Goal: Task Accomplishment & Management: Manage account settings

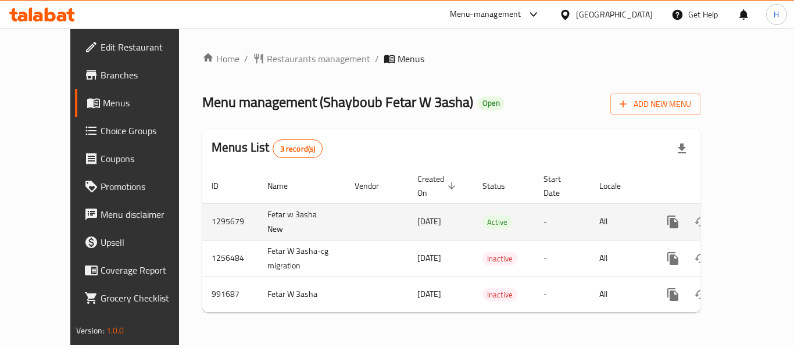
click at [751, 215] on icon "enhanced table" at bounding box center [757, 222] width 14 height 14
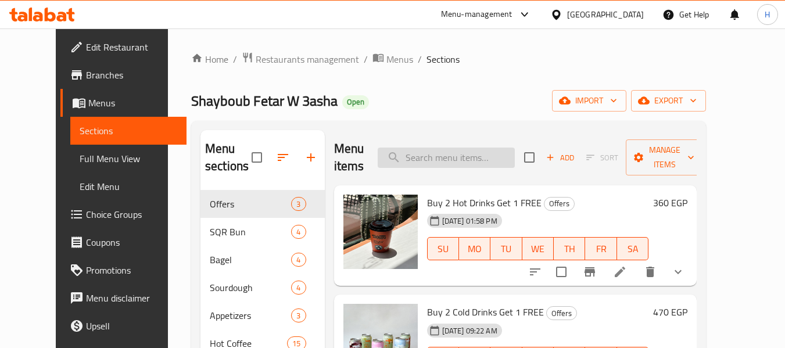
click at [414, 156] on input "search" at bounding box center [446, 158] width 137 height 20
click at [692, 258] on div at bounding box center [606, 272] width 171 height 28
click at [692, 258] on button "show more" at bounding box center [678, 272] width 28 height 28
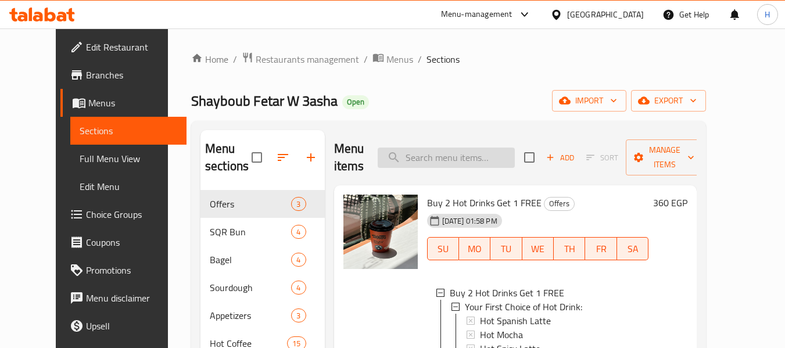
drag, startPoint x: 492, startPoint y: 162, endPoint x: 486, endPoint y: 156, distance: 7.8
click at [492, 160] on div "Menu items Add Sort Manage items" at bounding box center [515, 157] width 363 height 55
click at [486, 156] on input "search" at bounding box center [446, 158] width 137 height 20
paste input "smoked turkey sqr Bun"
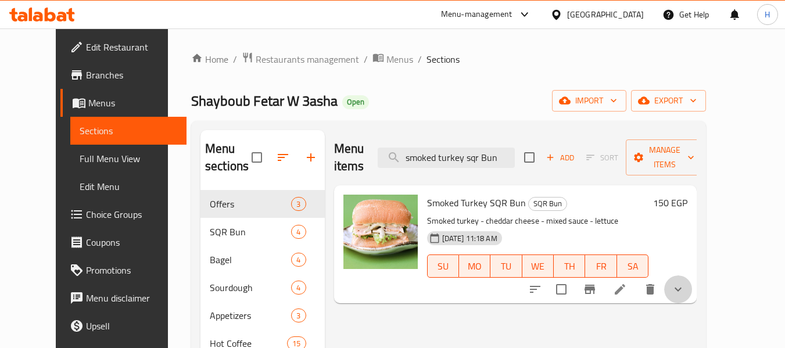
click at [692, 280] on button "show more" at bounding box center [678, 289] width 28 height 28
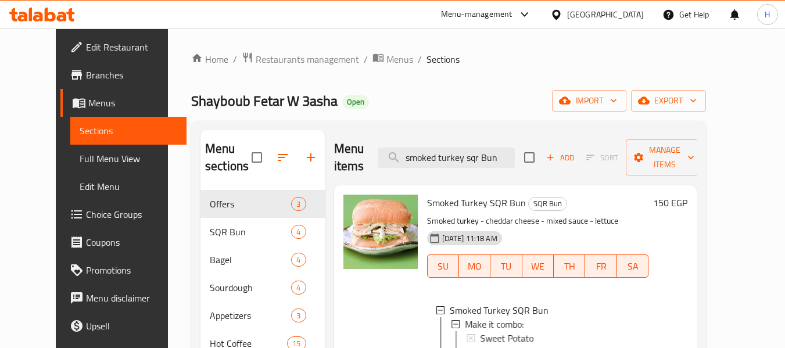
scroll to position [58, 0]
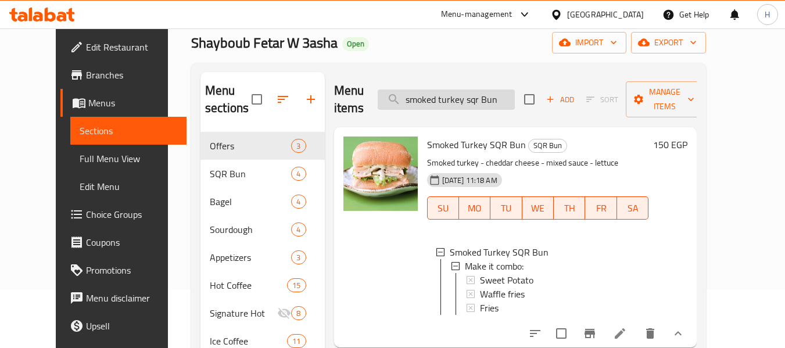
click at [479, 89] on input "smoked turkey sqr Bun" at bounding box center [446, 99] width 137 height 20
paste input "chicken Ranch"
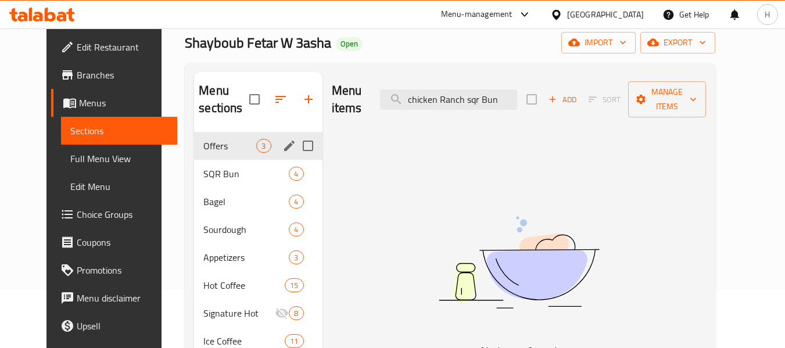
type input "chicken Ranch sqr Bun"
click at [203, 157] on div "Offers 3" at bounding box center [258, 146] width 128 height 28
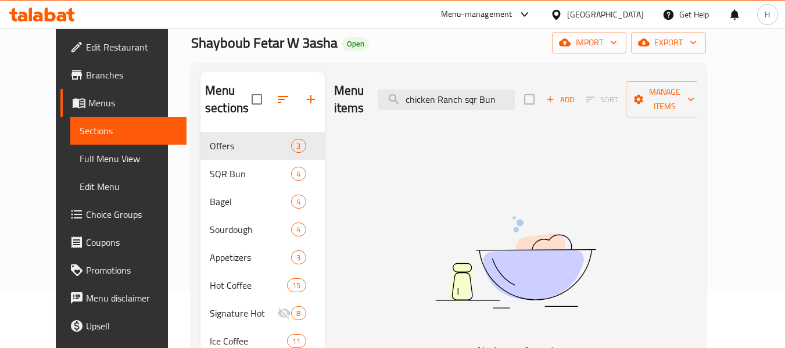
click at [429, 102] on div "Menu items chicken Ranch sqr Bun Add Sort Manage items" at bounding box center [515, 99] width 363 height 55
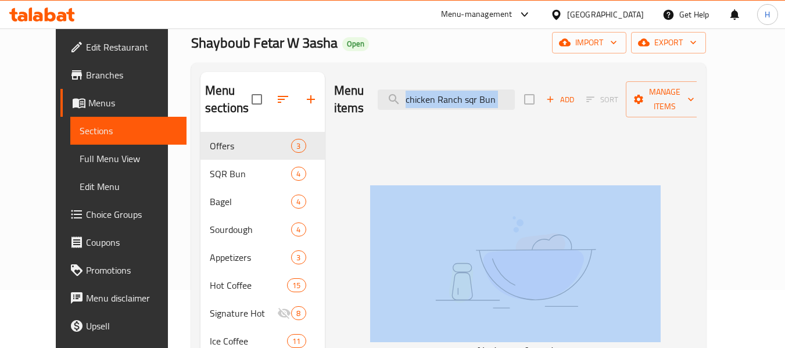
click at [429, 102] on div "Menu items chicken Ranch sqr Bun Add Sort Manage items" at bounding box center [515, 99] width 363 height 55
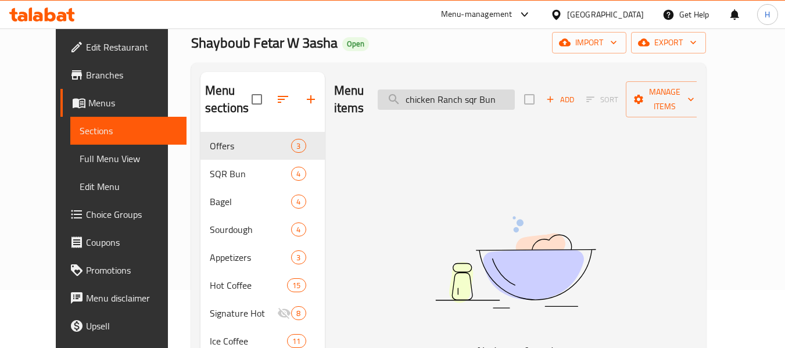
click at [430, 98] on input "chicken Ranch sqr Bun" at bounding box center [446, 99] width 137 height 20
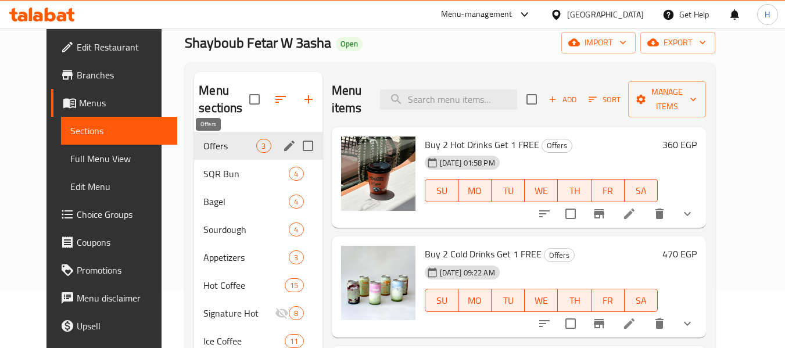
click at [203, 142] on span "Offers" at bounding box center [229, 146] width 53 height 14
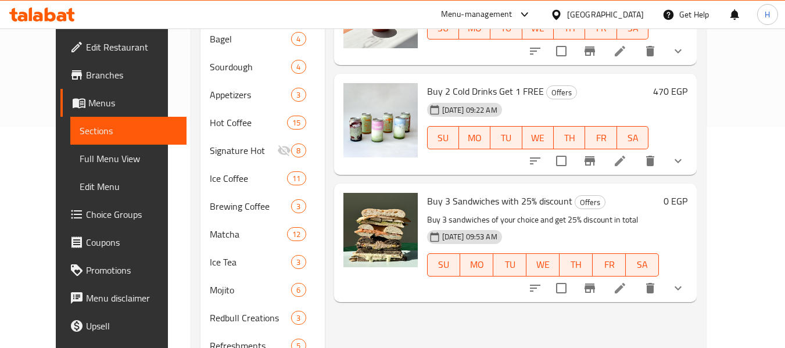
scroll to position [232, 0]
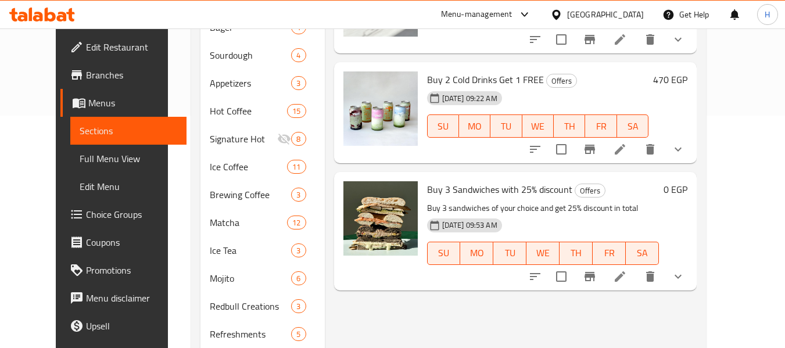
click at [436, 181] on span "Buy 3 Sandwiches with 25% discount" at bounding box center [499, 189] width 145 height 17
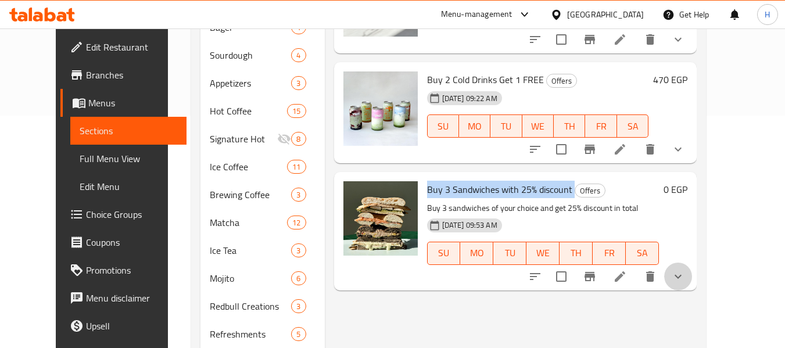
click at [685, 270] on icon "show more" at bounding box center [678, 277] width 14 height 14
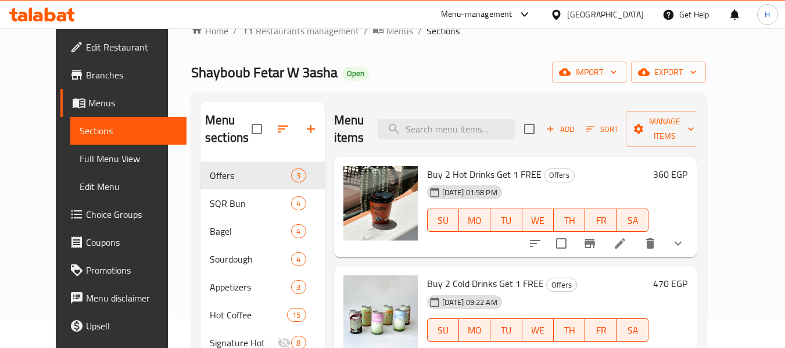
scroll to position [0, 0]
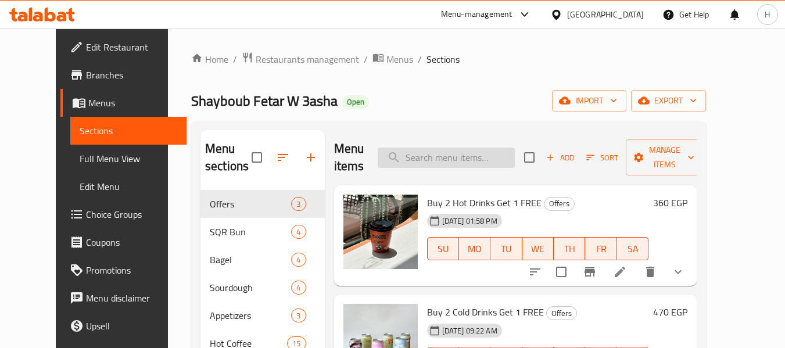
click at [465, 151] on input "search" at bounding box center [446, 158] width 137 height 20
paste input "Ice latte M"
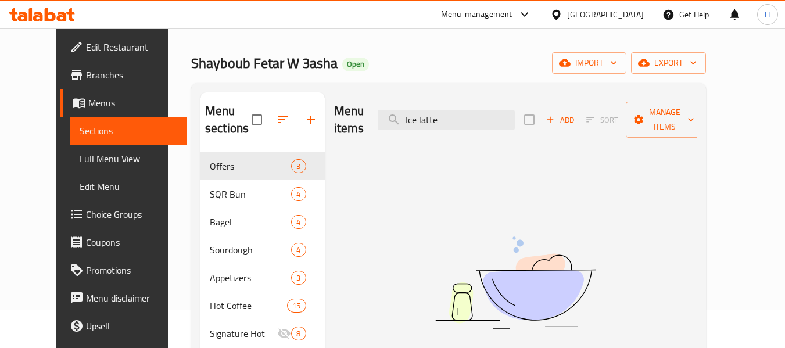
scroll to position [58, 0]
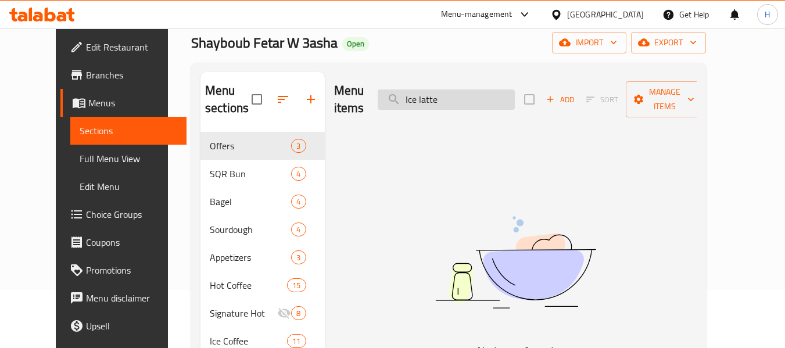
click at [433, 91] on input "Ice latte" at bounding box center [446, 99] width 137 height 20
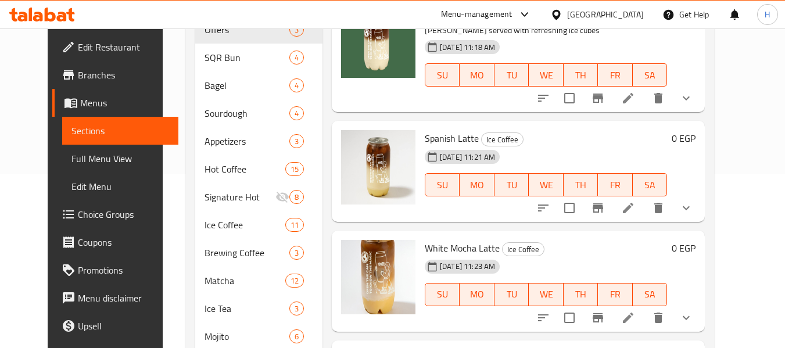
scroll to position [1859, 0]
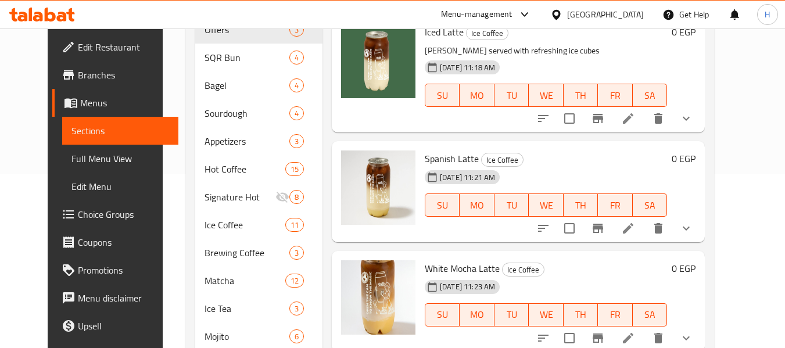
type input "latte"
click at [700, 130] on button "show more" at bounding box center [686, 119] width 28 height 28
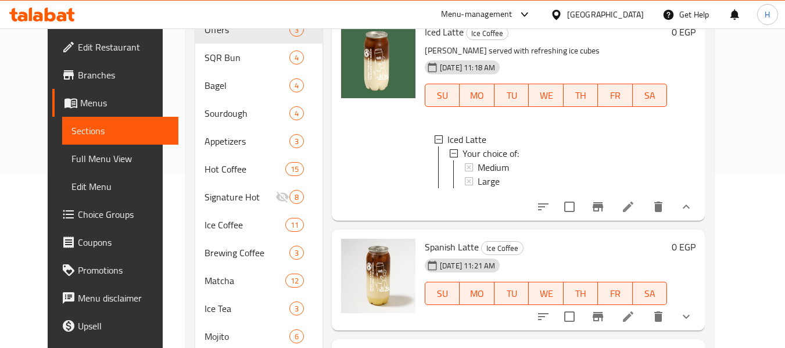
click at [644, 217] on li at bounding box center [628, 206] width 33 height 21
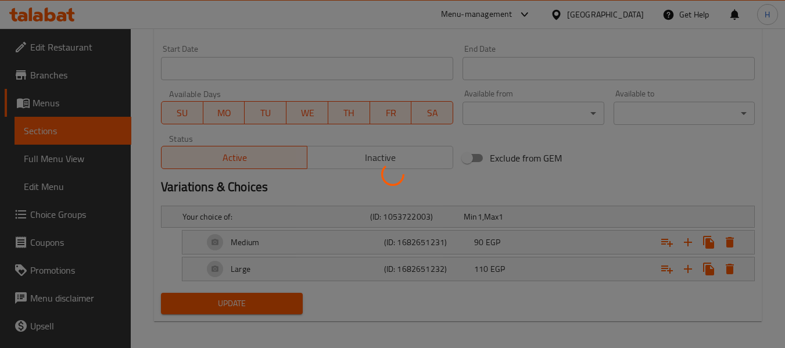
scroll to position [502, 0]
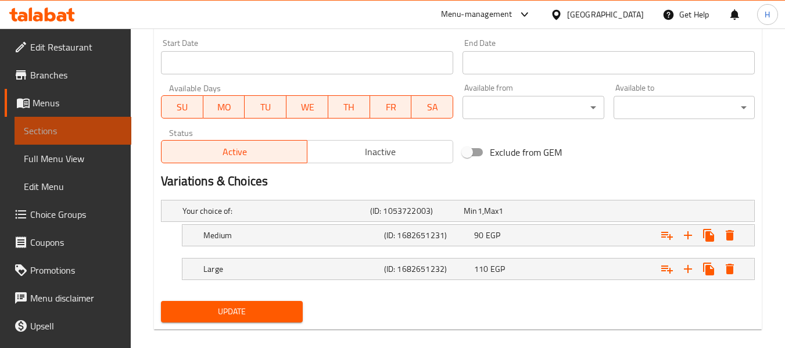
click at [78, 127] on span "Sections" at bounding box center [73, 131] width 98 height 14
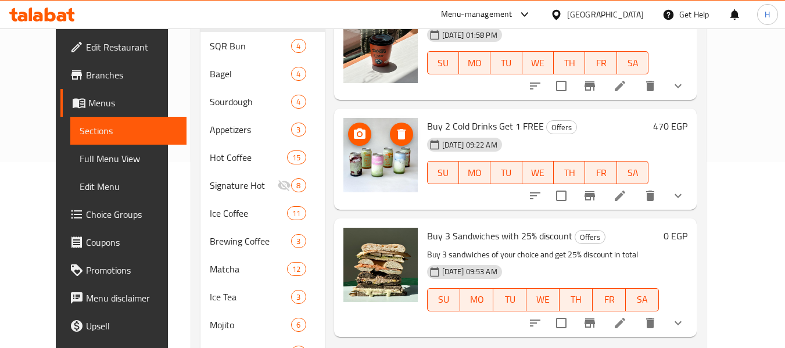
scroll to position [12, 0]
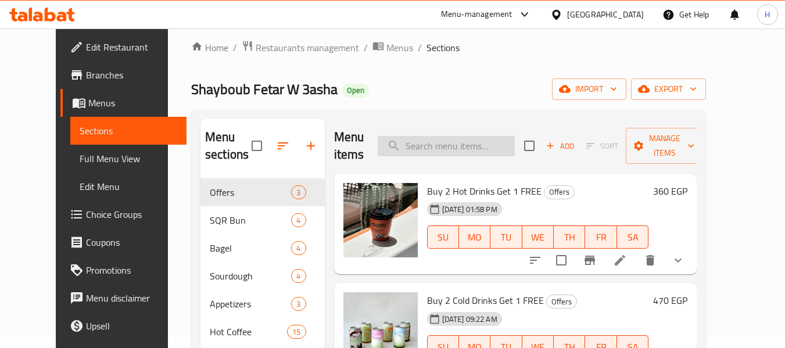
click at [481, 137] on input "search" at bounding box center [446, 146] width 137 height 20
paste input "salami Sourdough"
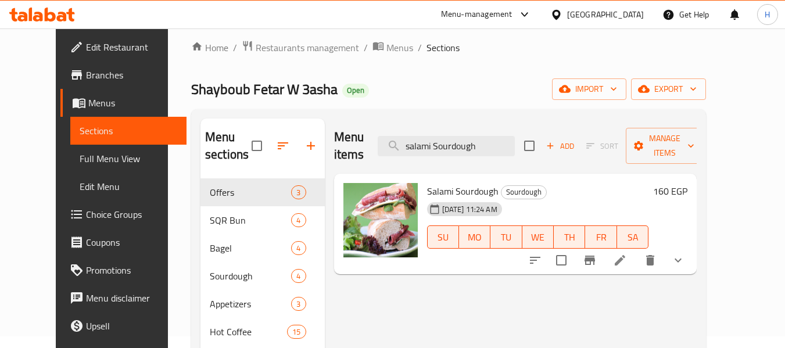
click at [692, 246] on button "show more" at bounding box center [678, 260] width 28 height 28
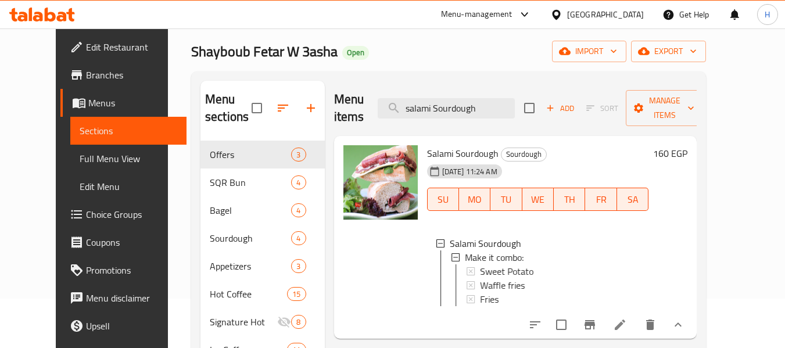
scroll to position [70, 0]
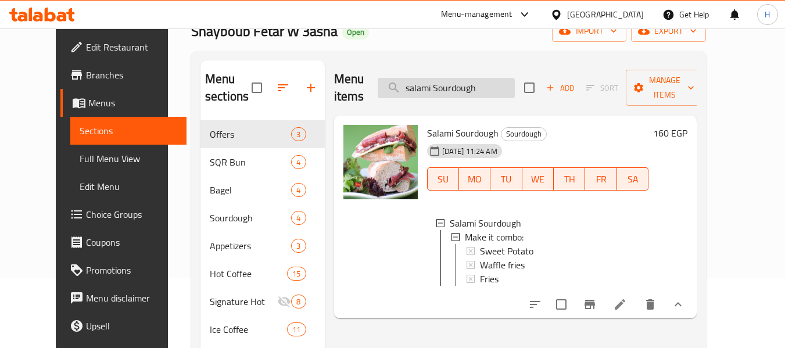
click at [487, 78] on input "salami Sourdough" at bounding box center [446, 88] width 137 height 20
paste input "Macchiato"
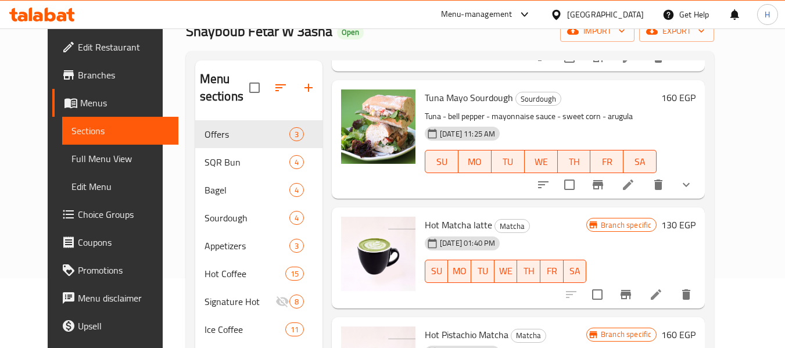
scroll to position [174, 0]
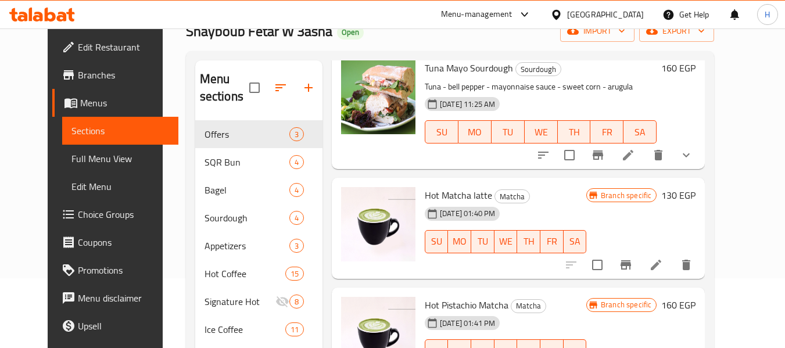
type input "Ma"
click at [27, 12] on icon at bounding box center [42, 15] width 66 height 14
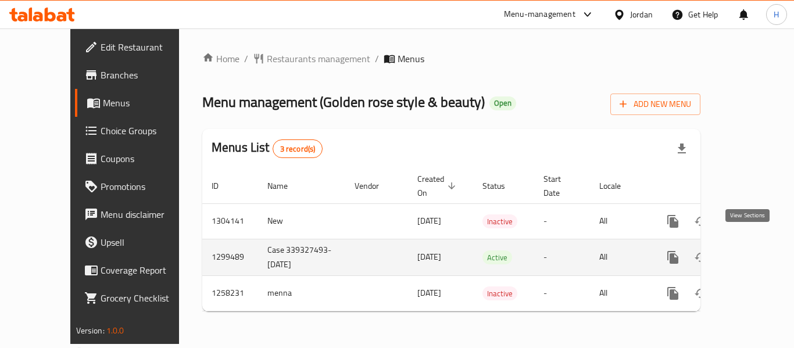
click at [750, 250] on icon "enhanced table" at bounding box center [757, 257] width 14 height 14
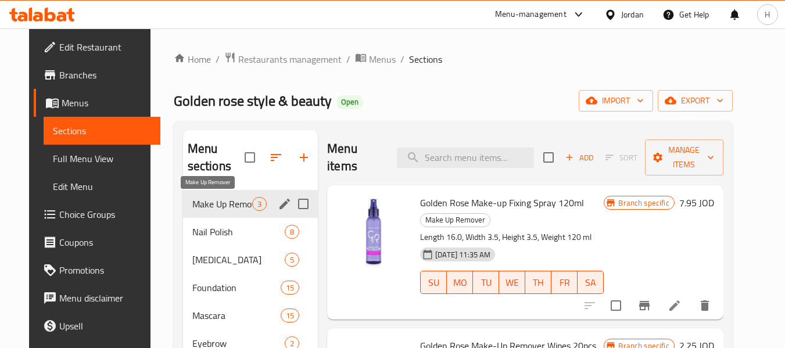
scroll to position [58, 0]
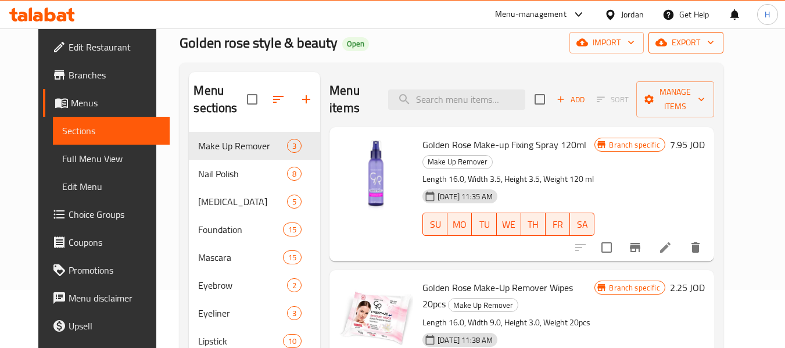
click at [714, 44] on span "export" at bounding box center [686, 42] width 56 height 15
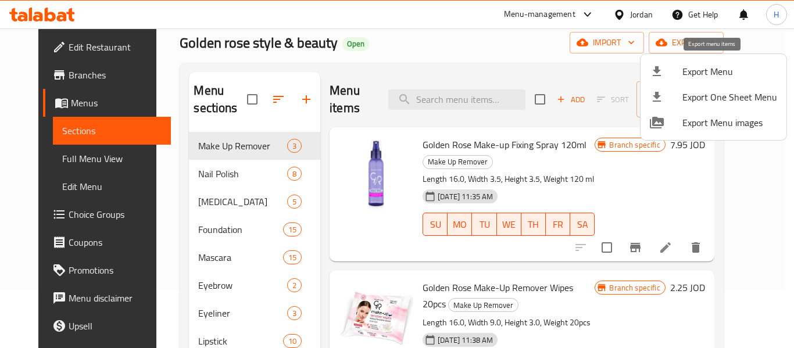
click at [702, 66] on span "Export Menu" at bounding box center [729, 71] width 95 height 14
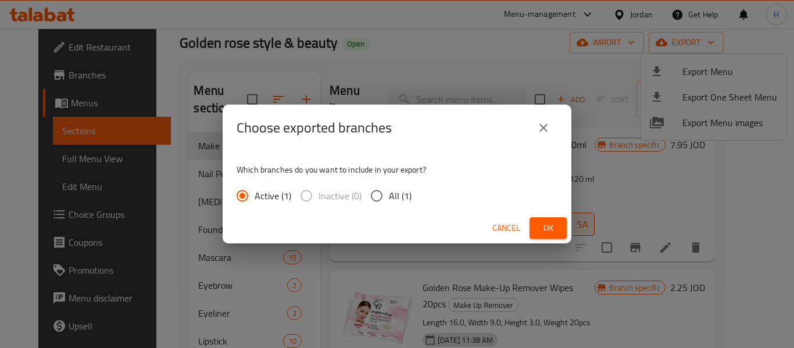
click at [400, 194] on span "All (1)" at bounding box center [400, 196] width 23 height 14
click at [389, 194] on input "All (1)" at bounding box center [376, 196] width 24 height 24
radio input "true"
click at [542, 226] on span "Ok" at bounding box center [548, 228] width 19 height 15
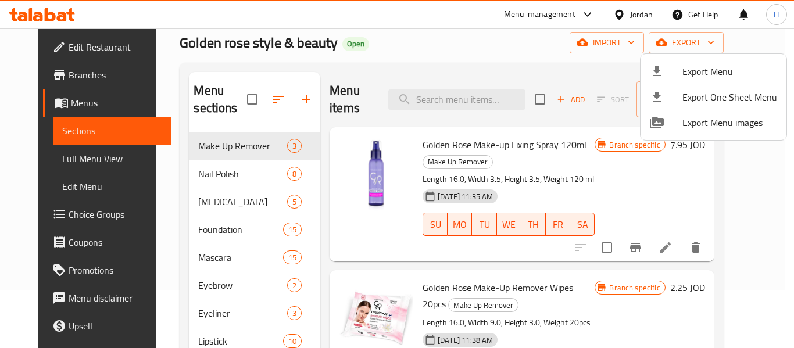
click at [648, 150] on div at bounding box center [397, 174] width 794 height 348
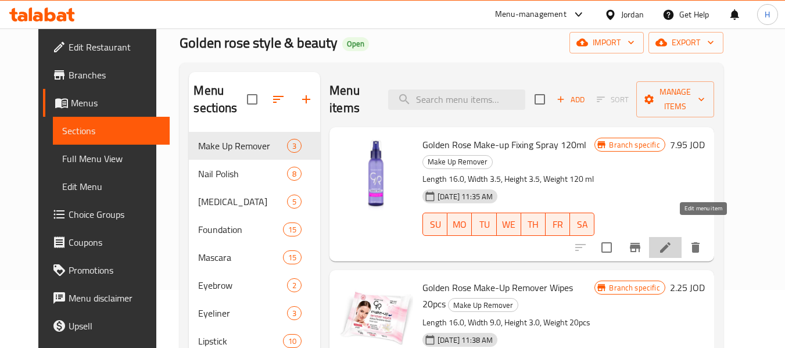
click at [671, 242] on icon at bounding box center [665, 247] width 10 height 10
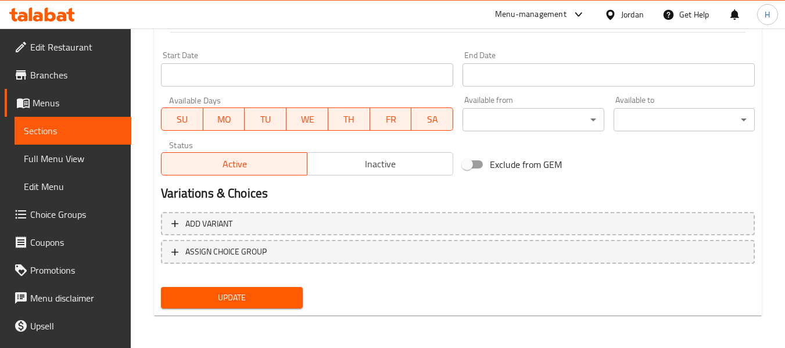
scroll to position [432, 0]
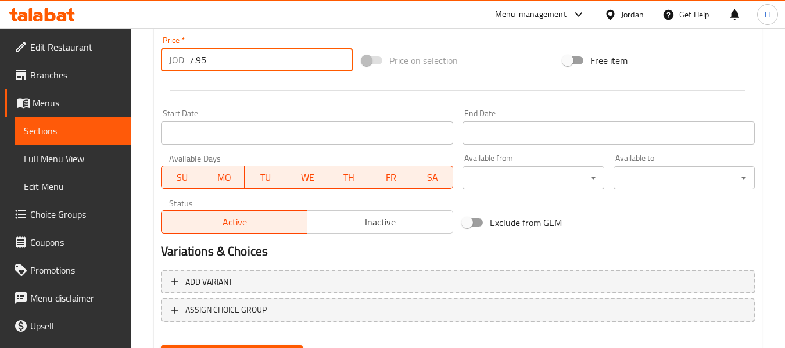
drag, startPoint x: 216, startPoint y: 63, endPoint x: 186, endPoint y: 66, distance: 29.8
click at [186, 66] on div "JOD 7.95 Price *" at bounding box center [257, 59] width 192 height 23
paste input "9.99"
type input "9.99"
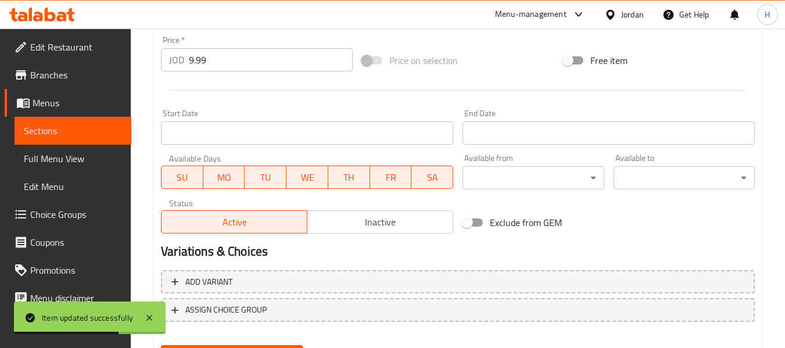
click at [103, 133] on span "Sections" at bounding box center [73, 131] width 98 height 14
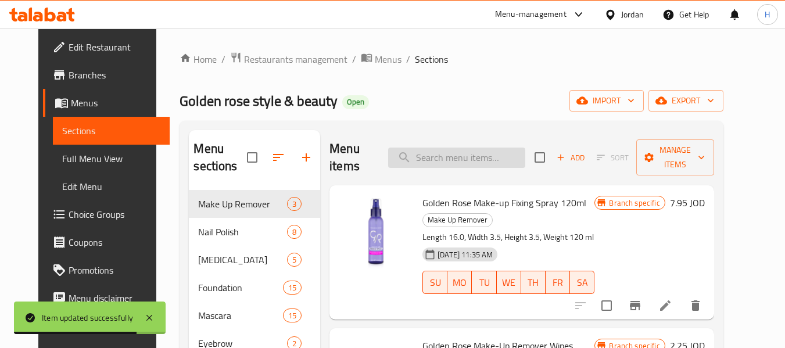
click at [499, 149] on input "search" at bounding box center [456, 158] width 137 height 20
paste input "[PERSON_NAME] Make-Up Remover Wipes 20pcs"
type input "[PERSON_NAME] Make-Up Remover Wipes 20pcs"
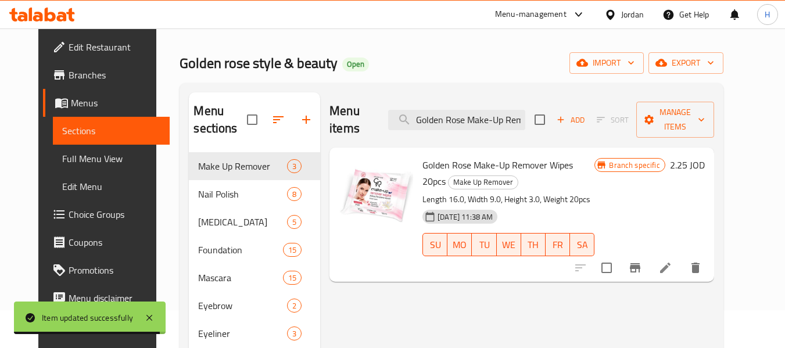
scroll to position [58, 0]
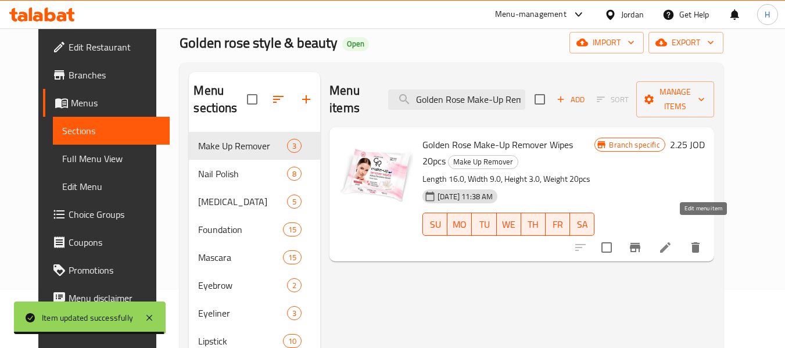
click at [672, 241] on icon at bounding box center [665, 248] width 14 height 14
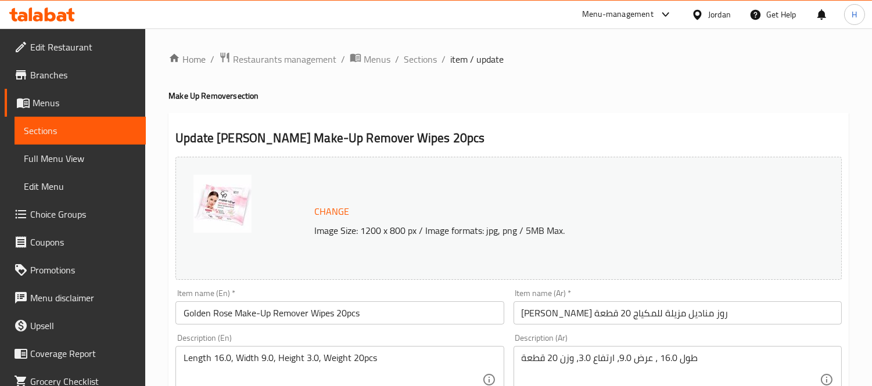
drag, startPoint x: 138, startPoint y: 1, endPoint x: 560, endPoint y: 95, distance: 431.6
click at [560, 95] on h4 "Make Up Remover section" at bounding box center [508, 96] width 680 height 12
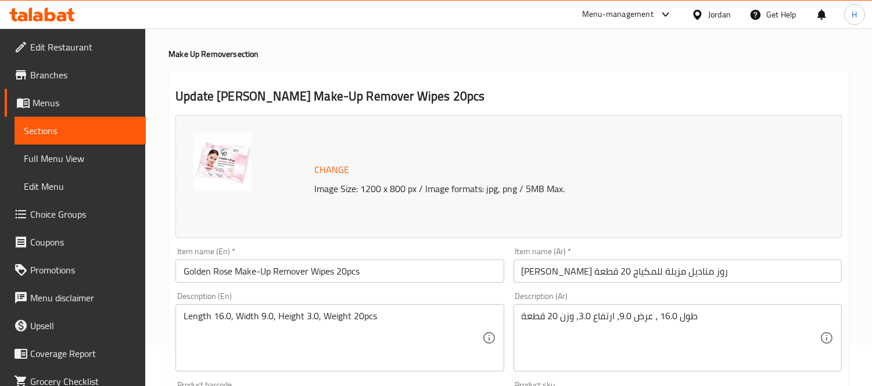
scroll to position [64, 0]
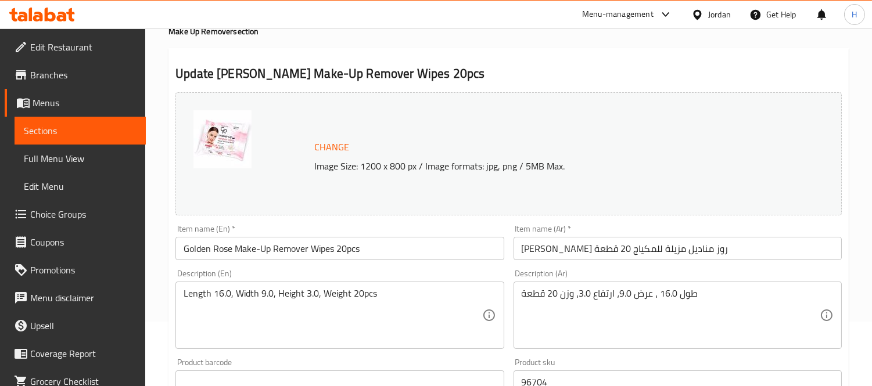
click at [41, 125] on span "Sections" at bounding box center [80, 131] width 113 height 14
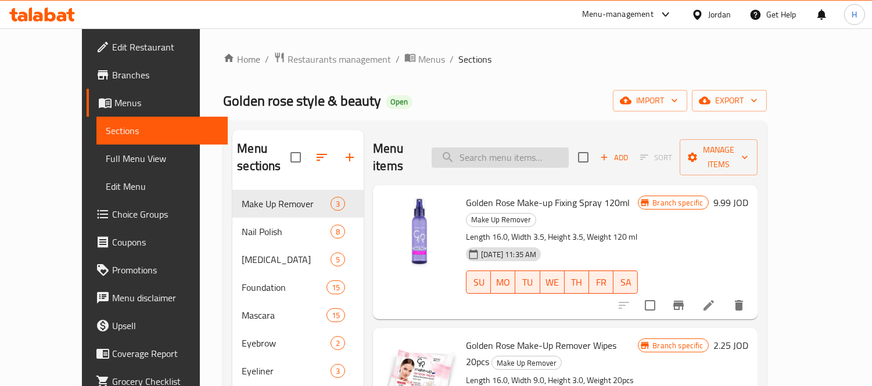
click at [559, 150] on input "search" at bounding box center [500, 158] width 137 height 20
paste input "[PERSON_NAME] Make-Up Remover Wipes 20pcs"
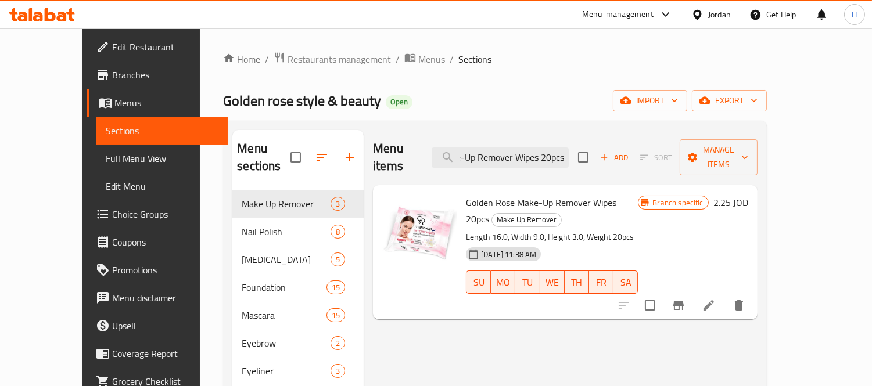
type input "[PERSON_NAME] Make-Up Remover Wipes 20pcs"
click at [708, 198] on span "Branch specific" at bounding box center [678, 203] width 60 height 11
click at [684, 301] on icon "Branch-specific-item" at bounding box center [678, 305] width 10 height 9
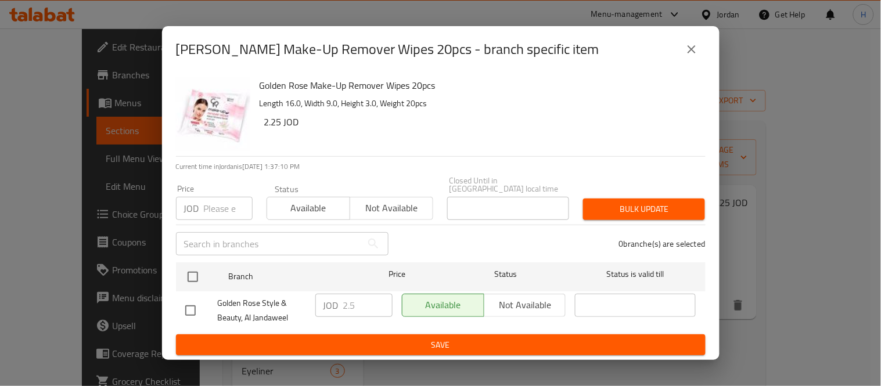
click at [695, 54] on icon "close" at bounding box center [692, 49] width 14 height 14
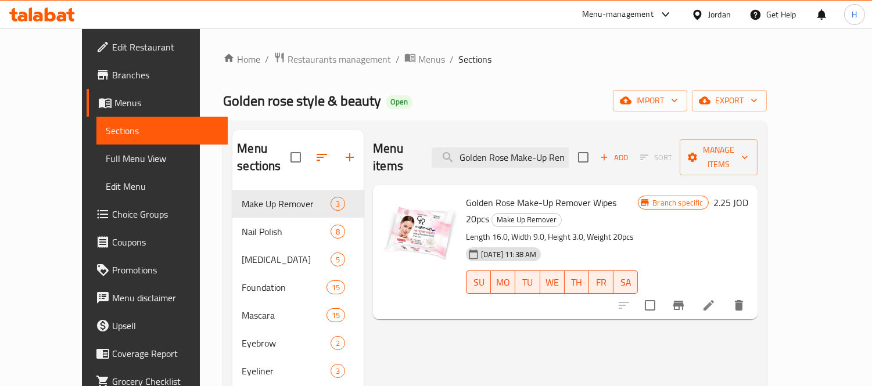
click at [725, 295] on li at bounding box center [709, 305] width 33 height 21
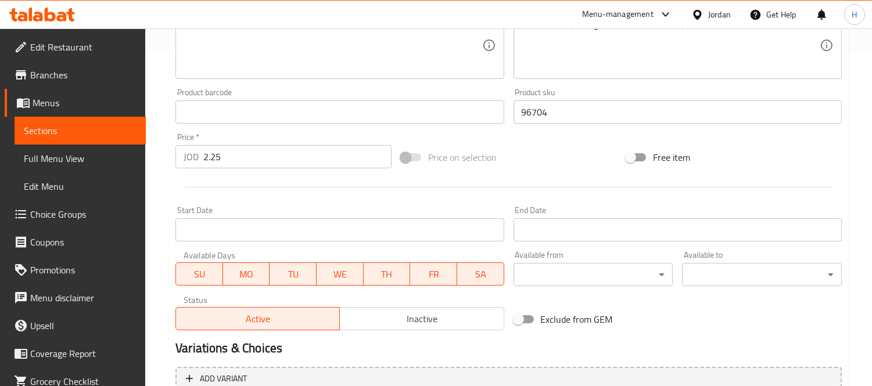
scroll to position [387, 0]
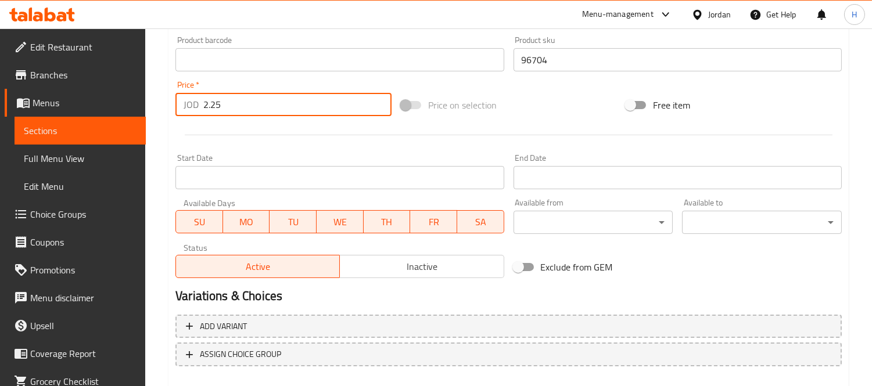
drag, startPoint x: 199, startPoint y: 112, endPoint x: 160, endPoint y: 114, distance: 39.0
click at [153, 113] on div "Home / Restaurants management / Menus / Sections / item / update Make Up Remove…" at bounding box center [508, 46] width 727 height 809
paste input "number"
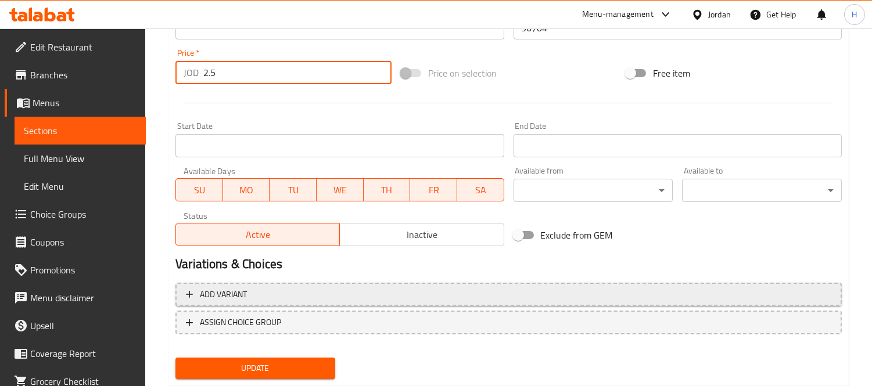
scroll to position [449, 0]
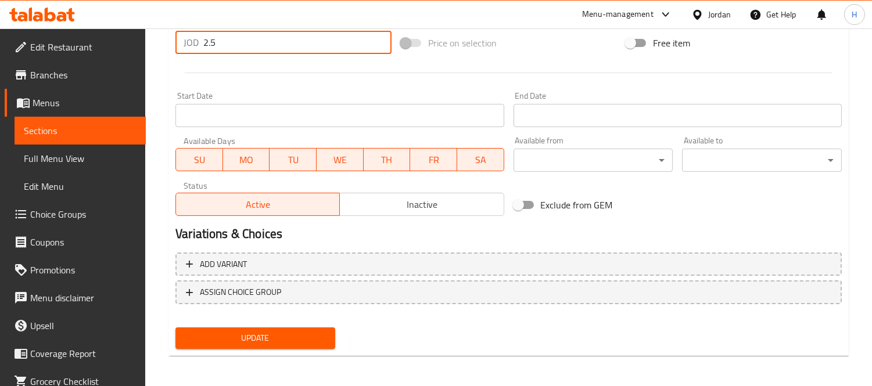
type input "2.5"
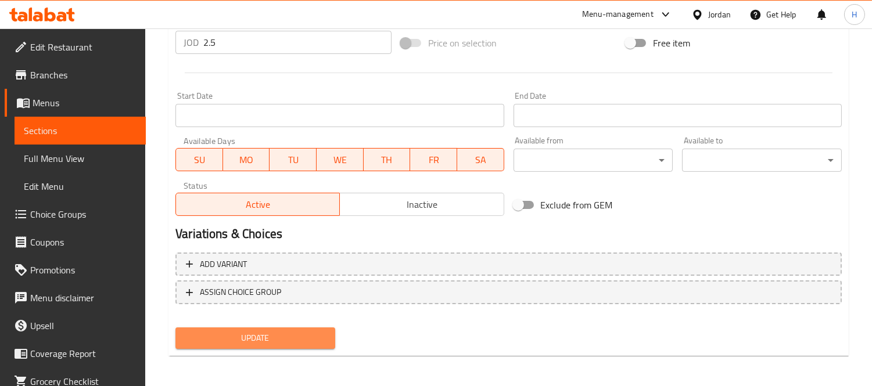
click at [320, 331] on span "Update" at bounding box center [255, 338] width 141 height 15
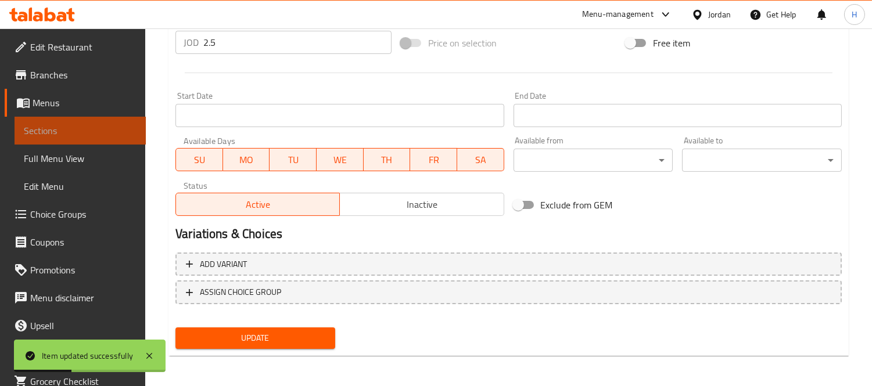
click at [85, 126] on span "Sections" at bounding box center [80, 131] width 113 height 14
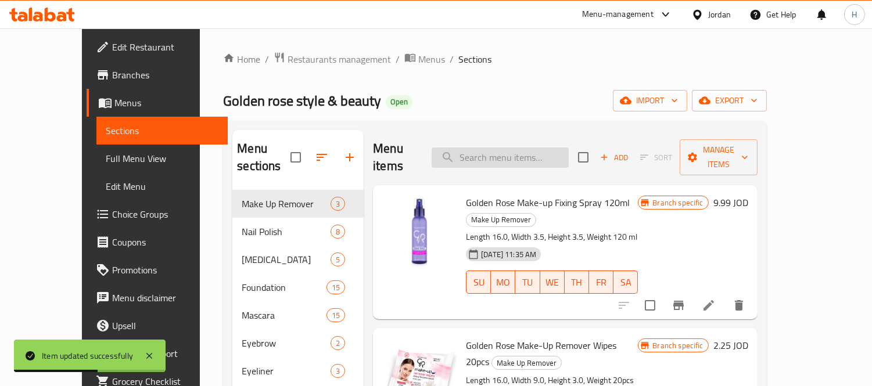
click at [569, 148] on input "search" at bounding box center [500, 158] width 137 height 20
paste input "Golden [PERSON_NAME] Pads 70 Pcs"
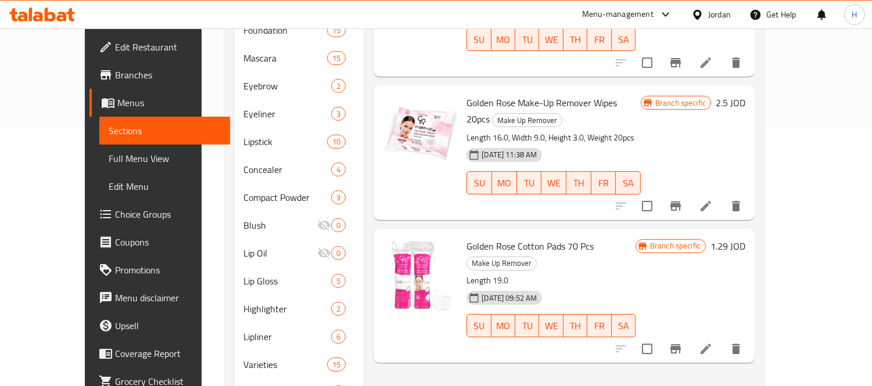
scroll to position [258, 0]
type input "Golden [PERSON_NAME] Pads 70 Pcs"
click at [681, 344] on icon "Branch-specific-item" at bounding box center [676, 348] width 10 height 9
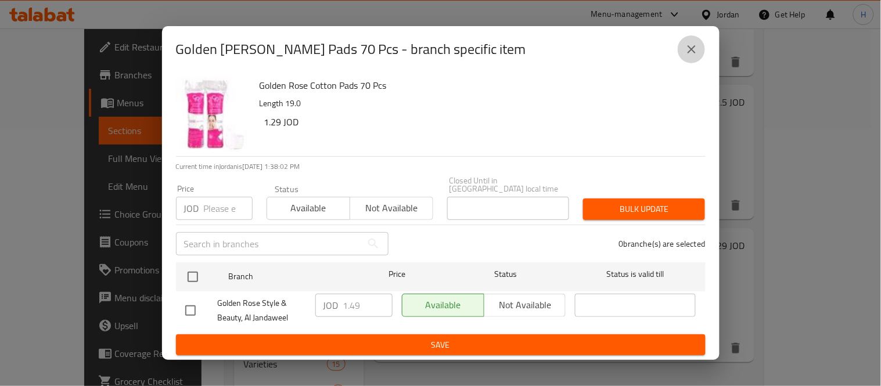
click at [691, 56] on icon "close" at bounding box center [692, 49] width 14 height 14
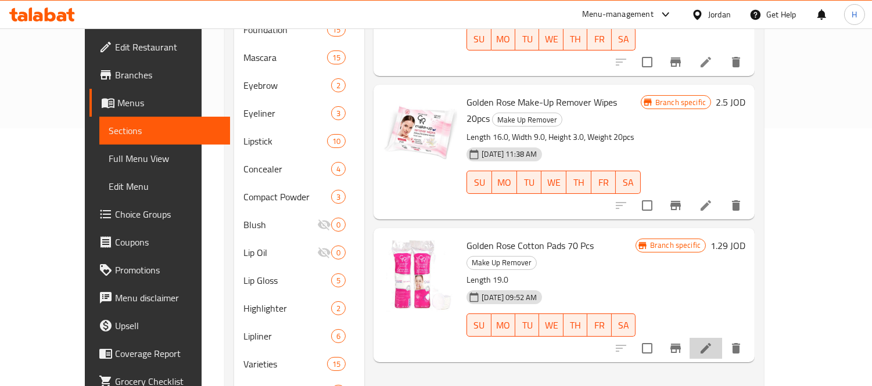
click at [713, 342] on icon at bounding box center [706, 349] width 14 height 14
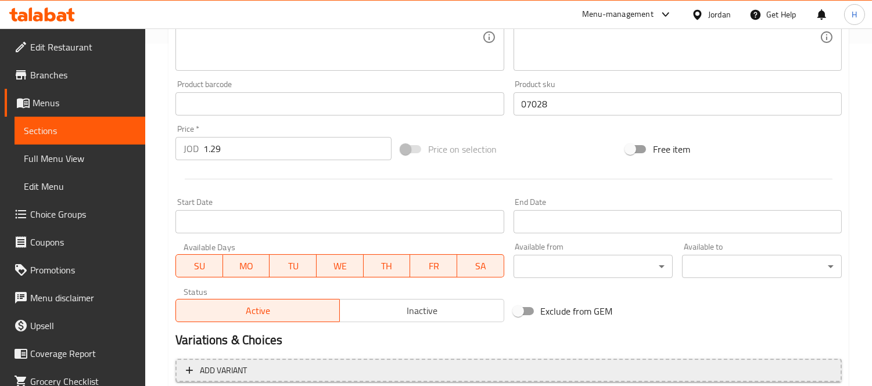
scroll to position [387, 0]
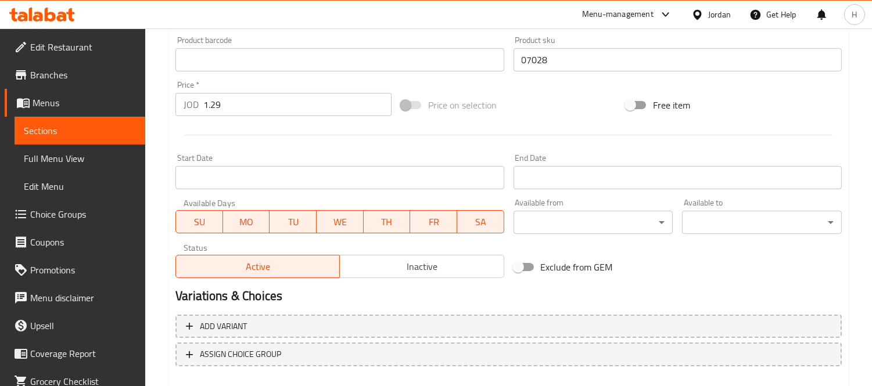
click at [233, 112] on input "1.29" at bounding box center [297, 104] width 188 height 23
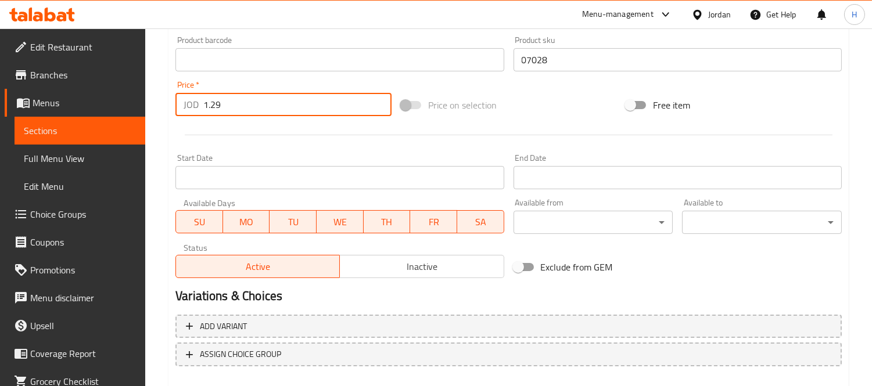
click at [233, 112] on input "1.29" at bounding box center [297, 104] width 188 height 23
paste input "149"
click at [233, 106] on input "1.29149" at bounding box center [297, 104] width 188 height 23
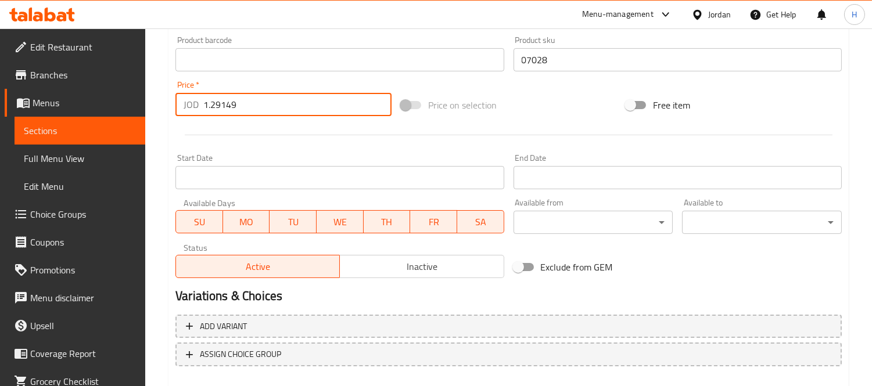
paste input "number"
type input "1.49"
click at [279, 135] on hr at bounding box center [509, 135] width 648 height 1
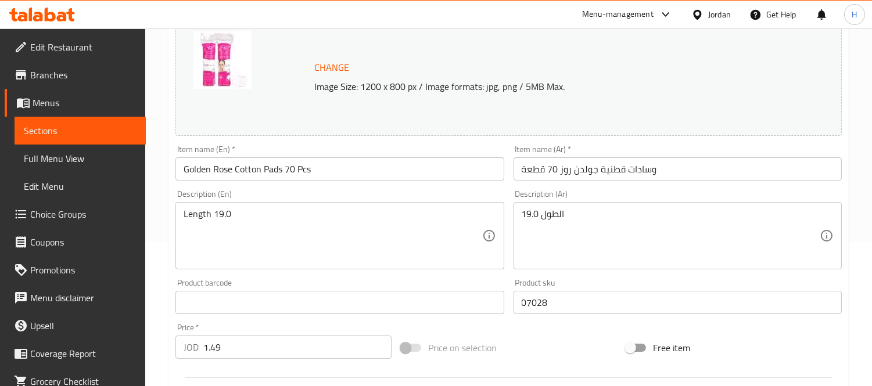
scroll to position [126, 0]
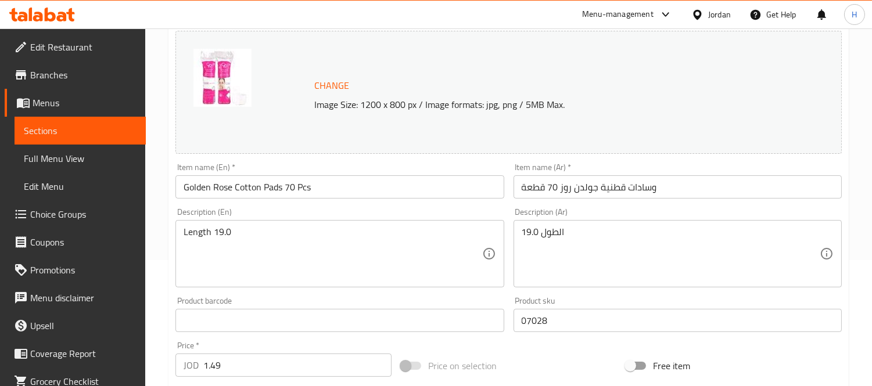
click at [131, 123] on link "Sections" at bounding box center [80, 131] width 131 height 28
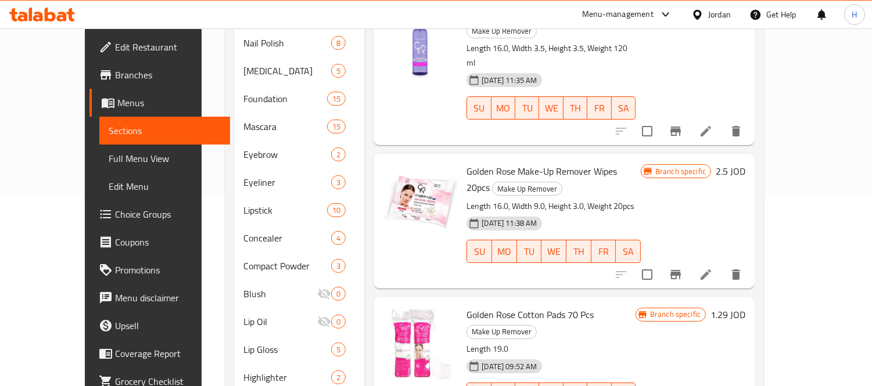
scroll to position [297, 0]
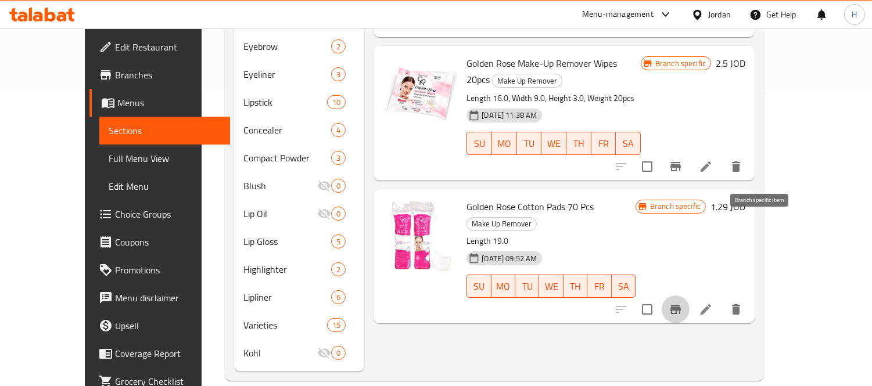
click at [690, 296] on button "Branch-specific-item" at bounding box center [676, 310] width 28 height 28
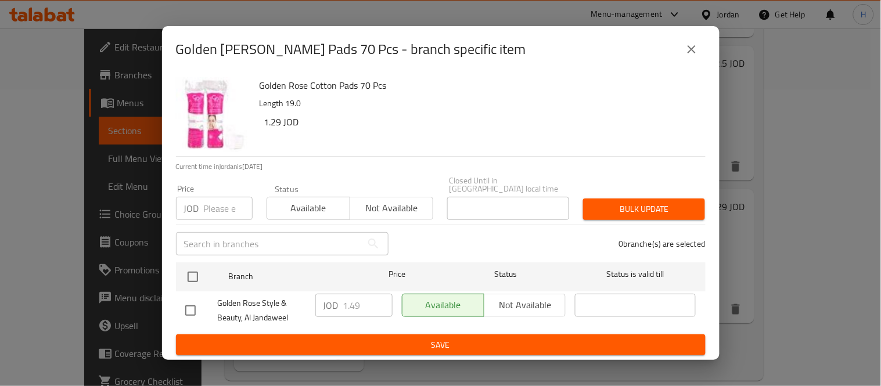
click at [291, 306] on span "Golden Rose Style & Beauty, Al Jandaweel" at bounding box center [262, 310] width 88 height 29
click at [202, 304] on div at bounding box center [201, 311] width 33 height 24
click at [192, 304] on input "checkbox" at bounding box center [190, 311] width 24 height 24
checkbox input "true"
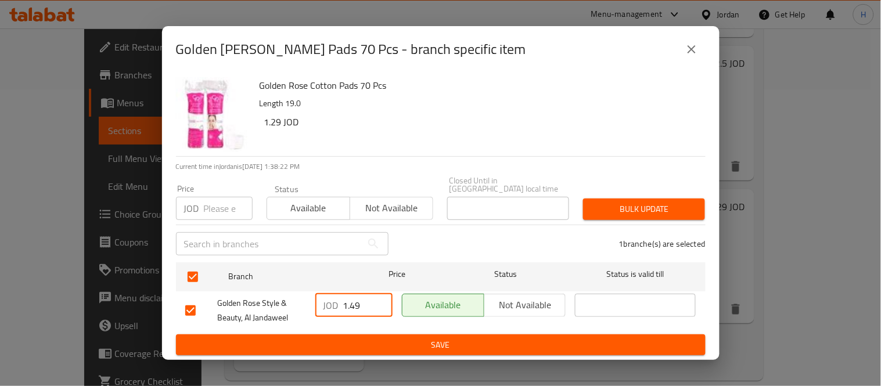
click at [362, 301] on input "1.49" at bounding box center [367, 305] width 49 height 23
click at [345, 301] on input "1.49" at bounding box center [367, 305] width 49 height 23
click at [347, 300] on input "1.49" at bounding box center [367, 305] width 49 height 23
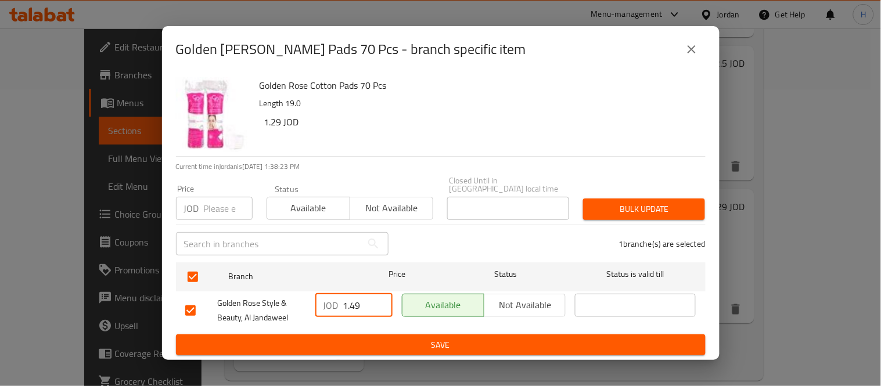
click at [349, 299] on input "1.49" at bounding box center [367, 305] width 49 height 23
click at [698, 56] on icon "close" at bounding box center [692, 49] width 14 height 14
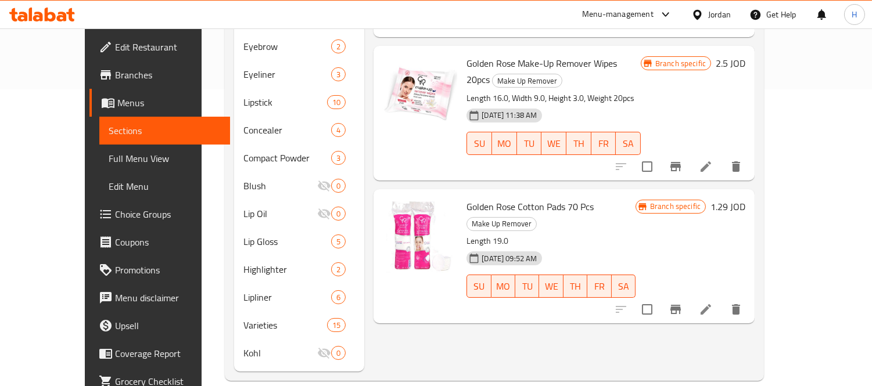
scroll to position [232, 0]
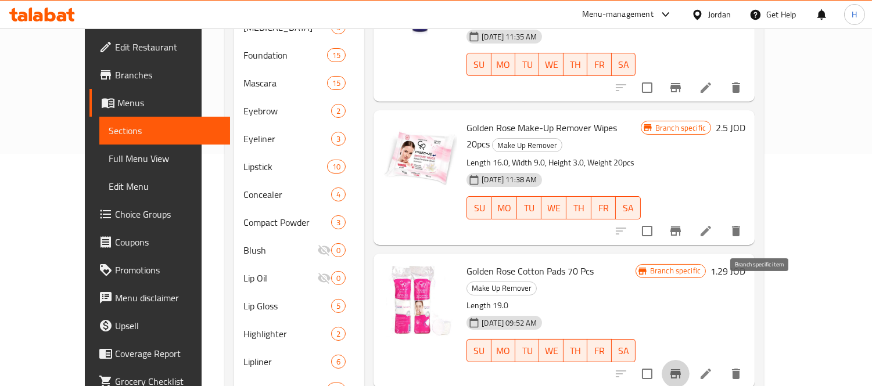
click at [690, 347] on button "Branch-specific-item" at bounding box center [676, 374] width 28 height 28
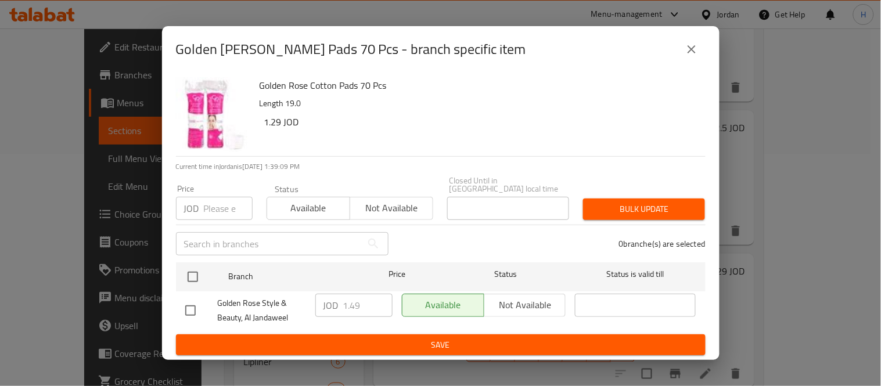
click at [690, 49] on icon "close" at bounding box center [692, 49] width 14 height 14
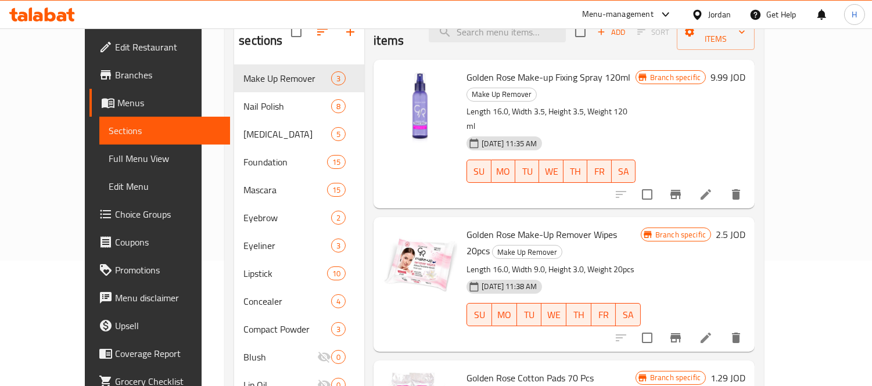
scroll to position [103, 0]
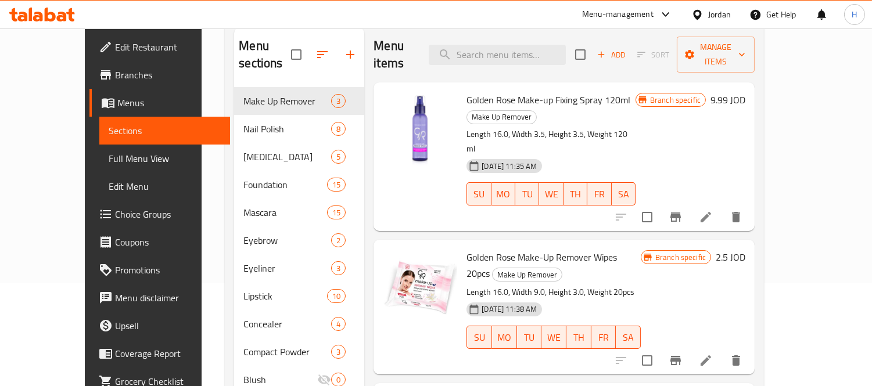
click at [713, 347] on icon at bounding box center [706, 361] width 14 height 14
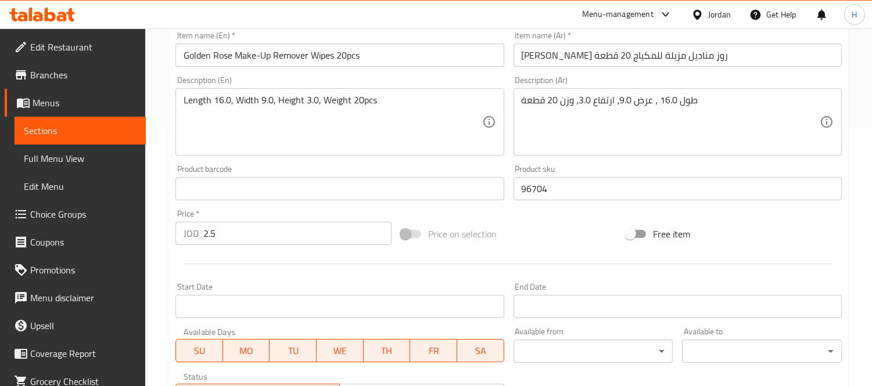
scroll to position [449, 0]
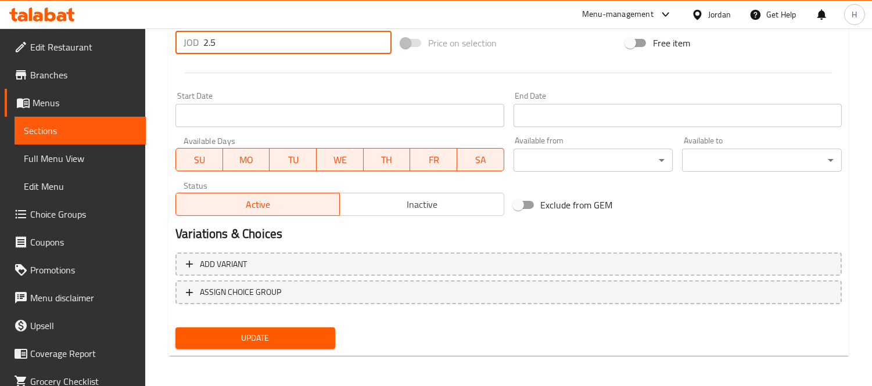
drag, startPoint x: 223, startPoint y: 43, endPoint x: 181, endPoint y: 49, distance: 41.7
click at [181, 49] on div "JOD 2.5 Price *" at bounding box center [283, 42] width 216 height 23
drag, startPoint x: 239, startPoint y: 51, endPoint x: 199, endPoint y: 51, distance: 40.1
click at [199, 51] on div "JOD 2.5 Price *" at bounding box center [283, 42] width 216 height 23
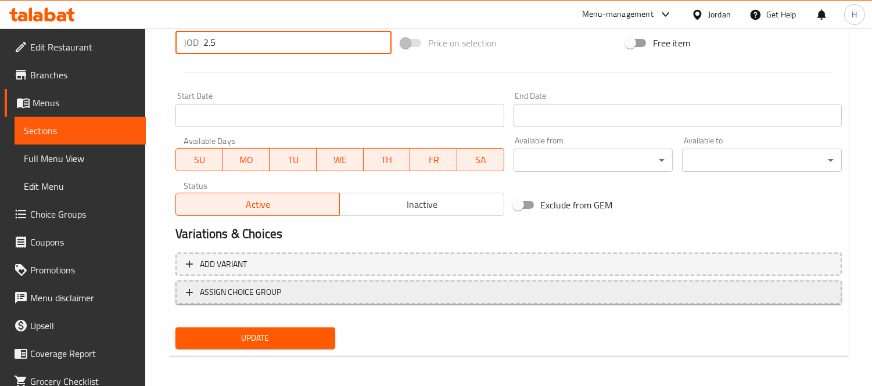
paste input "2"
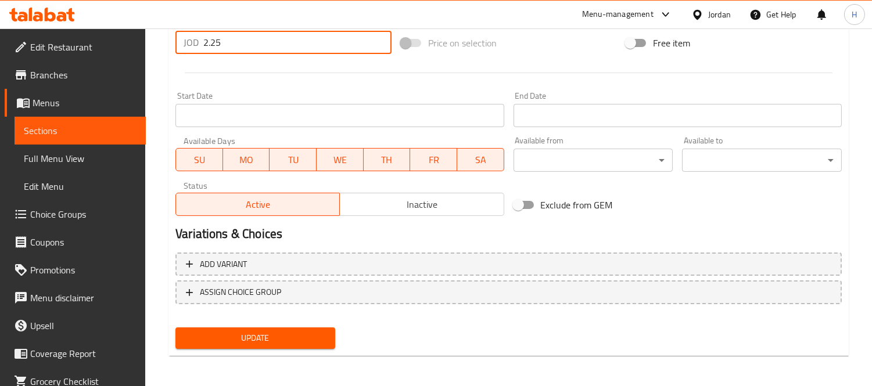
type input "2.25"
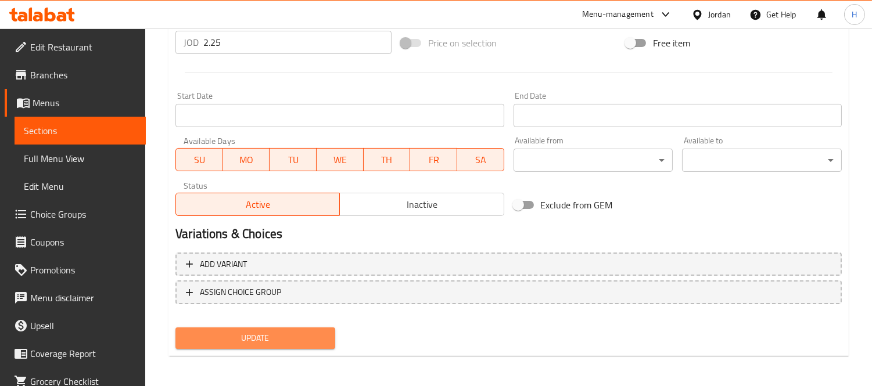
click at [300, 328] on button "Update" at bounding box center [255, 338] width 160 height 21
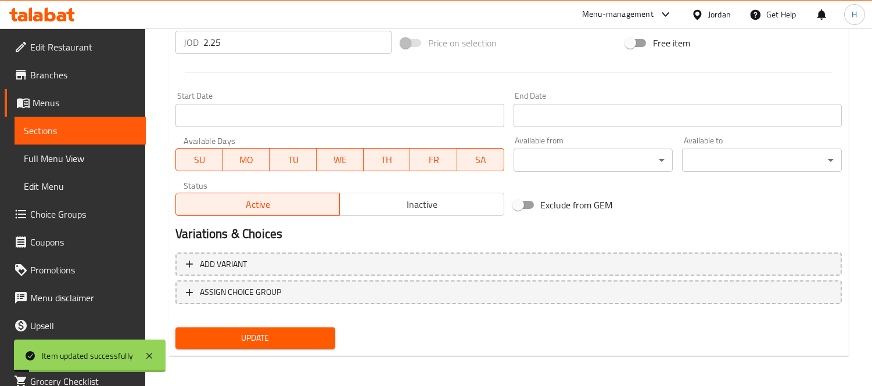
click at [123, 131] on span "Sections" at bounding box center [80, 131] width 113 height 14
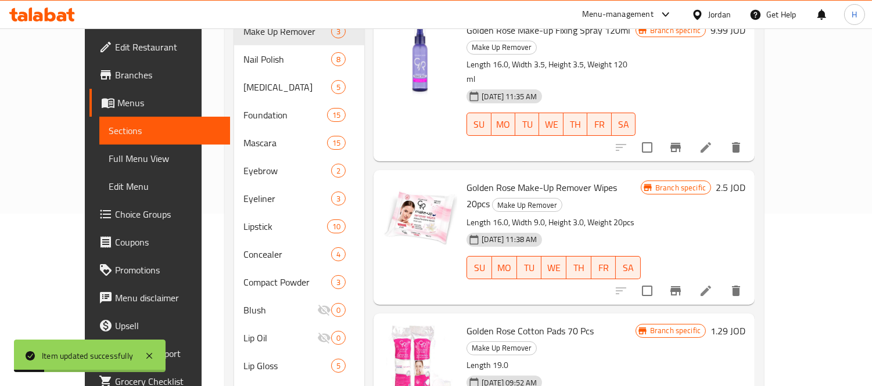
scroll to position [167, 0]
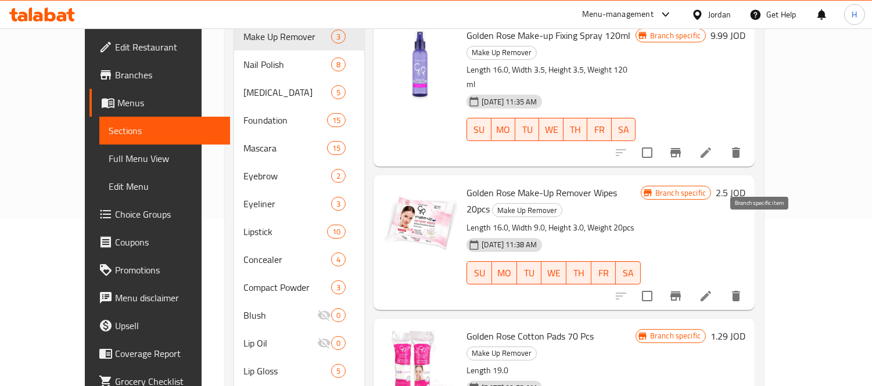
click at [683, 289] on icon "Branch-specific-item" at bounding box center [676, 296] width 14 height 14
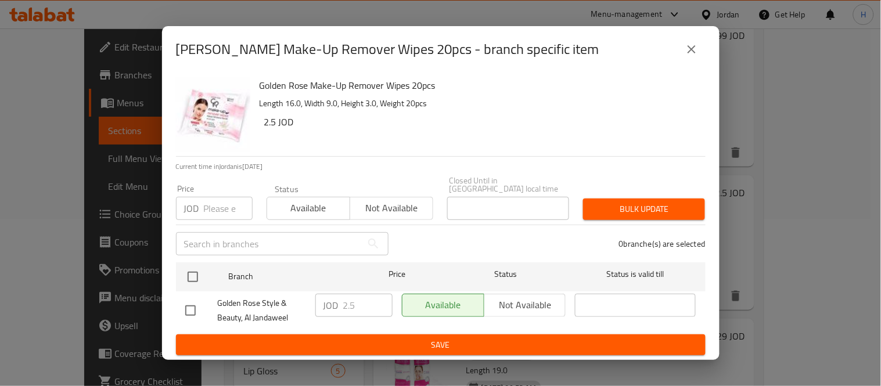
click at [195, 306] on input "checkbox" at bounding box center [190, 311] width 24 height 24
checkbox input "true"
click at [346, 300] on input "2.5" at bounding box center [367, 305] width 49 height 23
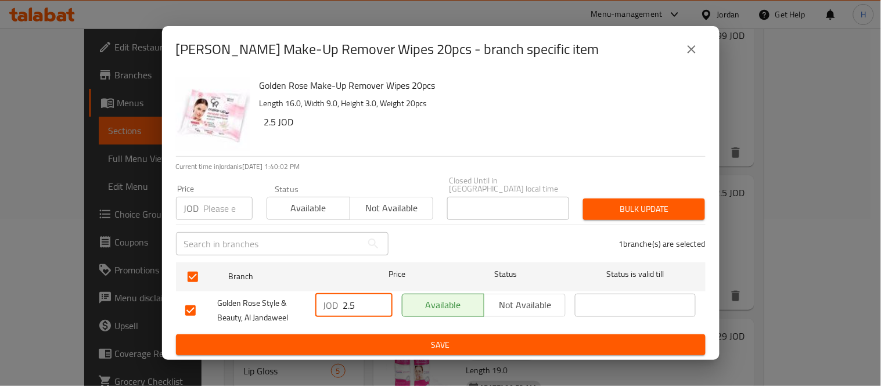
click at [346, 300] on input "2.5" at bounding box center [367, 305] width 49 height 23
click at [370, 338] on span "Save" at bounding box center [440, 345] width 511 height 15
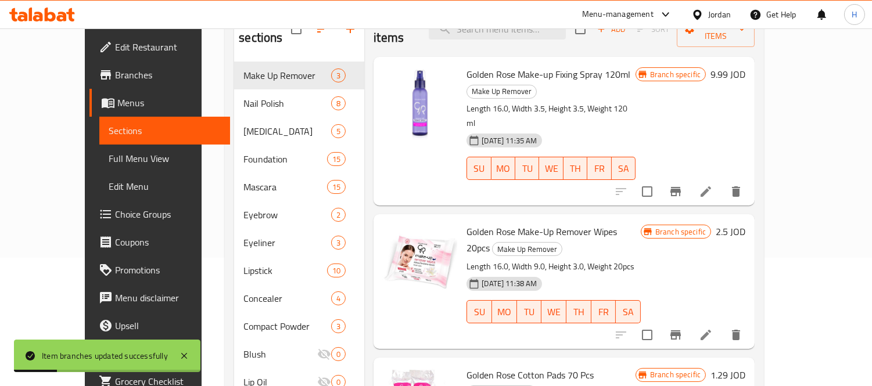
scroll to position [38, 0]
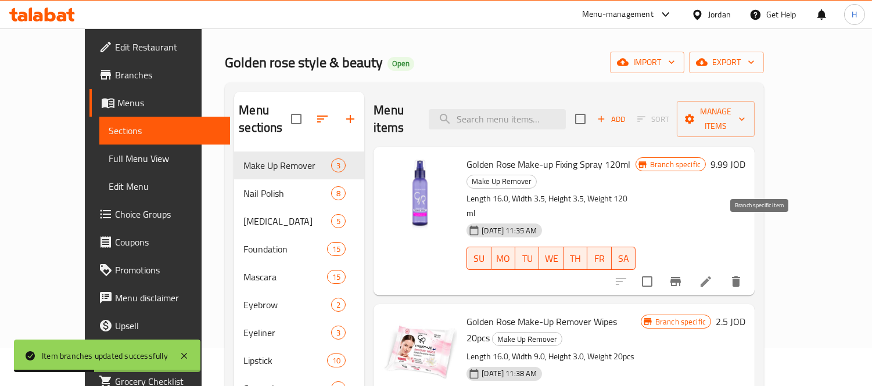
click at [681, 277] on icon "Branch-specific-item" at bounding box center [676, 281] width 10 height 9
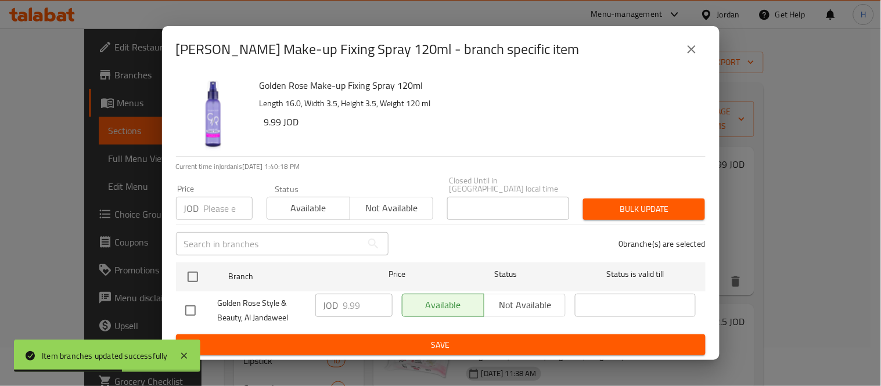
click at [701, 49] on button "close" at bounding box center [692, 49] width 28 height 28
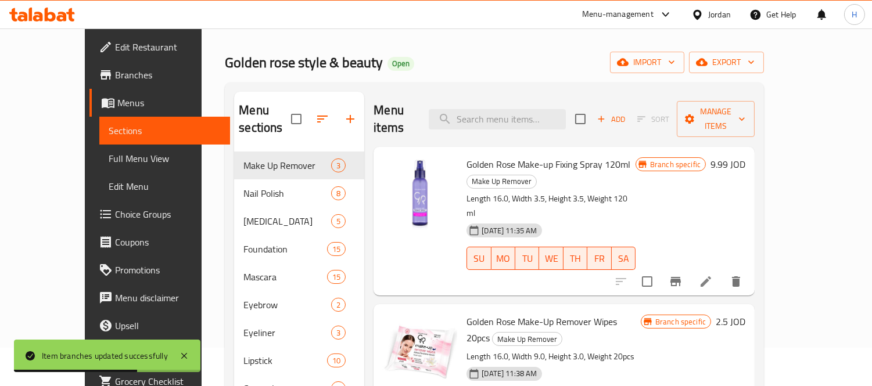
click at [722, 271] on li at bounding box center [706, 281] width 33 height 21
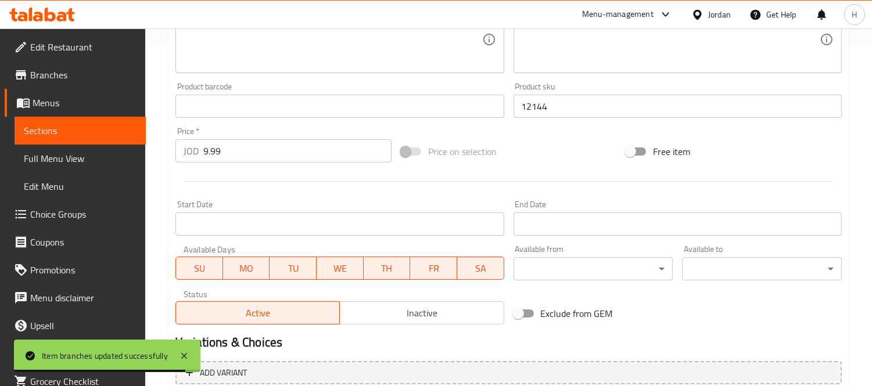
scroll to position [449, 0]
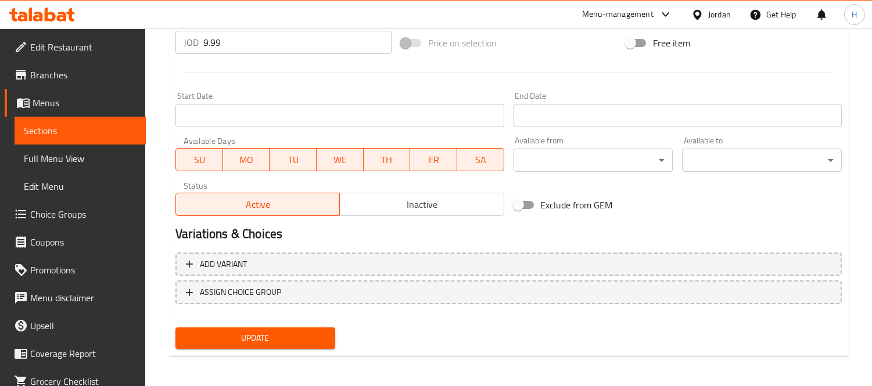
click at [228, 44] on input "9.99" at bounding box center [297, 42] width 188 height 23
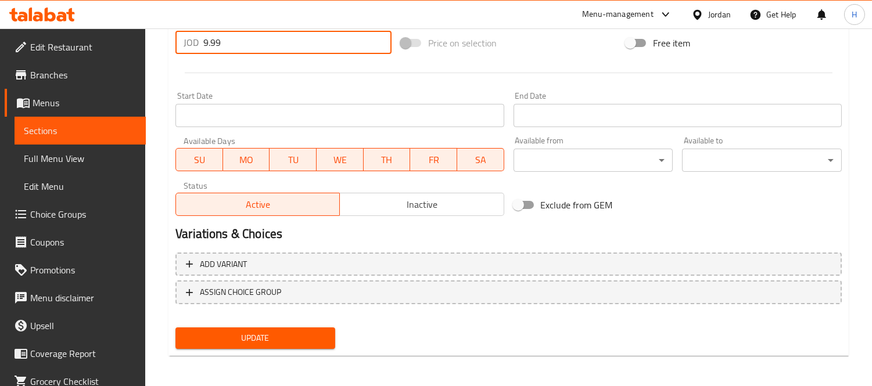
click at [228, 44] on input "9.99" at bounding box center [297, 42] width 188 height 23
click at [213, 43] on input "9.99" at bounding box center [297, 42] width 188 height 23
paste input "7.95"
type input "7.95"
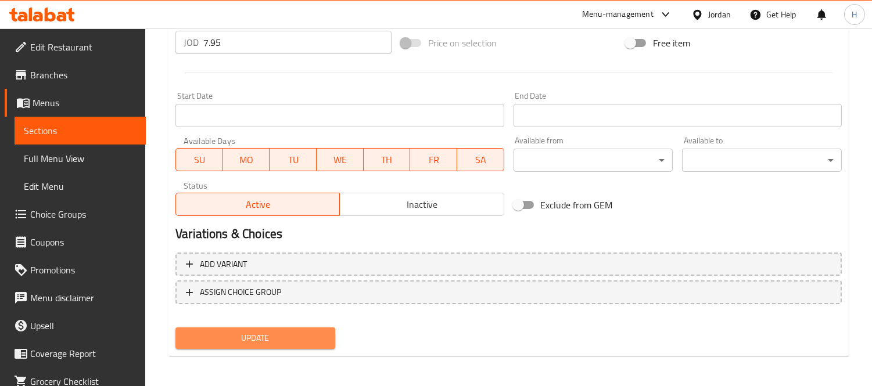
click at [309, 333] on span "Update" at bounding box center [255, 338] width 141 height 15
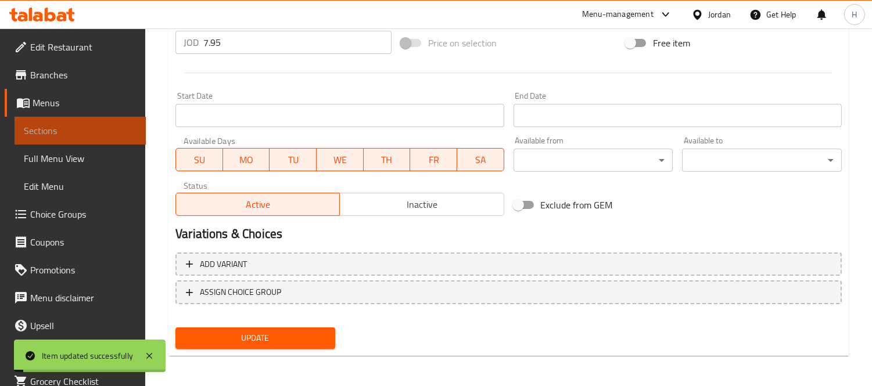
click at [108, 129] on span "Sections" at bounding box center [80, 131] width 113 height 14
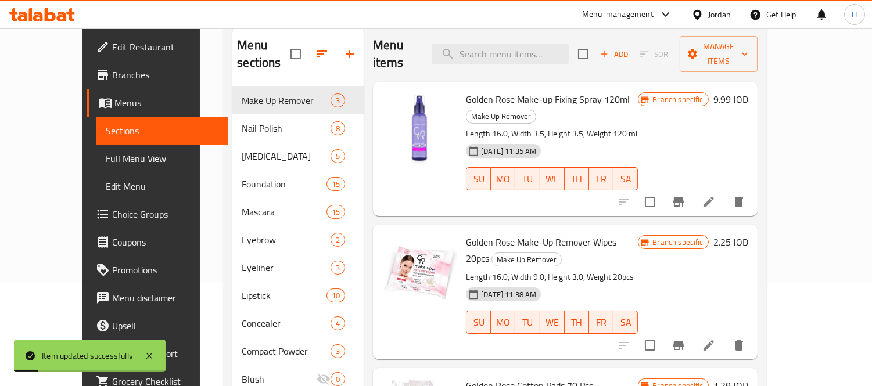
scroll to position [103, 0]
click at [684, 198] on icon "Branch-specific-item" at bounding box center [678, 202] width 10 height 9
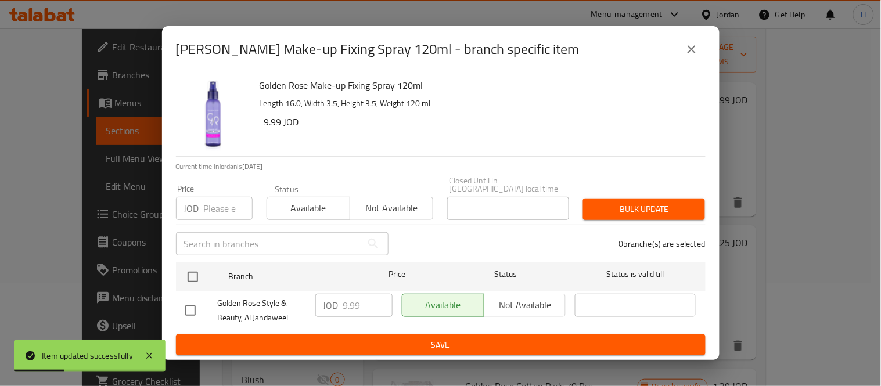
click at [192, 304] on input "checkbox" at bounding box center [190, 311] width 24 height 24
checkbox input "true"
drag, startPoint x: 365, startPoint y: 297, endPoint x: 335, endPoint y: 304, distance: 30.6
click at [335, 304] on div "JOD 9.99 ​" at bounding box center [354, 305] width 77 height 23
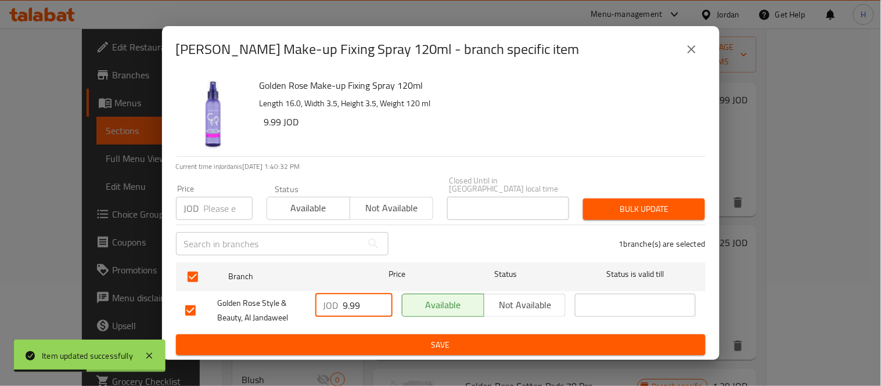
click at [434, 342] on span "Save" at bounding box center [440, 345] width 511 height 15
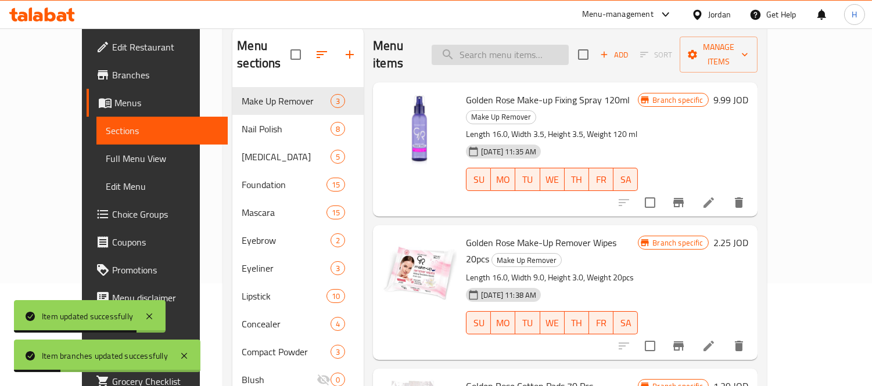
click at [553, 49] on input "search" at bounding box center [500, 55] width 137 height 20
paste input "Golden Rose Nail Polish Remover Strawberry"
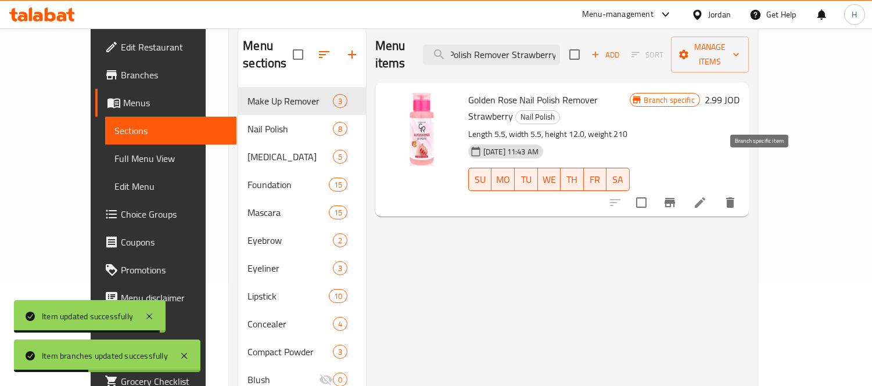
type input "Golden Rose Nail Polish Remover Strawberry"
click at [677, 196] on icon "Branch-specific-item" at bounding box center [670, 203] width 14 height 14
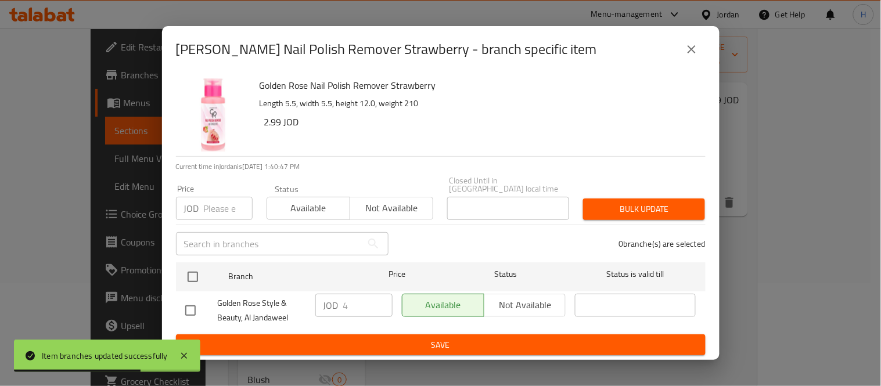
click at [192, 306] on input "checkbox" at bounding box center [190, 311] width 24 height 24
checkbox input "true"
drag, startPoint x: 352, startPoint y: 303, endPoint x: 324, endPoint y: 311, distance: 29.1
click at [324, 311] on div "JOD 4 ​" at bounding box center [354, 305] width 77 height 23
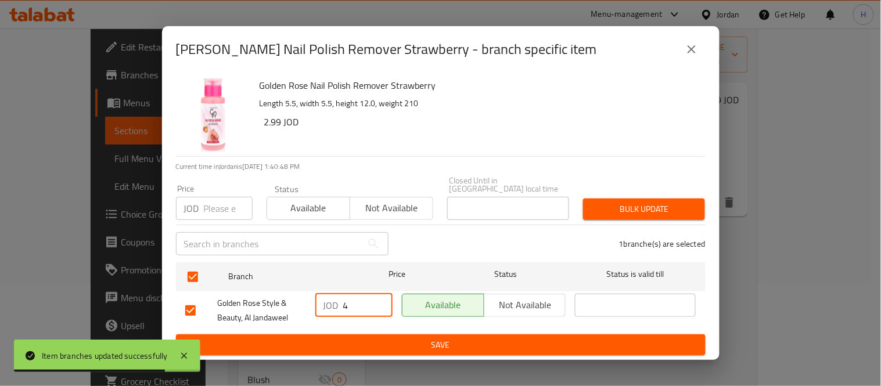
paste input "3.99"
type input "3.99"
click at [364, 338] on span "Save" at bounding box center [440, 345] width 511 height 15
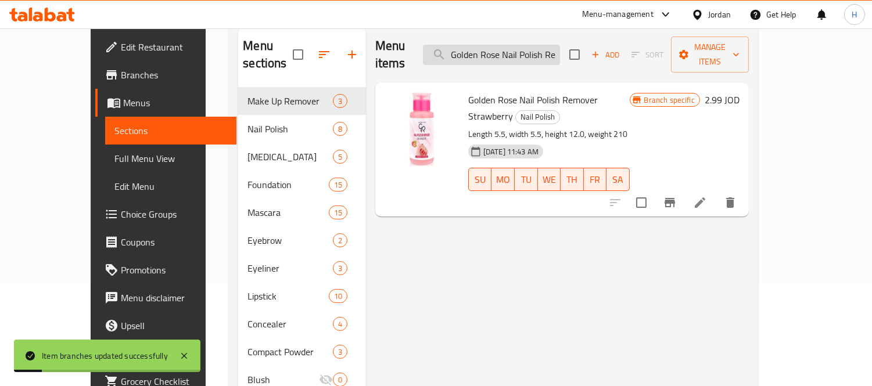
click at [555, 47] on input "Golden Rose Nail Polish Remover Strawberry" at bounding box center [491, 55] width 137 height 20
paste input "Keratin Nail Color 07"
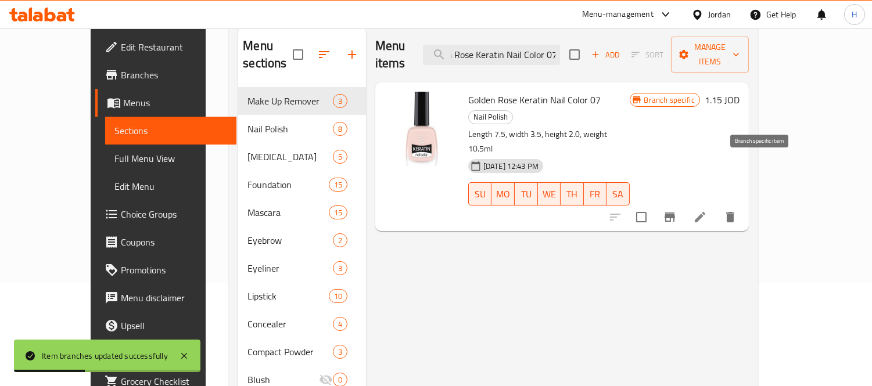
type input "Golden Rose Keratin Nail Color 07"
click at [677, 210] on icon "Branch-specific-item" at bounding box center [670, 217] width 14 height 14
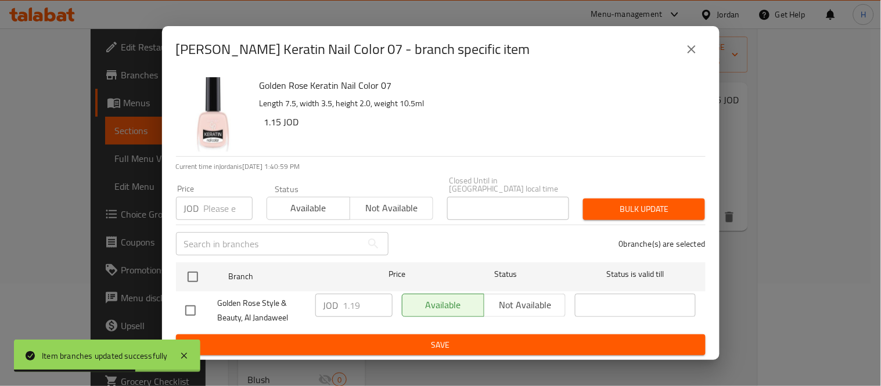
click at [188, 311] on input "checkbox" at bounding box center [190, 311] width 24 height 24
checkbox input "true"
drag, startPoint x: 364, startPoint y: 299, endPoint x: 325, endPoint y: 308, distance: 39.3
click at [325, 308] on div "JOD 1.19 ​" at bounding box center [354, 305] width 77 height 23
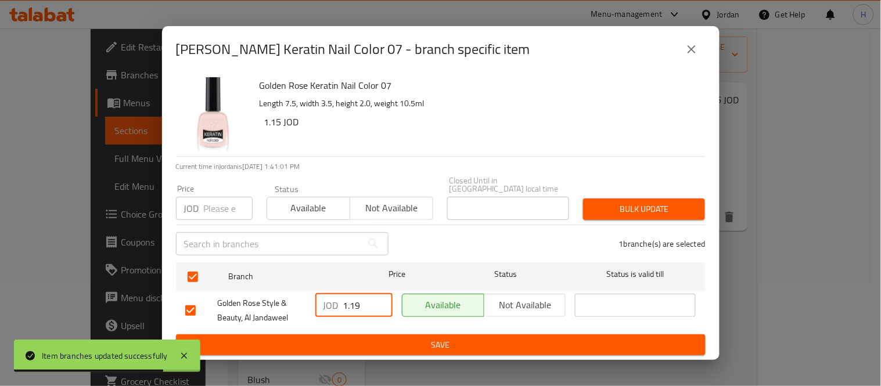
click at [387, 338] on span "Save" at bounding box center [440, 345] width 511 height 15
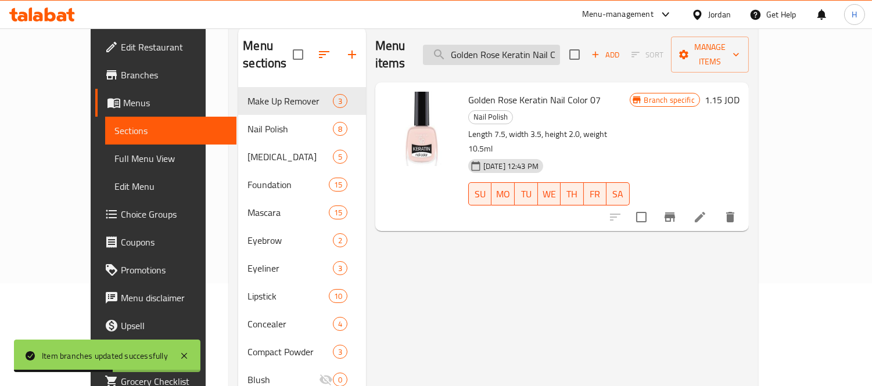
click at [542, 55] on input "Golden Rose Keratin Nail Color 07" at bounding box center [491, 55] width 137 height 20
click at [542, 56] on div "Menu items Golden Rose Keratin Nail Color 07 Add Sort Manage items" at bounding box center [562, 54] width 374 height 55
click at [542, 49] on input "Golden Rose Keratin Nail Color 07" at bounding box center [491, 55] width 137 height 20
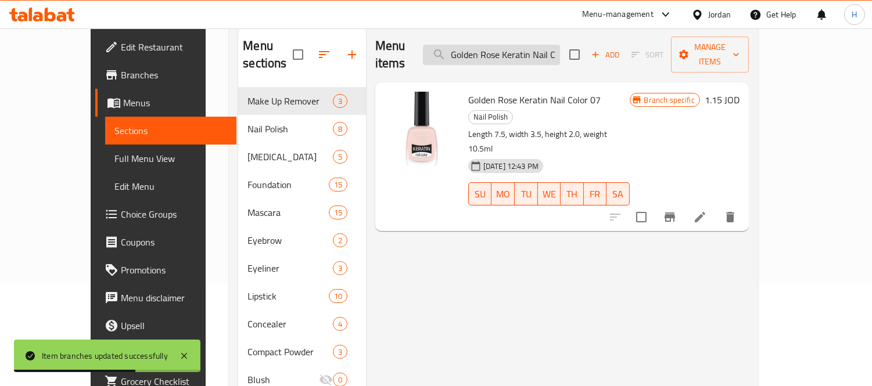
click at [542, 49] on input "Golden Rose Keratin Nail Color 07" at bounding box center [491, 55] width 137 height 20
paste input "18"
type input "Golden Rose Keratin Nail Color 18"
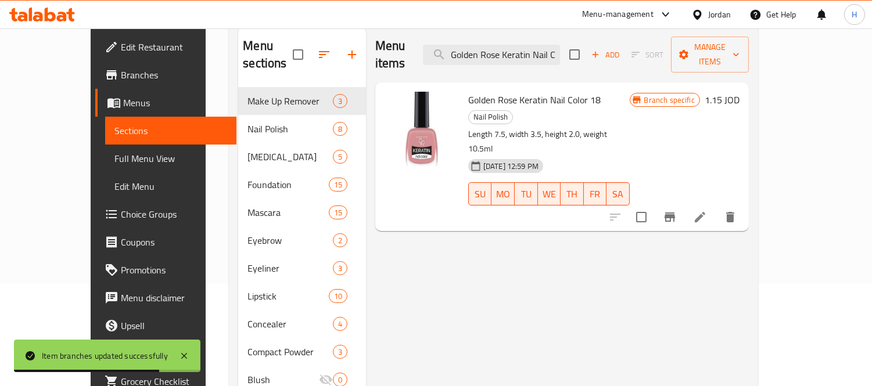
click at [677, 210] on icon "Branch-specific-item" at bounding box center [670, 217] width 14 height 14
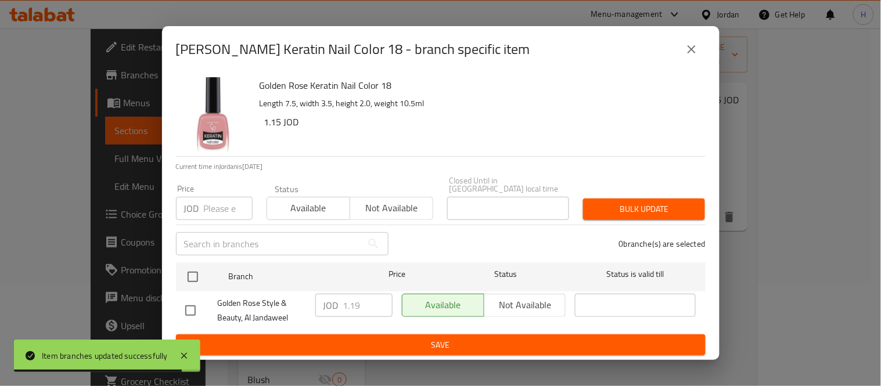
click at [208, 303] on div at bounding box center [201, 311] width 33 height 24
click at [195, 302] on input "checkbox" at bounding box center [190, 311] width 24 height 24
checkbox input "true"
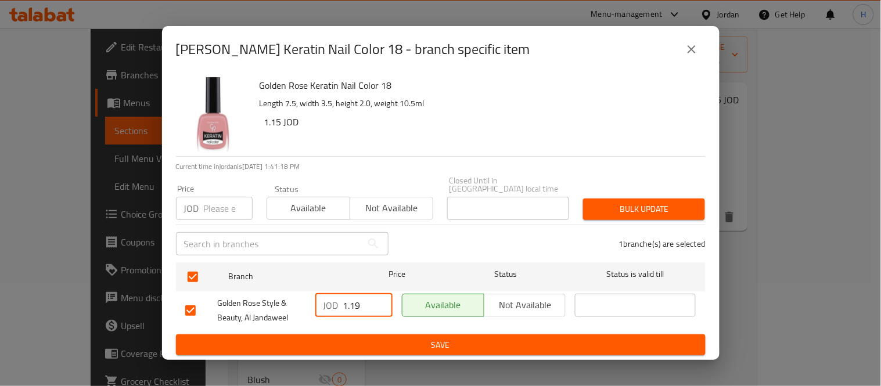
drag, startPoint x: 349, startPoint y: 306, endPoint x: 328, endPoint y: 310, distance: 21.8
click at [328, 310] on div "JOD 1.19 ​" at bounding box center [354, 305] width 77 height 23
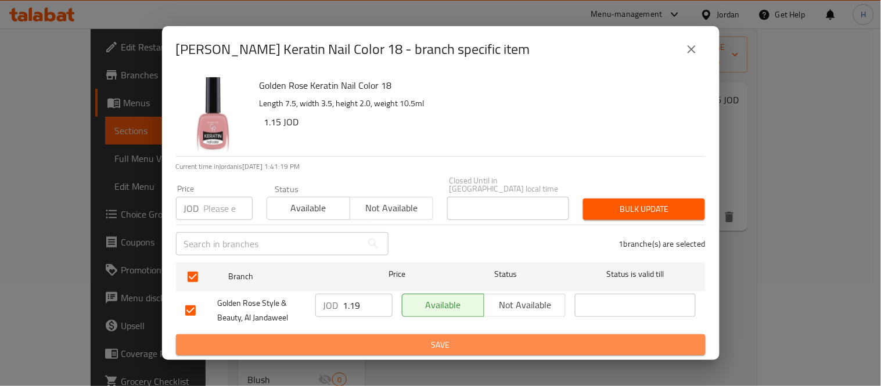
click at [370, 335] on button "Save" at bounding box center [441, 345] width 530 height 21
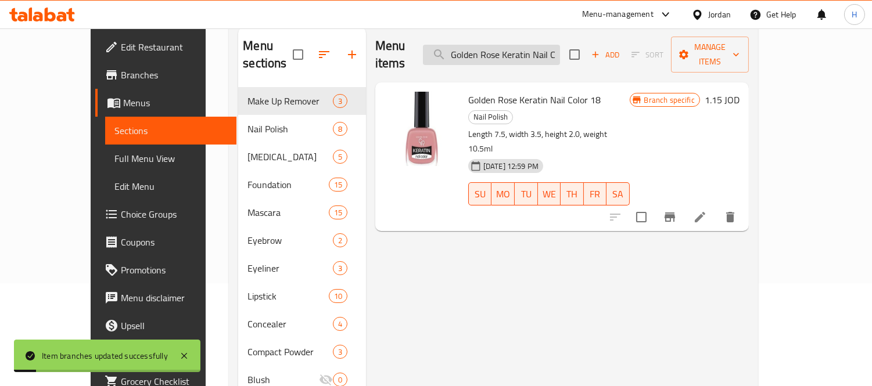
click at [510, 45] on input "Golden Rose Keratin Nail Color 18" at bounding box center [491, 55] width 137 height 20
paste input "37"
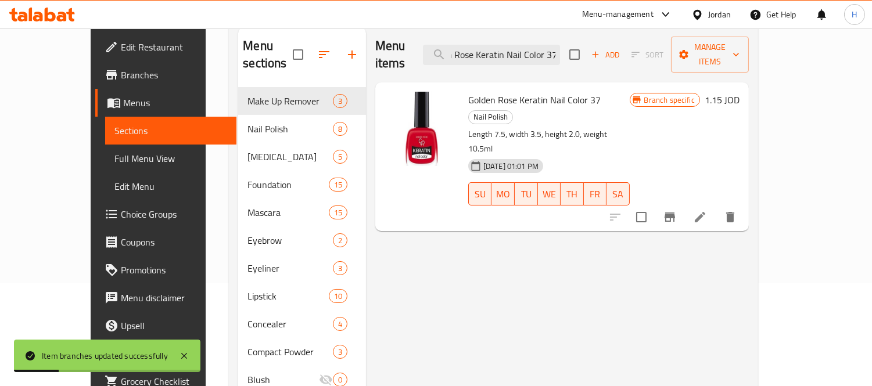
type input "Golden Rose Keratin Nail Color 37"
click at [675, 213] on icon "Branch-specific-item" at bounding box center [670, 217] width 10 height 9
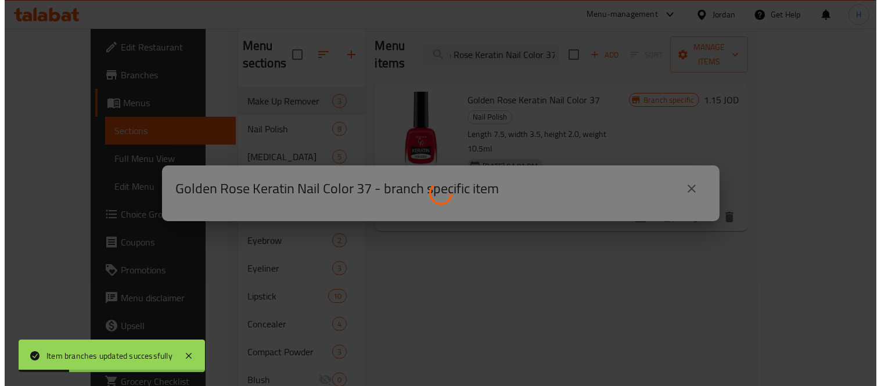
scroll to position [0, 0]
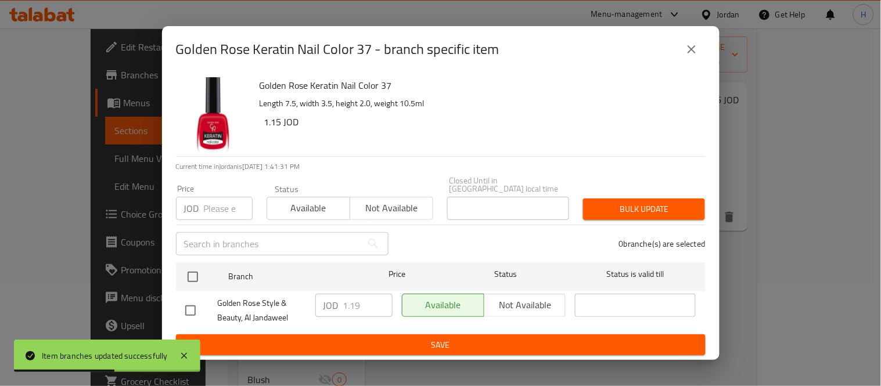
click at [189, 308] on input "checkbox" at bounding box center [190, 311] width 24 height 24
checkbox input "true"
paste input "119"
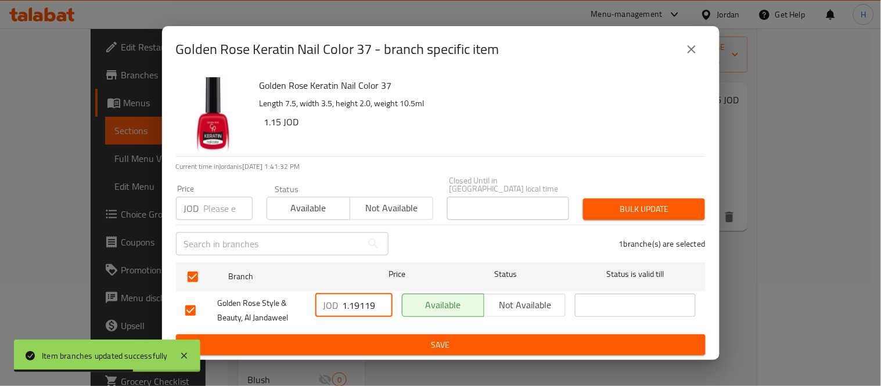
click at [358, 300] on input "1.19119" at bounding box center [367, 305] width 49 height 23
paste input "number"
type input "1.19"
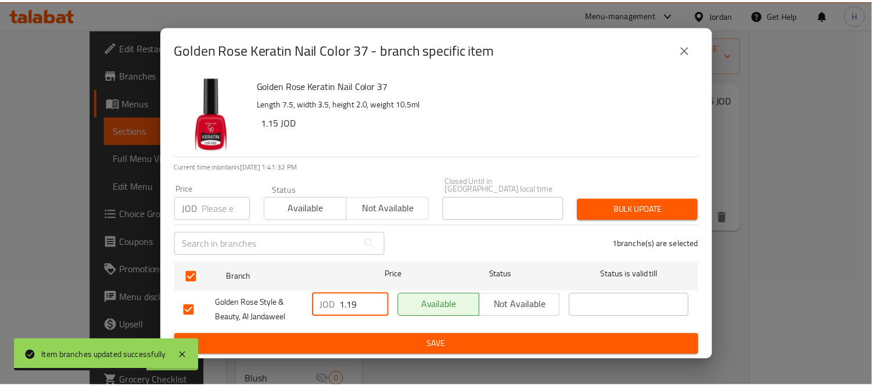
scroll to position [0, 0]
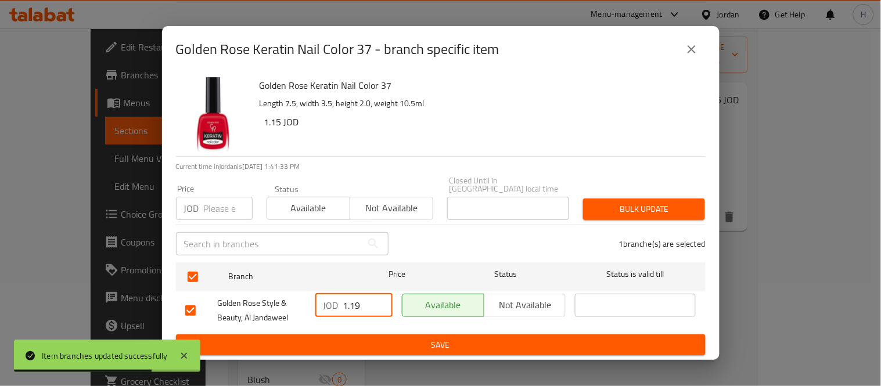
click at [386, 338] on span "Save" at bounding box center [440, 345] width 511 height 15
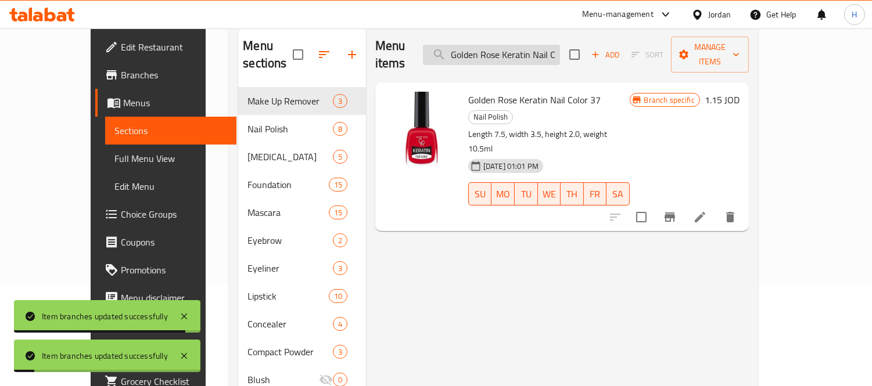
click at [529, 52] on input "Golden Rose Keratin Nail Color 37" at bounding box center [491, 55] width 137 height 20
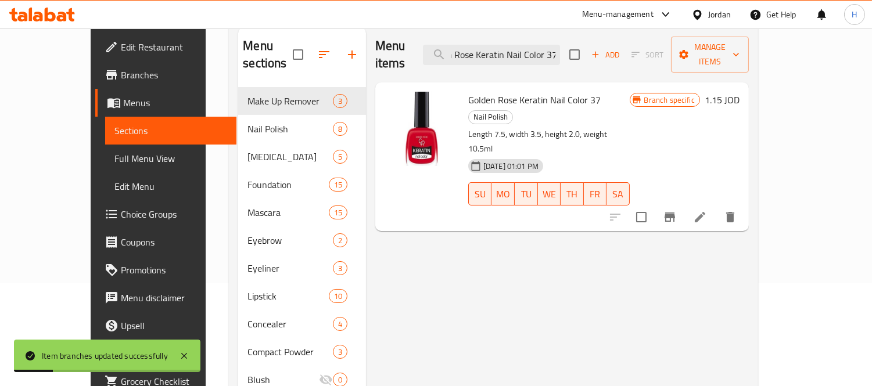
click at [675, 213] on icon "Branch-specific-item" at bounding box center [670, 217] width 10 height 9
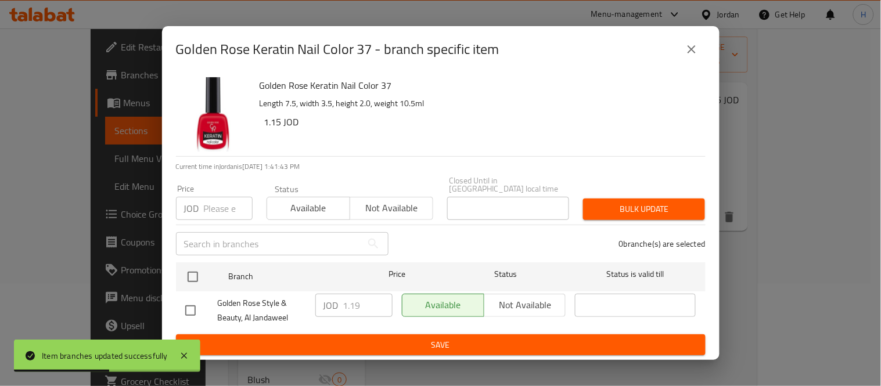
click at [698, 51] on icon "close" at bounding box center [692, 49] width 14 height 14
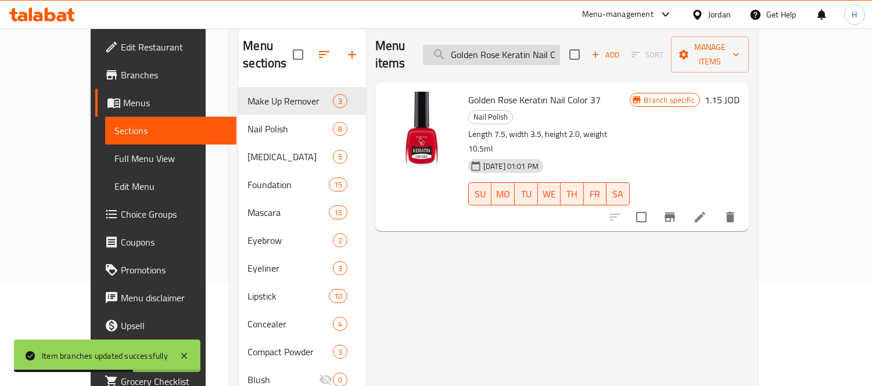
click at [560, 45] on input "Golden Rose Keratin Nail Color 37" at bounding box center [491, 55] width 137 height 20
paste input "201"
click at [677, 210] on icon "Branch-specific-item" at bounding box center [670, 217] width 14 height 14
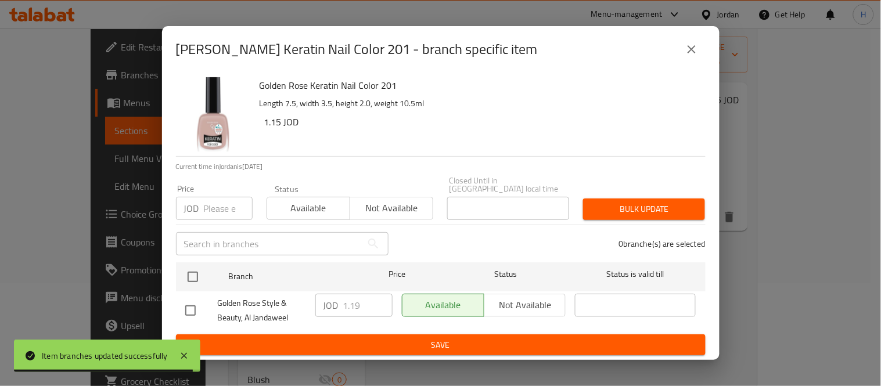
click at [689, 50] on icon "close" at bounding box center [692, 49] width 8 height 8
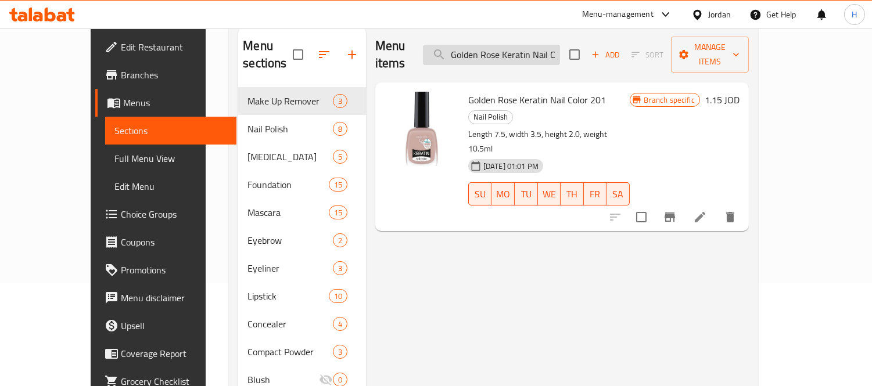
click at [504, 45] on input "Golden Rose Keratin Nail Color 201" at bounding box center [491, 55] width 137 height 20
paste input "8 10.5ml"
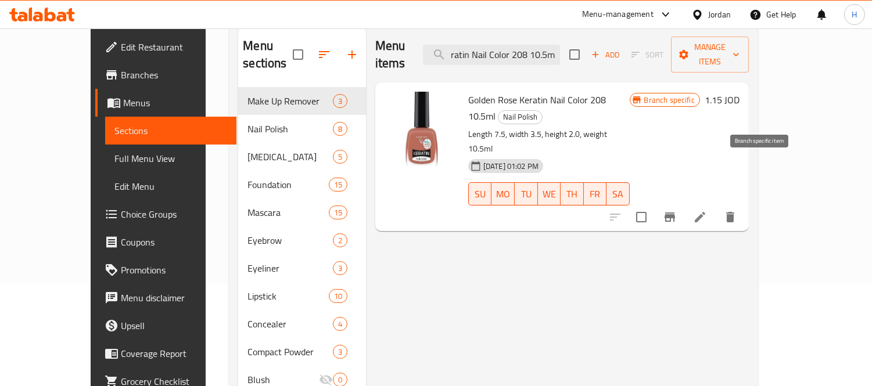
click at [684, 203] on button "Branch-specific-item" at bounding box center [670, 217] width 28 height 28
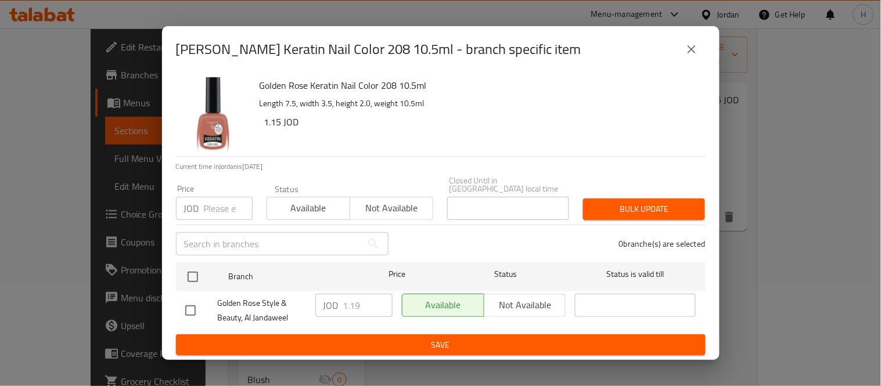
click at [701, 48] on button "close" at bounding box center [692, 49] width 28 height 28
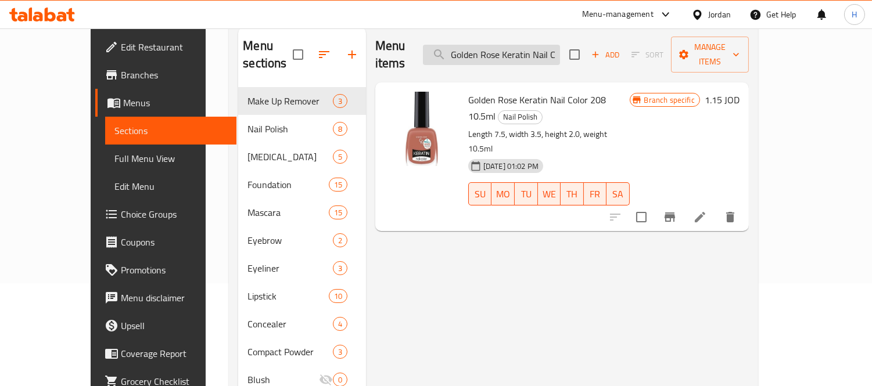
click at [524, 45] on input "Golden Rose Keratin Nail Color 208 10.5ml" at bounding box center [491, 55] width 137 height 20
paste input "2"
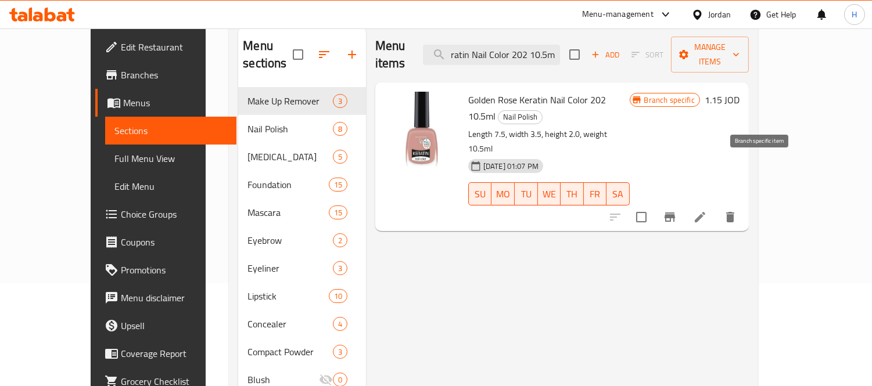
click at [677, 210] on icon "Branch-specific-item" at bounding box center [670, 217] width 14 height 14
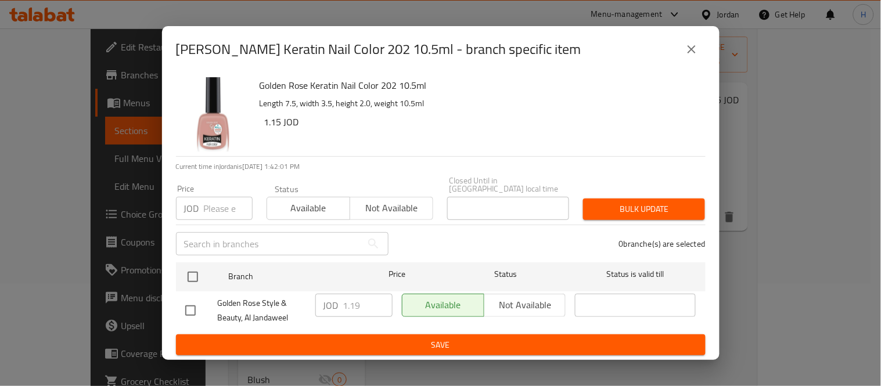
click at [694, 49] on icon "close" at bounding box center [692, 49] width 14 height 14
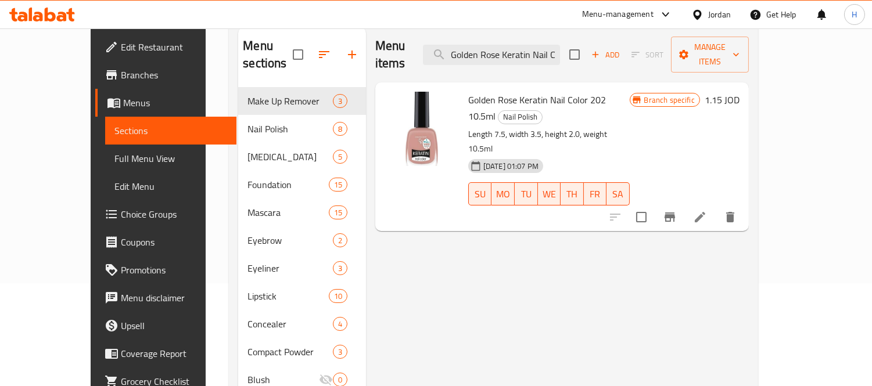
click at [549, 91] on span "Golden Rose Keratin Nail Color 202 10.5ml" at bounding box center [537, 108] width 138 height 34
click at [547, 53] on input "Golden Rose Keratin Nail Color 202 10.5ml" at bounding box center [491, 55] width 137 height 20
click at [548, 53] on input "Golden Rose Keratin Nail Color 202 10.5ml" at bounding box center [491, 55] width 137 height 20
paste input "Lash Plumping Mascara"
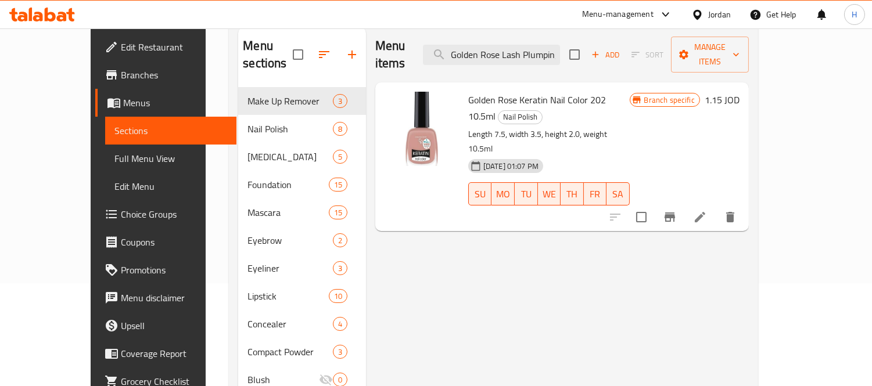
scroll to position [0, 39]
type input "Golden Rose Lash Plumping Mascara"
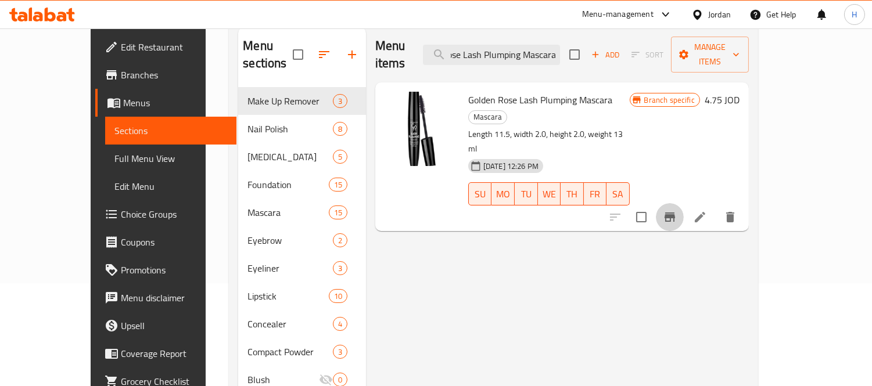
click at [684, 203] on button "Branch-specific-item" at bounding box center [670, 217] width 28 height 28
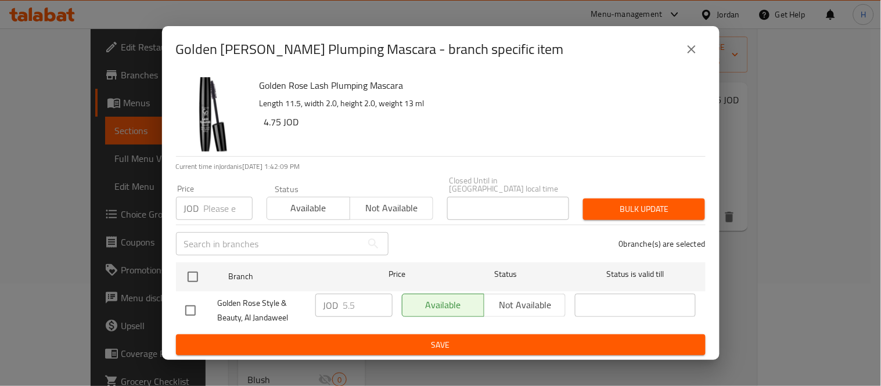
click at [689, 51] on icon "close" at bounding box center [692, 49] width 8 height 8
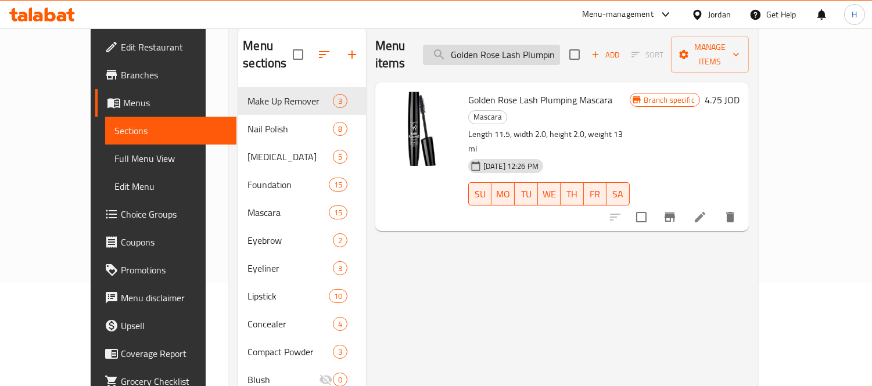
click at [529, 45] on input "Golden Rose Lash Plumping Mascara" at bounding box center [491, 55] width 137 height 20
paste input "Mega Volume & Length City Style"
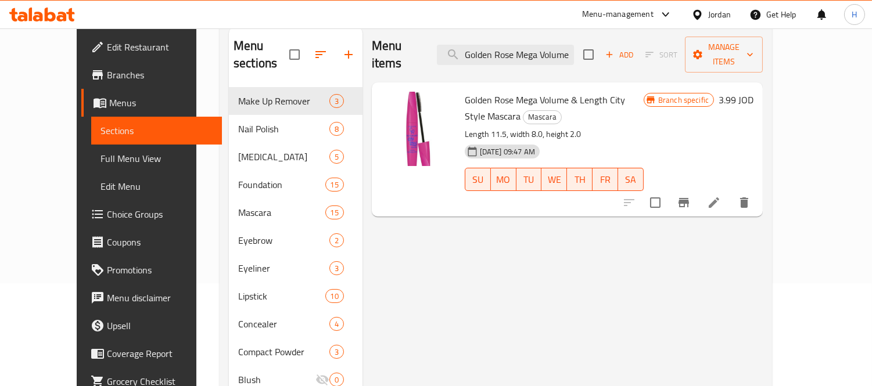
click at [689, 198] on icon "Branch-specific-item" at bounding box center [684, 202] width 10 height 9
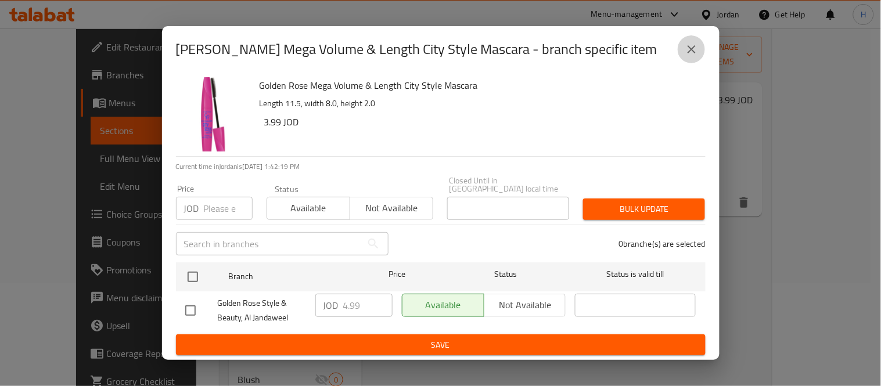
click at [698, 49] on icon "close" at bounding box center [692, 49] width 14 height 14
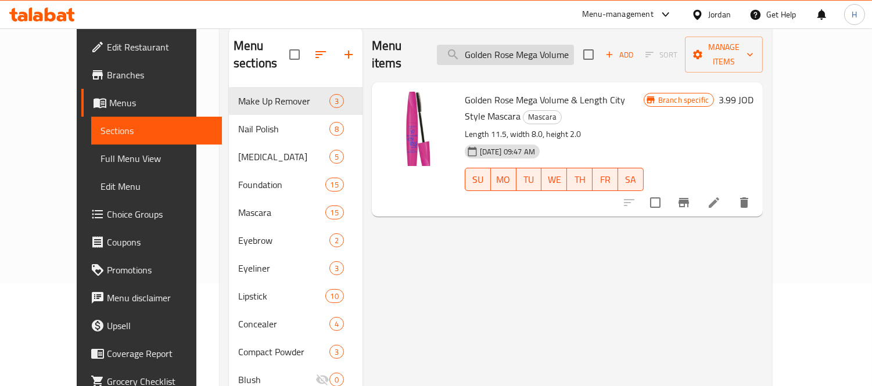
click at [492, 48] on input "Golden Rose Mega Volume & Length City Style Mascara" at bounding box center [505, 55] width 137 height 20
paste input "Infinity Lash Mascara Black"
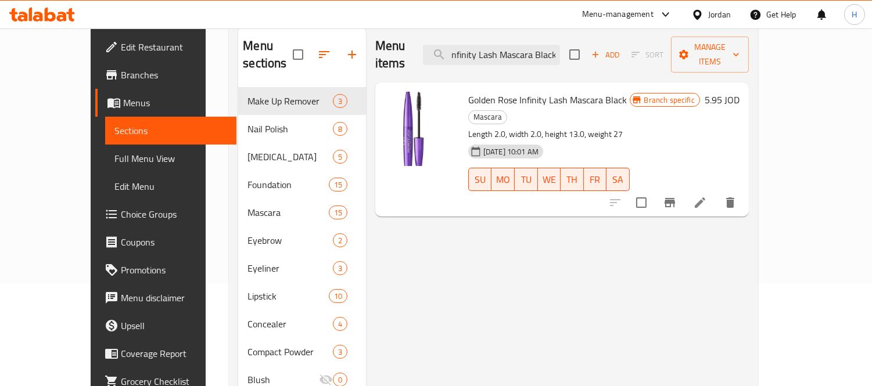
click at [675, 198] on icon "Branch-specific-item" at bounding box center [670, 202] width 10 height 9
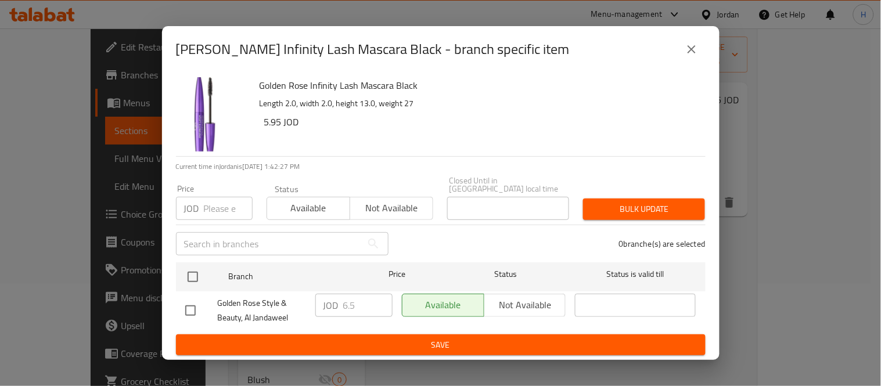
click at [722, 48] on div "Golden Rose Infinity Lash Mascara Black - branch specific item Golden Rose Infi…" at bounding box center [440, 193] width 881 height 386
click at [707, 51] on div "Golden Rose Infinity Lash Mascara Black - branch specific item" at bounding box center [441, 49] width 558 height 46
click at [708, 59] on div "Golden Rose Infinity Lash Mascara Black - branch specific item" at bounding box center [441, 49] width 558 height 46
click at [705, 55] on div "Golden Rose Infinity Lash Mascara Black - branch specific item" at bounding box center [441, 49] width 530 height 28
click at [701, 55] on button "close" at bounding box center [692, 49] width 28 height 28
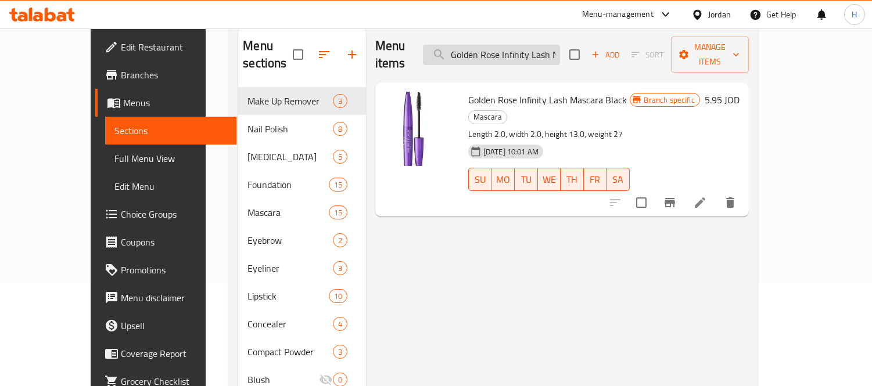
click at [530, 51] on input "Golden Rose Infinity Lash Mascara Black" at bounding box center [491, 55] width 137 height 20
paste input "Brow Color Mascara - 06 Dark Brown"
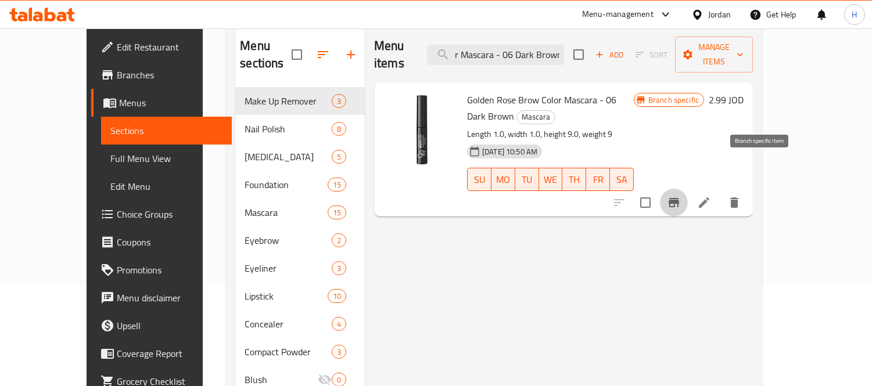
click at [688, 189] on button "Branch-specific-item" at bounding box center [674, 203] width 28 height 28
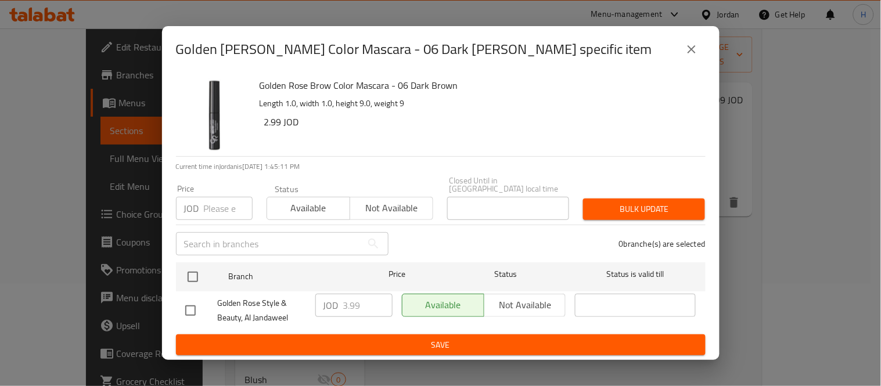
click at [699, 55] on button "close" at bounding box center [692, 49] width 28 height 28
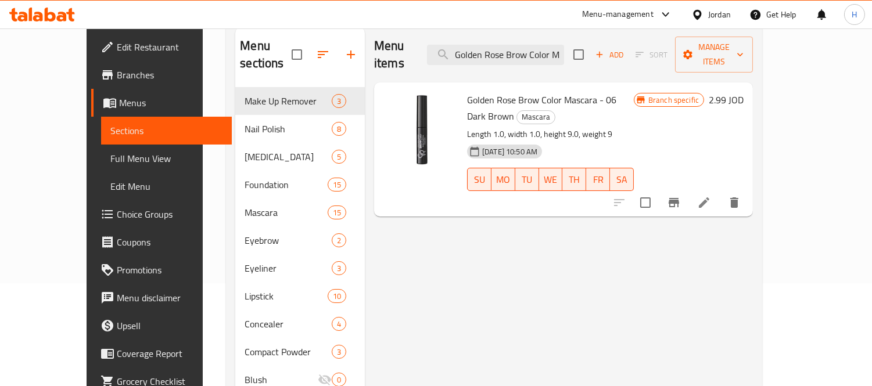
click at [744, 92] on h6 "2.99 JOD" at bounding box center [726, 100] width 35 height 16
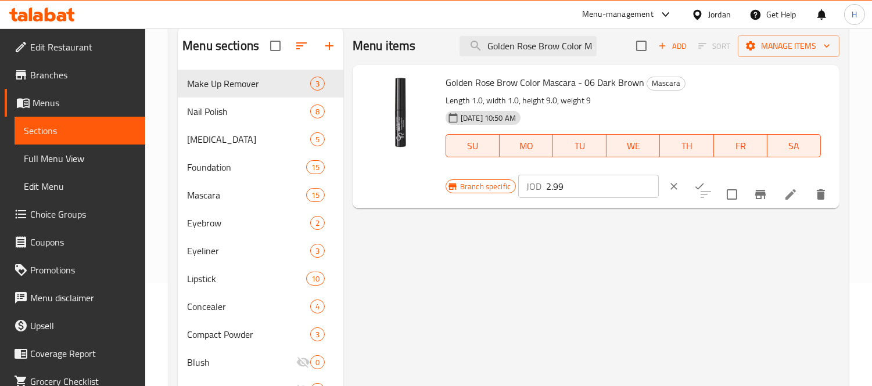
click at [793, 81] on h6 "Golden Rose Brow Color Mascara - 06 Dark Brown Mascara" at bounding box center [633, 82] width 375 height 16
click at [669, 193] on button "clear" at bounding box center [674, 187] width 26 height 26
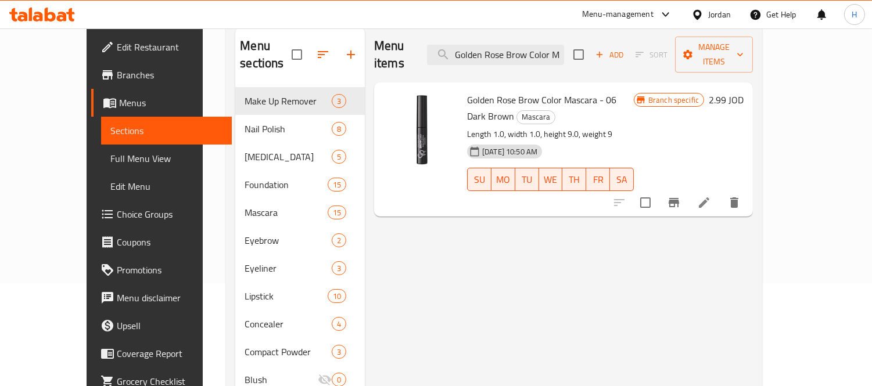
click at [753, 37] on div "Add Sort Manage items" at bounding box center [663, 55] width 180 height 36
click at [744, 41] on span "Manage items" at bounding box center [713, 54] width 59 height 29
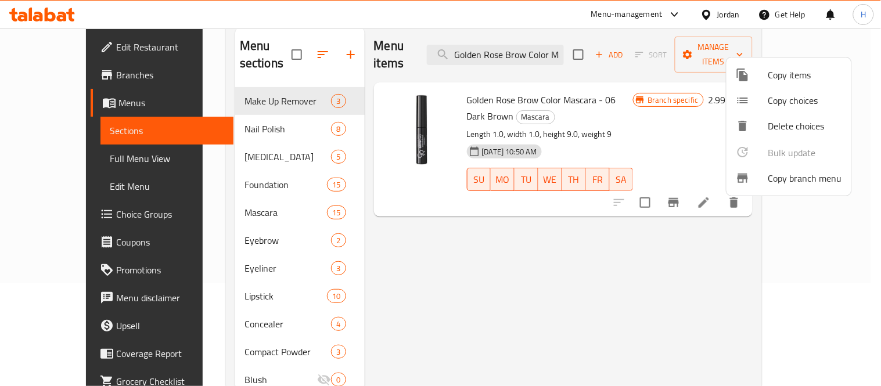
click at [793, 181] on span "Copy branch menu" at bounding box center [806, 178] width 74 height 14
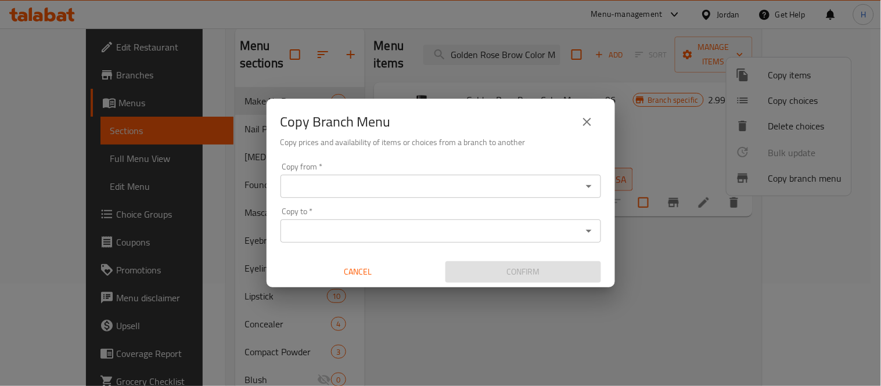
click at [585, 126] on icon "close" at bounding box center [587, 122] width 14 height 14
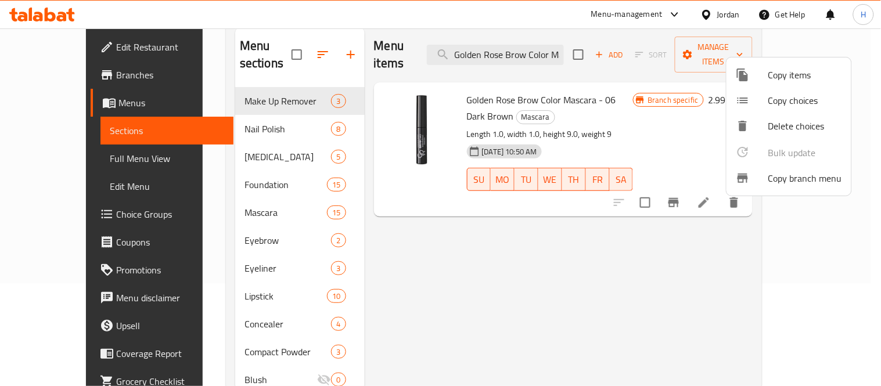
click at [793, 81] on div at bounding box center [440, 193] width 881 height 386
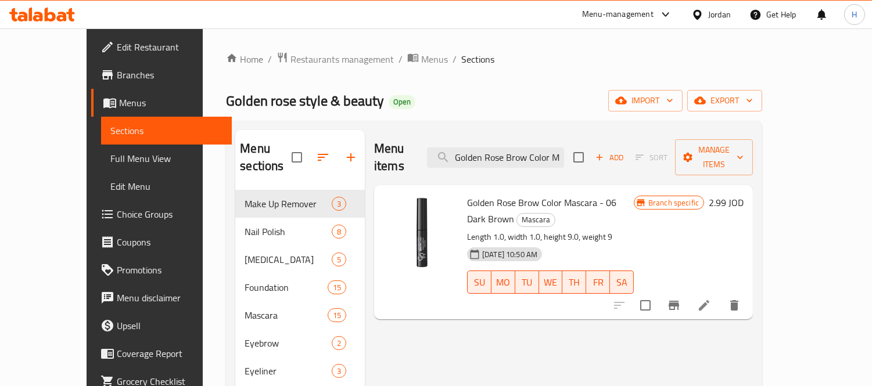
click at [786, 89] on div "Home / Restaurants management / Menus / Sections Golden rose style & beauty Ope…" at bounding box center [494, 364] width 583 height 673
click at [752, 100] on icon "button" at bounding box center [750, 100] width 6 height 3
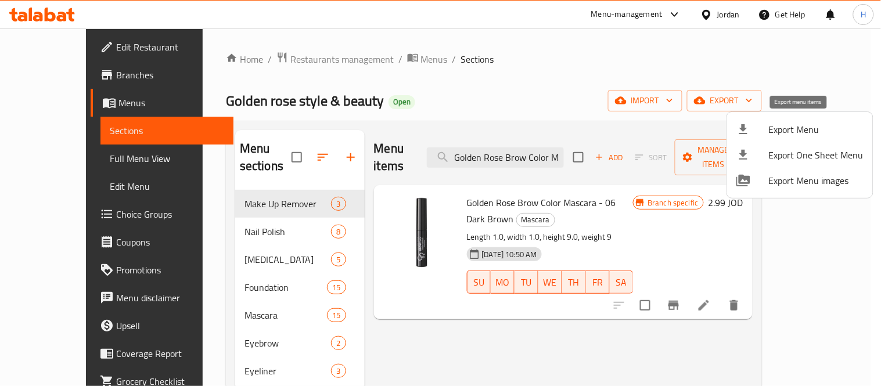
click at [793, 123] on span "Export Menu" at bounding box center [816, 130] width 95 height 14
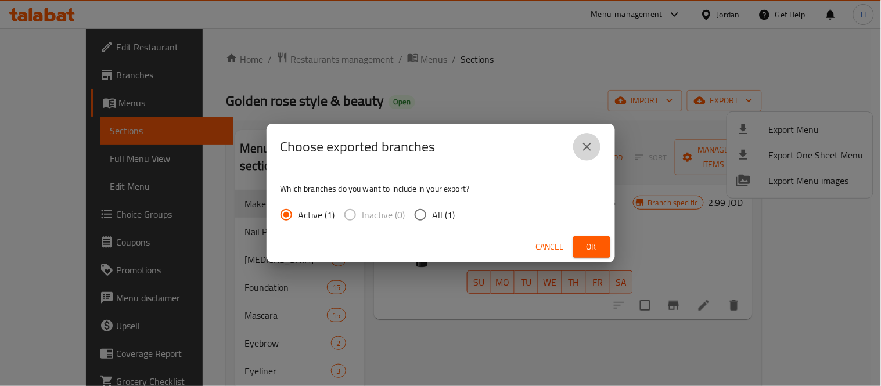
click at [593, 143] on icon "close" at bounding box center [587, 147] width 14 height 14
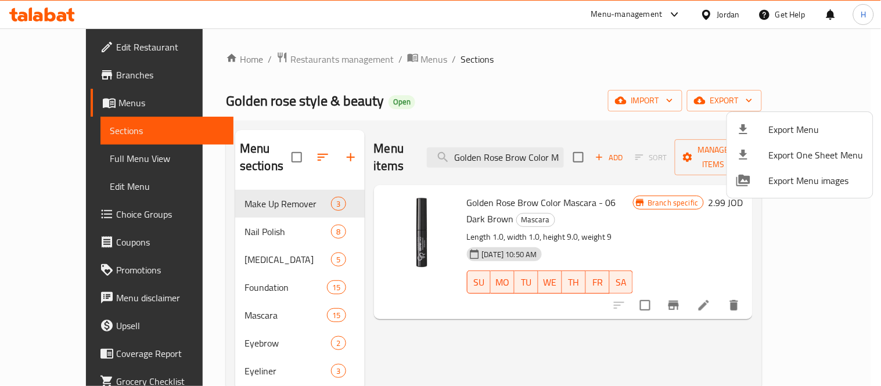
click at [564, 150] on div at bounding box center [440, 193] width 881 height 386
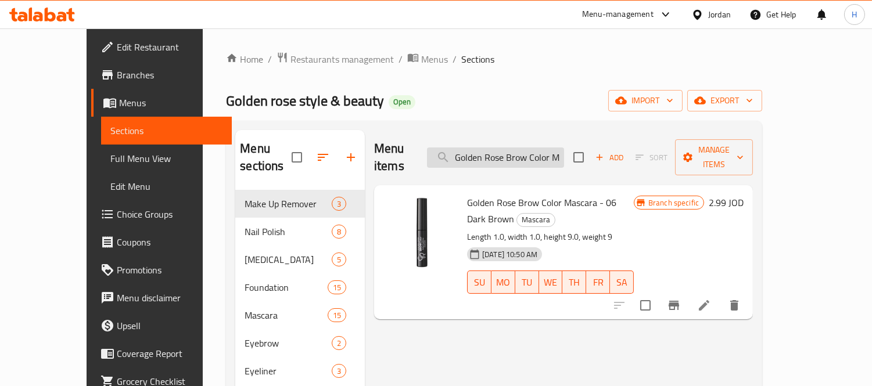
click at [564, 150] on input "Golden Rose Brow Color Mascara - 06 Dark Brown" at bounding box center [495, 158] width 137 height 20
paste input "Make-up Fixing Spray 120ml"
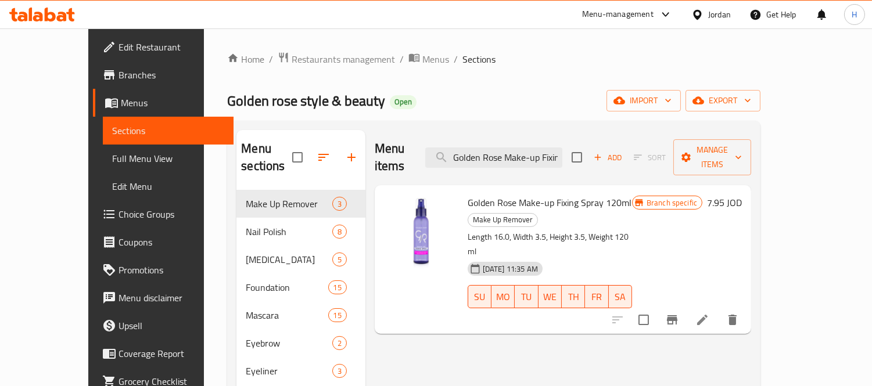
click at [679, 313] on icon "Branch-specific-item" at bounding box center [672, 320] width 14 height 14
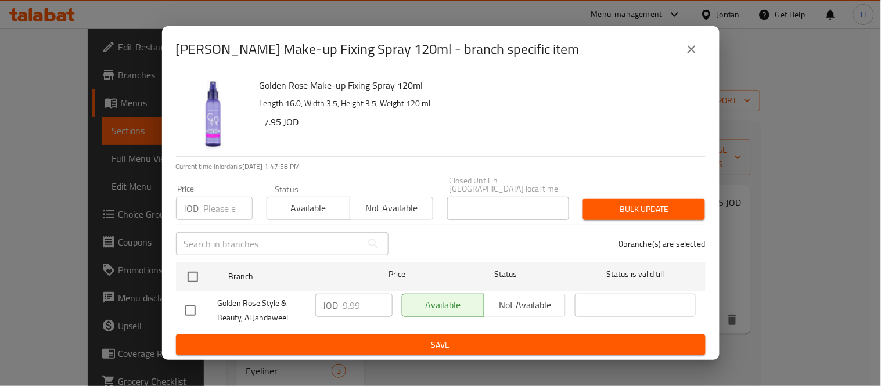
click at [687, 49] on icon "close" at bounding box center [692, 49] width 14 height 14
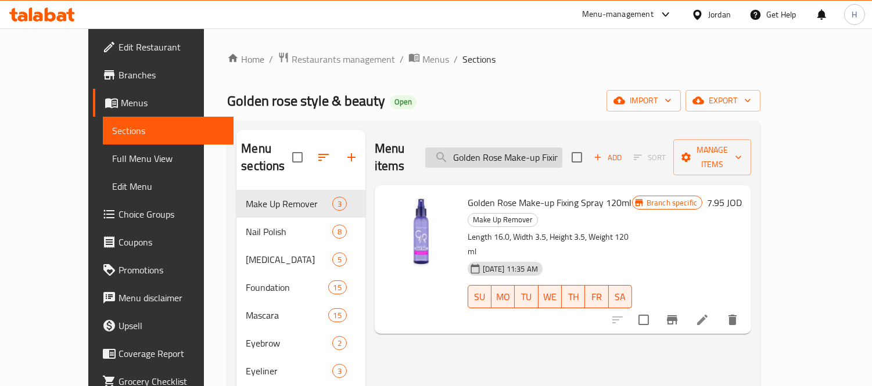
click at [510, 148] on input "[PERSON_NAME] Make-up Fixing Spray 120ml" at bounding box center [493, 158] width 137 height 20
paste input "Up Remover Wipes 20pcs"
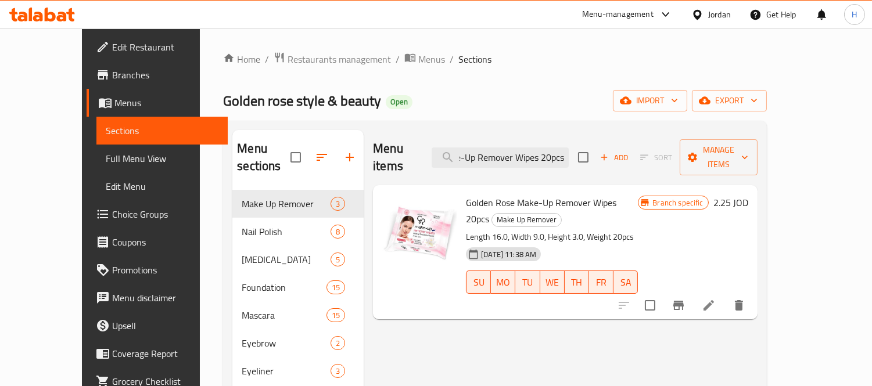
click at [684, 301] on icon "Branch-specific-item" at bounding box center [678, 305] width 10 height 9
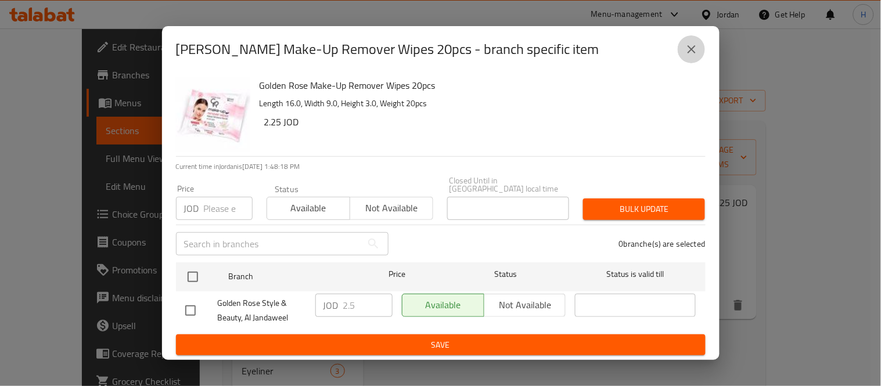
click at [690, 56] on icon "close" at bounding box center [692, 49] width 14 height 14
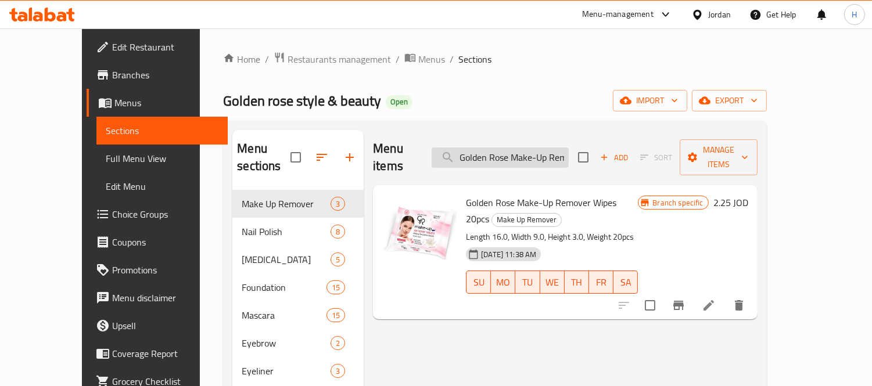
click at [539, 155] on input "[PERSON_NAME] Make-Up Remover Wipes 20pcs" at bounding box center [500, 158] width 137 height 20
paste input "Cotton Pads 70 P"
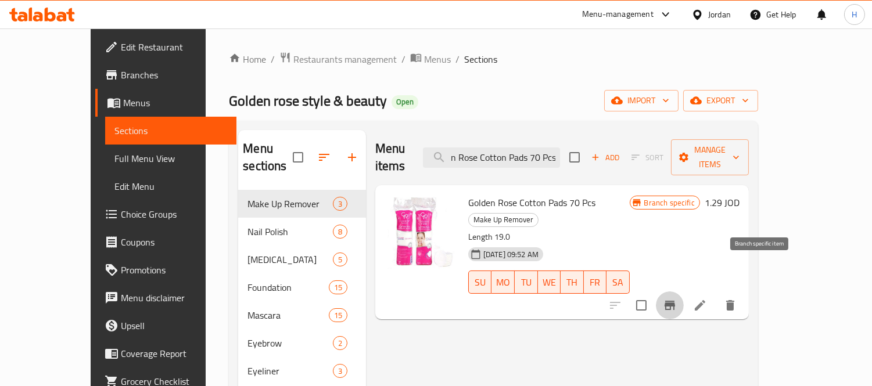
click at [677, 299] on icon "Branch-specific-item" at bounding box center [670, 306] width 14 height 14
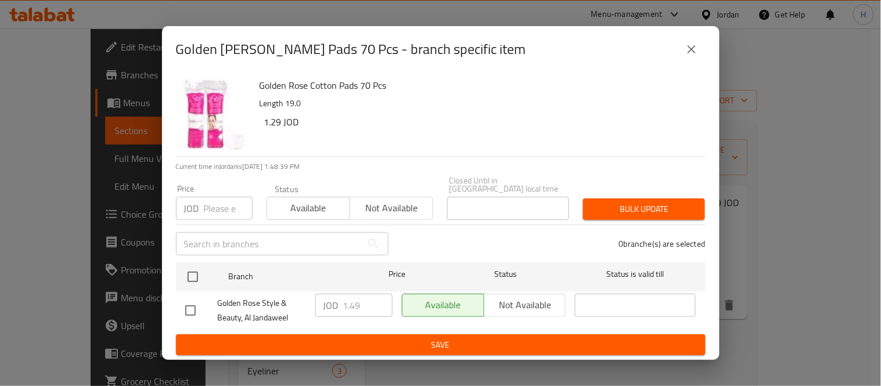
click at [700, 56] on button "close" at bounding box center [692, 49] width 28 height 28
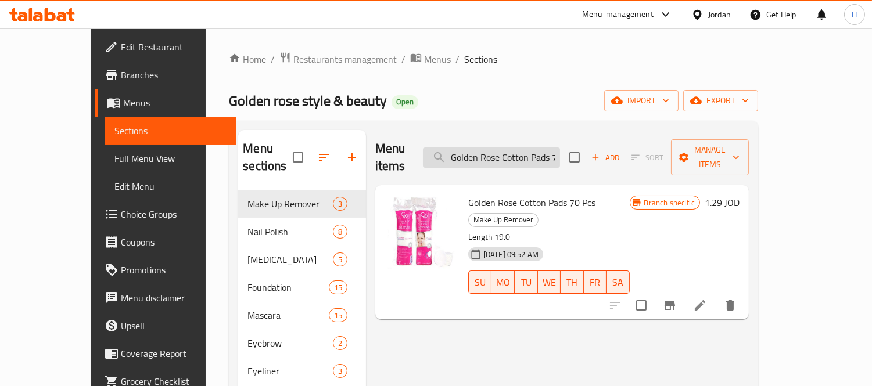
click at [523, 156] on input "Golden [PERSON_NAME] Pads 70 Pcs" at bounding box center [491, 158] width 137 height 20
click at [539, 151] on input "Golden [PERSON_NAME] Pads 70 Pcs" at bounding box center [491, 158] width 137 height 20
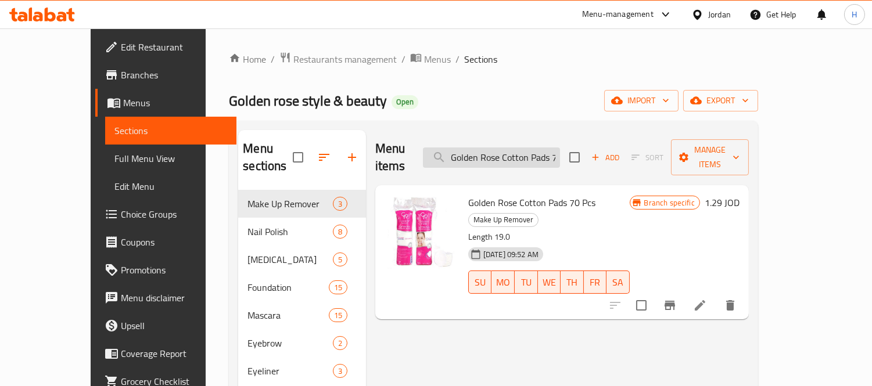
click at [539, 151] on input "Golden [PERSON_NAME] Pads 70 Pcs" at bounding box center [491, 158] width 137 height 20
paste input "Nail Polish Remover Strawberry"
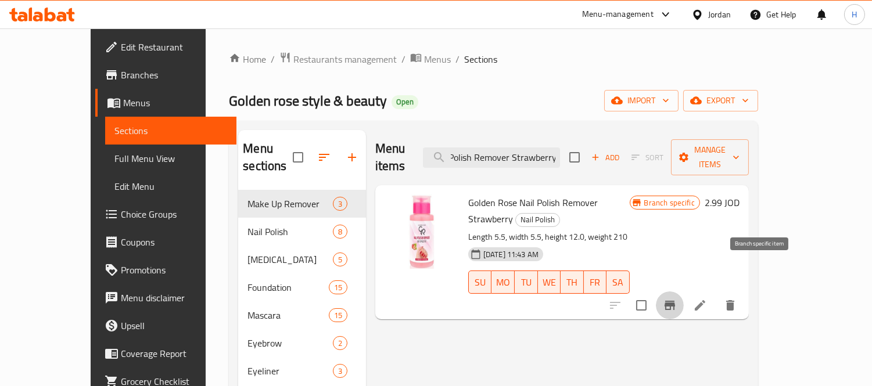
click at [675, 301] on icon "Branch-specific-item" at bounding box center [670, 305] width 10 height 9
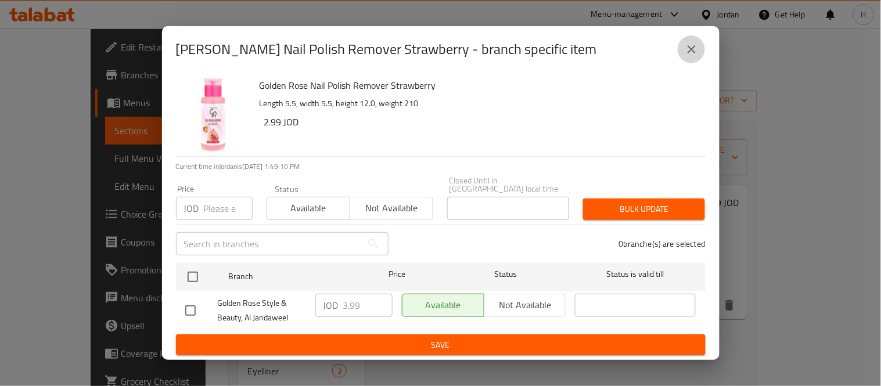
click at [683, 53] on button "close" at bounding box center [692, 49] width 28 height 28
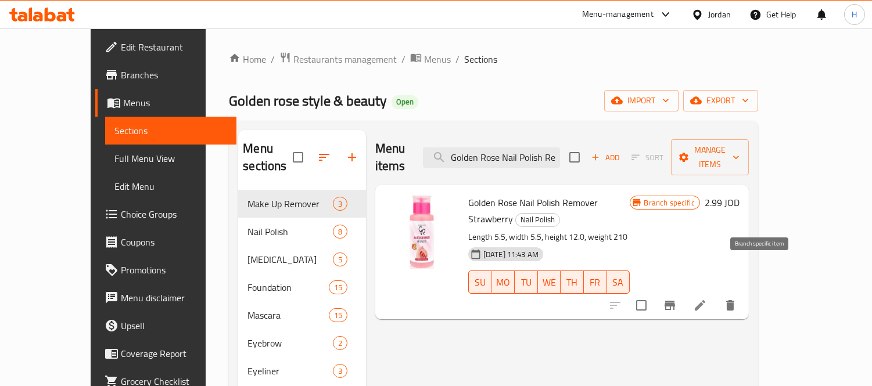
click at [677, 299] on icon "Branch-specific-item" at bounding box center [670, 306] width 14 height 14
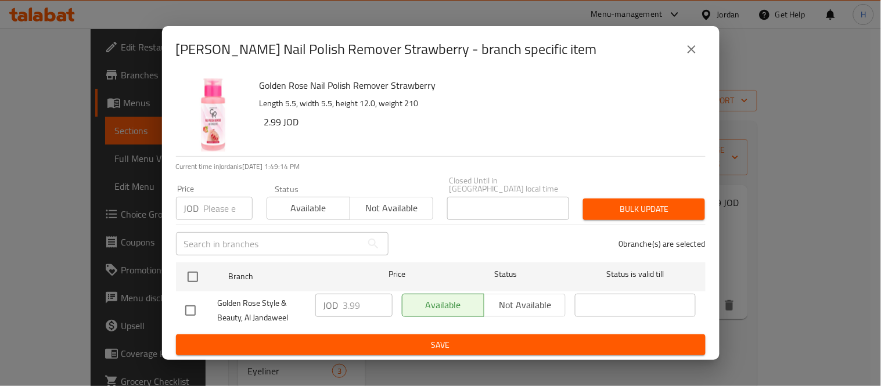
click at [695, 54] on icon "close" at bounding box center [692, 49] width 14 height 14
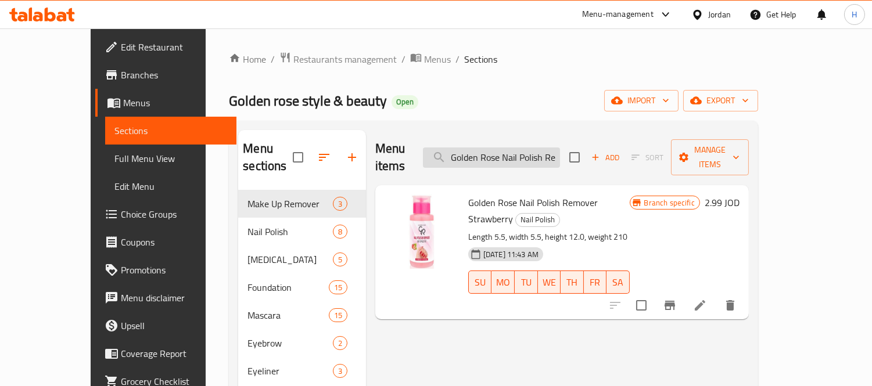
click at [540, 149] on input "Golden Rose Nail Polish Remover Strawberry" at bounding box center [491, 158] width 137 height 20
paste input "Keratin Nail Color 07"
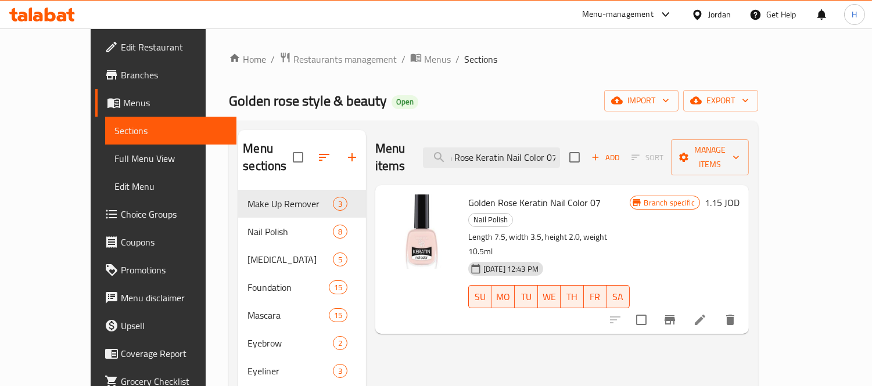
type input "Golden Rose Keratin Nail Color 07"
click at [654, 308] on input "checkbox" at bounding box center [641, 320] width 24 height 24
checkbox input "true"
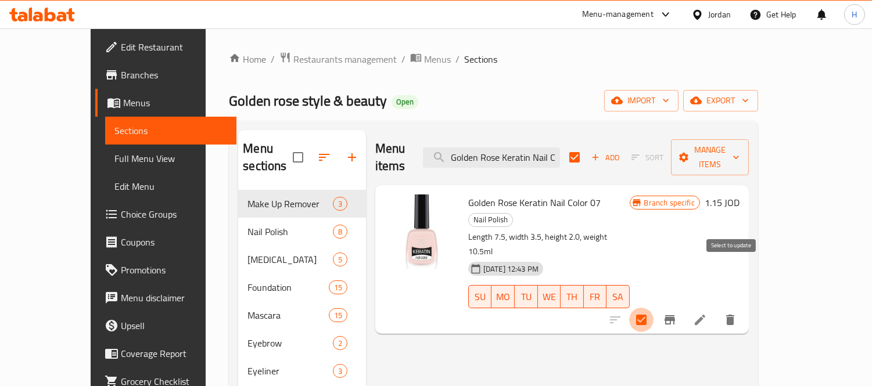
click at [654, 308] on input "checkbox" at bounding box center [641, 320] width 24 height 24
checkbox input "false"
click at [684, 306] on button "Branch-specific-item" at bounding box center [670, 320] width 28 height 28
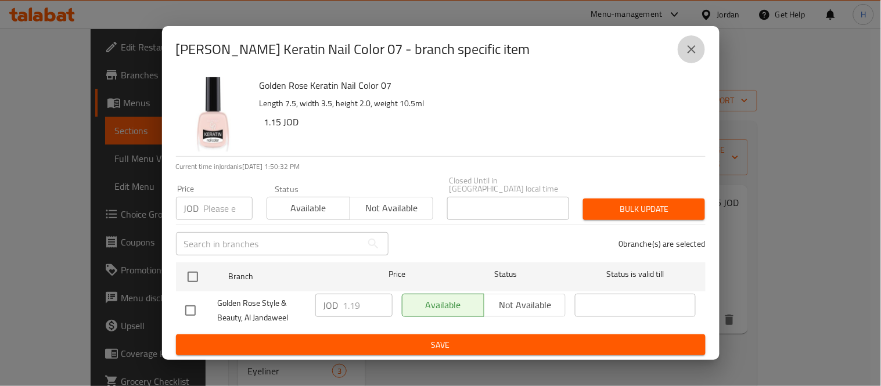
click at [693, 49] on icon "close" at bounding box center [692, 49] width 14 height 14
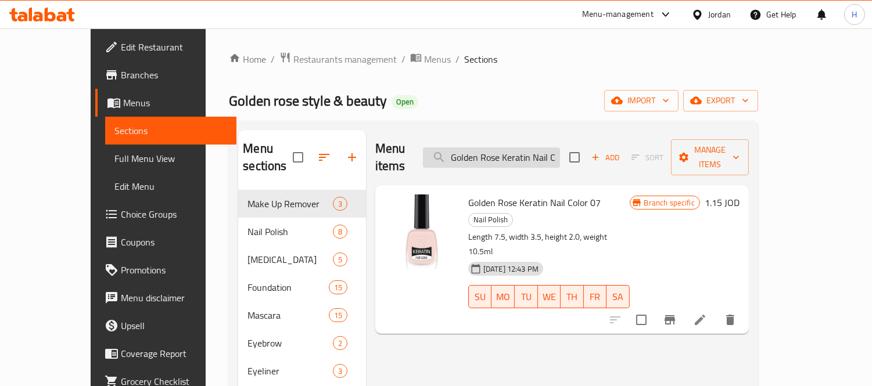
click at [560, 157] on input "Golden Rose Keratin Nail Color 07" at bounding box center [491, 158] width 137 height 20
paste input "18"
click at [544, 151] on input "Golden Rose Keratin Nail Color 18" at bounding box center [491, 158] width 137 height 20
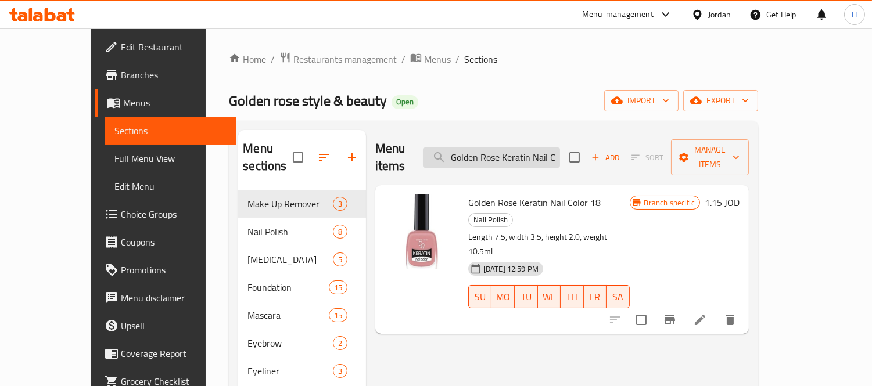
click at [544, 151] on input "Golden Rose Keratin Nail Color 18" at bounding box center [491, 158] width 137 height 20
paste input "202 10.5ml"
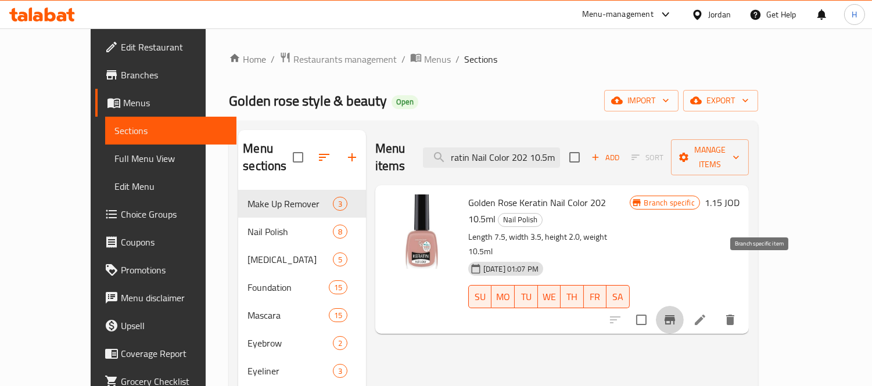
click at [675, 316] on icon "Branch-specific-item" at bounding box center [670, 320] width 10 height 9
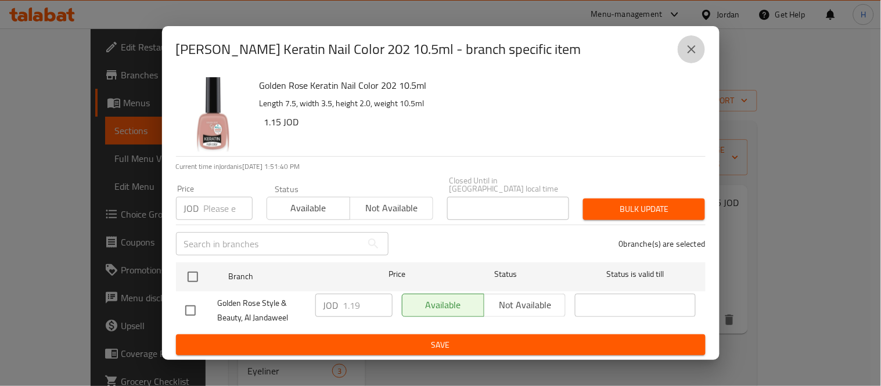
click at [687, 49] on icon "close" at bounding box center [692, 49] width 14 height 14
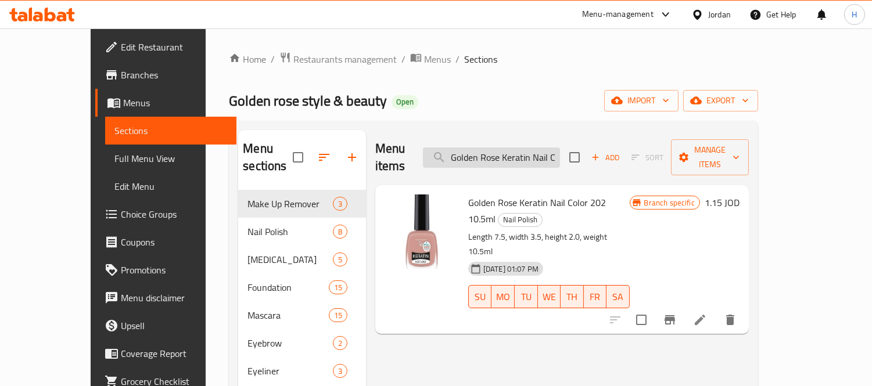
click at [536, 148] on input "Golden Rose Keratin Nail Color 202 10.5ml" at bounding box center [491, 158] width 137 height 20
paste input "8"
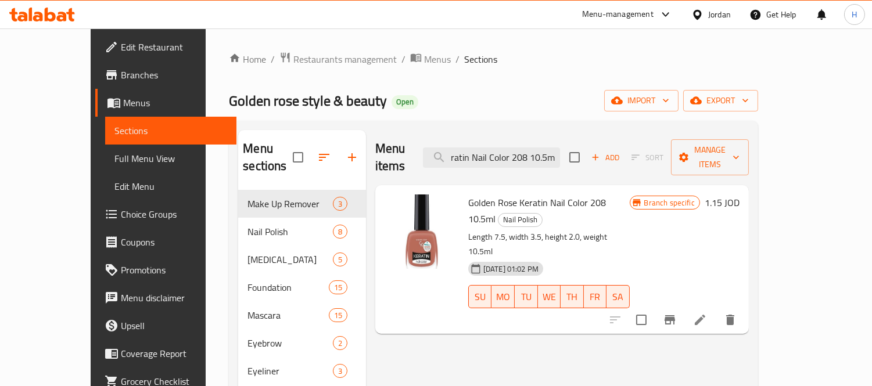
click at [677, 313] on icon "Branch-specific-item" at bounding box center [670, 320] width 14 height 14
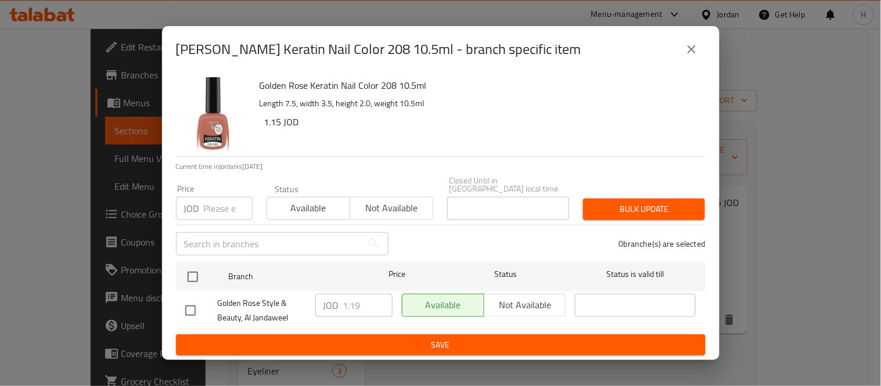
click at [690, 62] on button "close" at bounding box center [692, 49] width 28 height 28
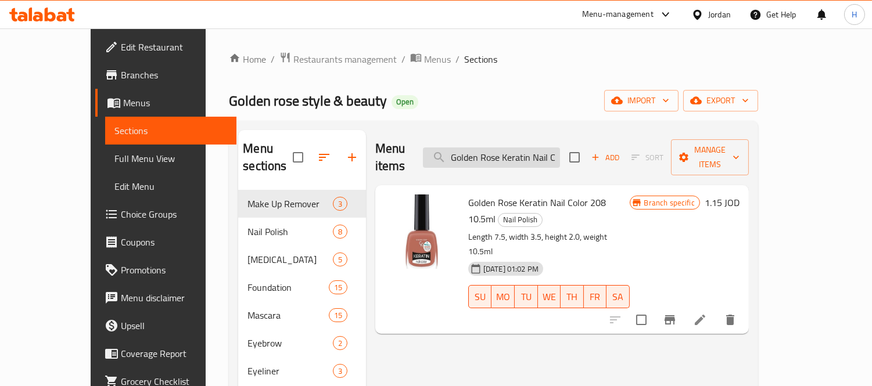
click at [503, 149] on input "Golden Rose Keratin Nail Color 208 10.5ml" at bounding box center [491, 158] width 137 height 20
paste input "Lash Plumping Mascara"
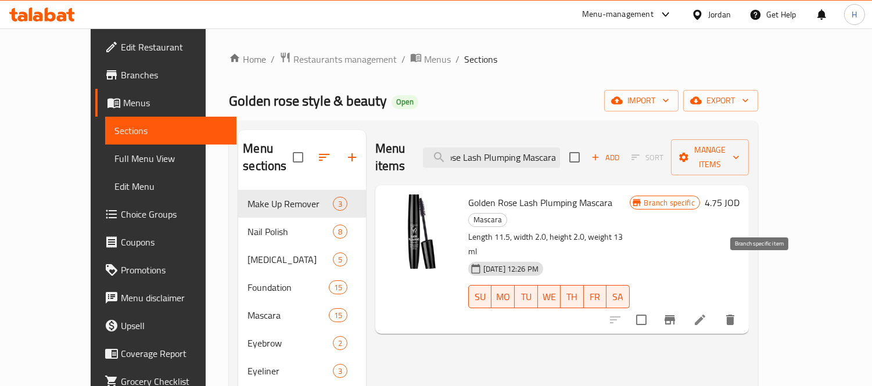
click at [675, 316] on icon "Branch-specific-item" at bounding box center [670, 320] width 10 height 9
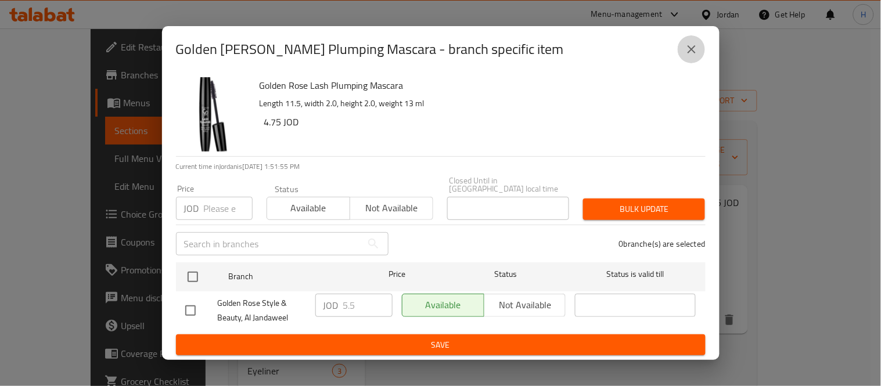
click at [694, 48] on icon "close" at bounding box center [692, 49] width 14 height 14
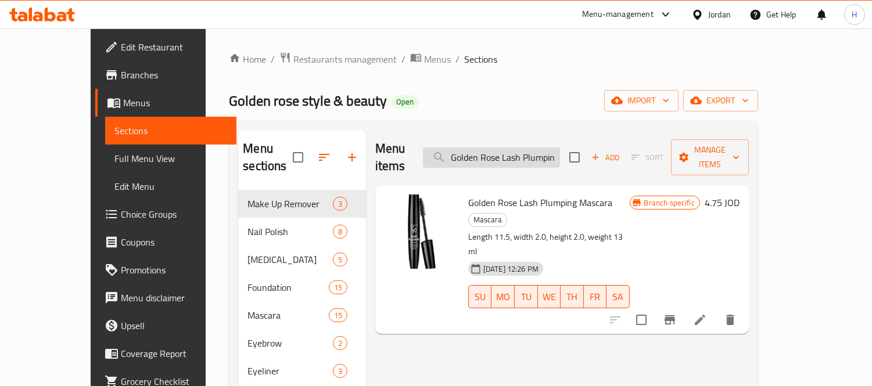
click at [549, 148] on input "Golden Rose Lash Plumping Mascara" at bounding box center [491, 158] width 137 height 20
paste input "Mega Volume & Length City Style"
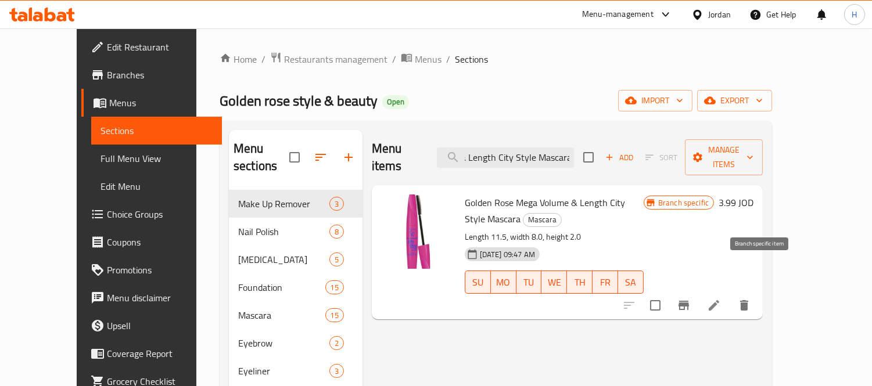
click at [691, 299] on icon "Branch-specific-item" at bounding box center [684, 306] width 14 height 14
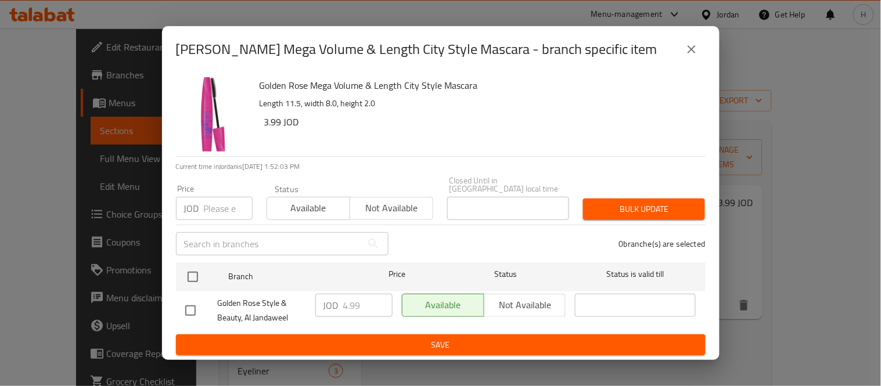
click at [715, 42] on div "Golden Rose Mega Volume & Length City Style Mascara - branch specific item" at bounding box center [441, 49] width 558 height 46
click at [689, 51] on icon "close" at bounding box center [692, 49] width 8 height 8
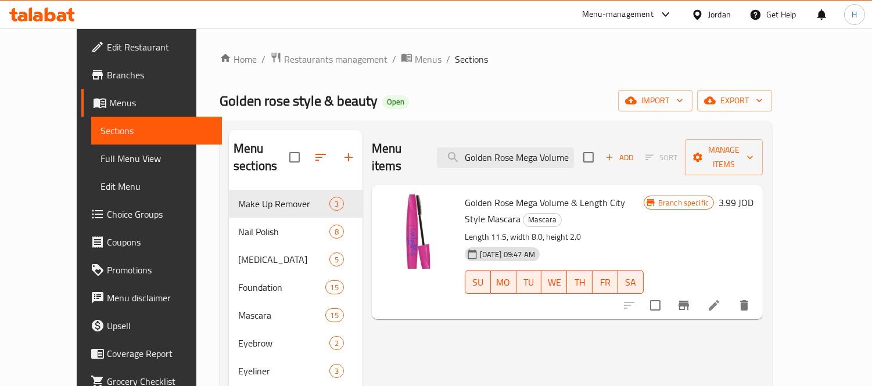
click at [526, 152] on input "Golden Rose Mega Volume & Length City Style Mascara" at bounding box center [505, 158] width 137 height 20
paste input "Infinity Lash Mascara Black"
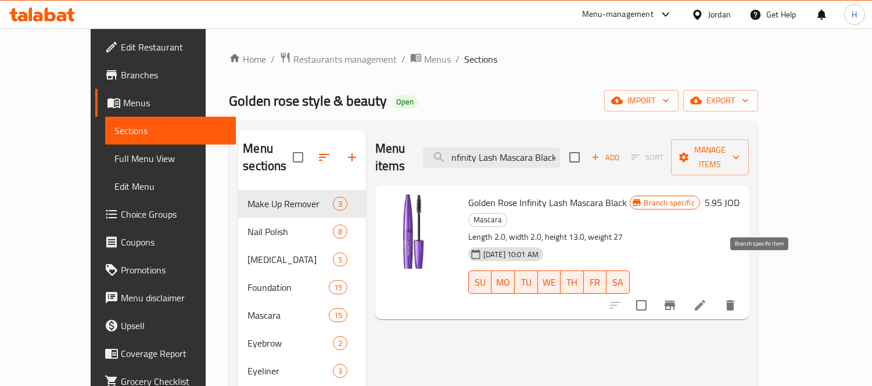
click at [675, 301] on icon "Branch-specific-item" at bounding box center [670, 305] width 10 height 9
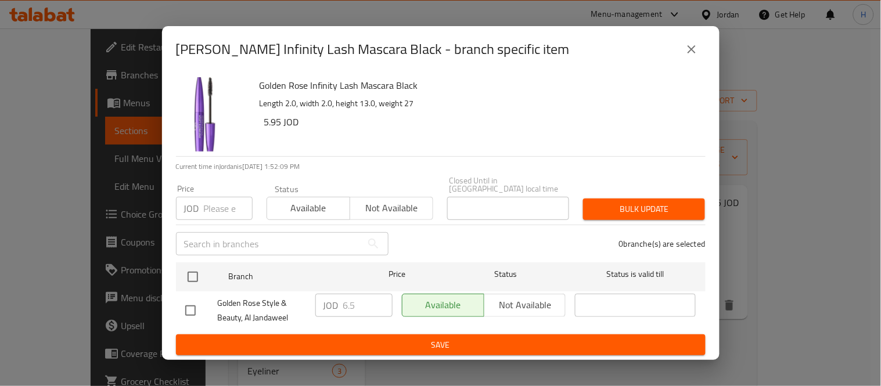
click at [698, 54] on icon "close" at bounding box center [692, 49] width 14 height 14
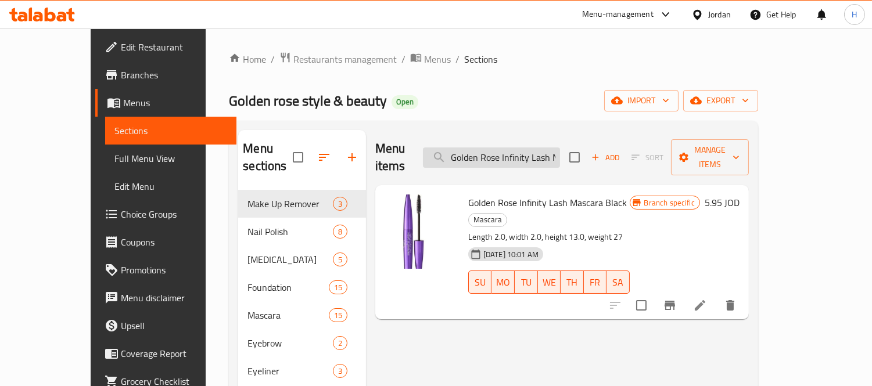
click at [549, 150] on input "Golden Rose Infinity Lash Mascara Black" at bounding box center [491, 158] width 137 height 20
paste input "Brow Color Mascara - 06 Dark Brown"
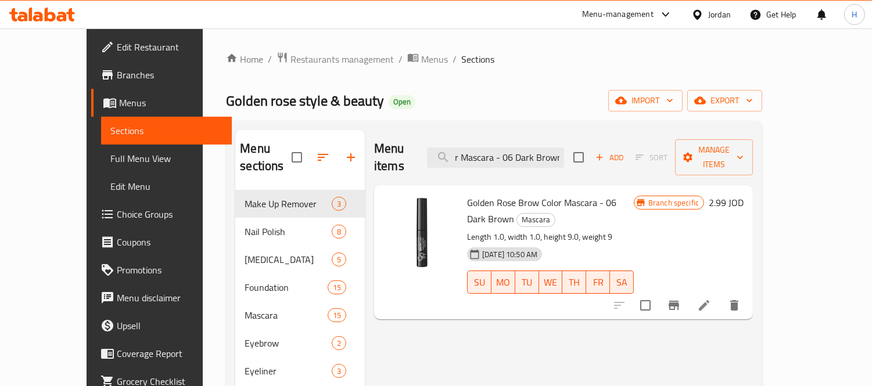
click at [681, 299] on icon "Branch-specific-item" at bounding box center [674, 306] width 14 height 14
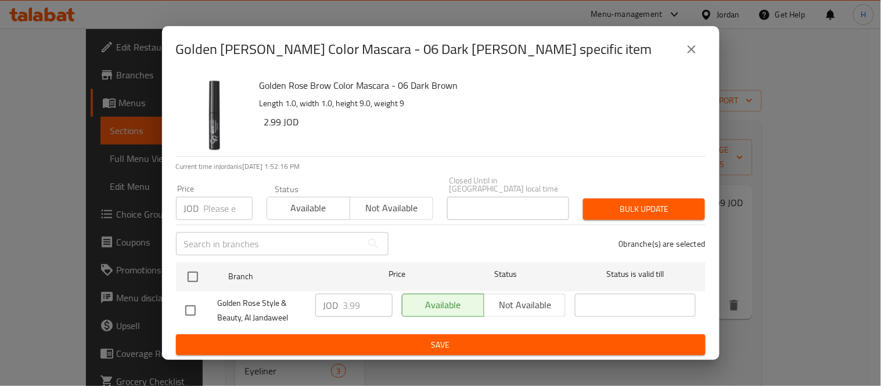
click at [683, 67] on div "Golden Rose Brow Color Mascara - 06 Dark Brown - branch specific item" at bounding box center [441, 49] width 558 height 46
click at [696, 52] on icon "close" at bounding box center [692, 49] width 14 height 14
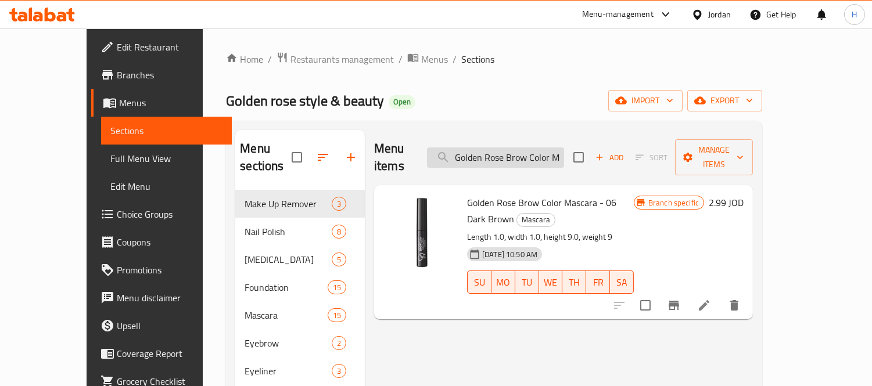
click at [515, 157] on input "Golden Rose Brow Color Mascara - 06 Dark Brown" at bounding box center [495, 158] width 137 height 20
paste input "Tinted Eyebrow Mascara 04"
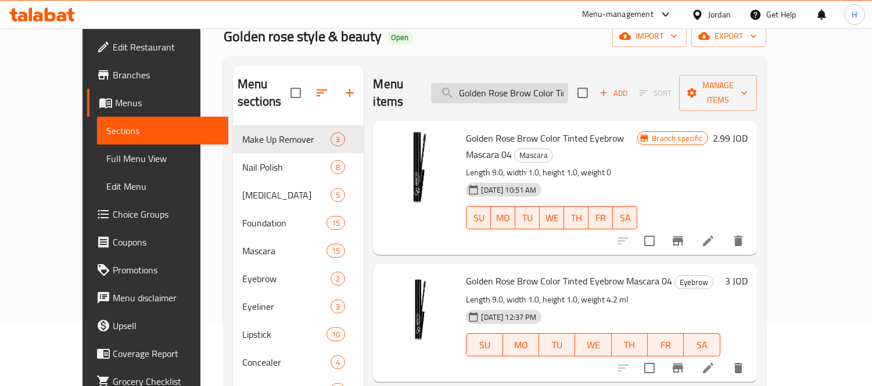
click at [542, 83] on input "Golden Rose Brow Color Tinted Eyebrow Mascara 04" at bounding box center [499, 93] width 137 height 20
paste input "5"
click at [542, 83] on input "Golden Rose Brow Color Tinted Eyebrow Mascara 05" at bounding box center [499, 93] width 137 height 20
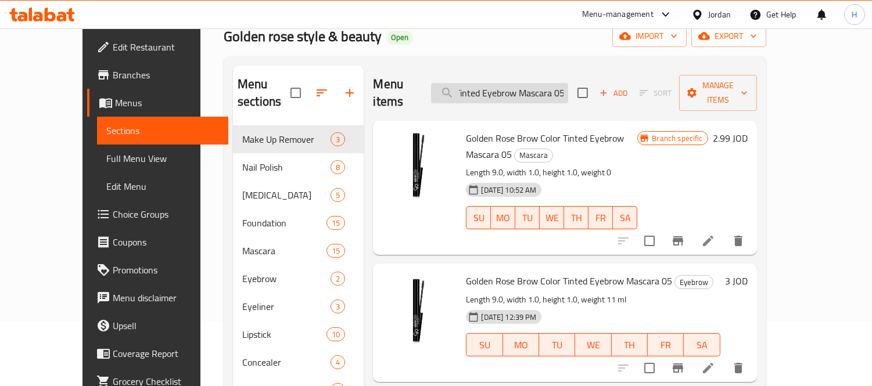
click at [542, 83] on input "Golden Rose Brow Color Tinted Eyebrow Mascara 05" at bounding box center [499, 93] width 137 height 20
paste input "Waterproof Black Dipliner"
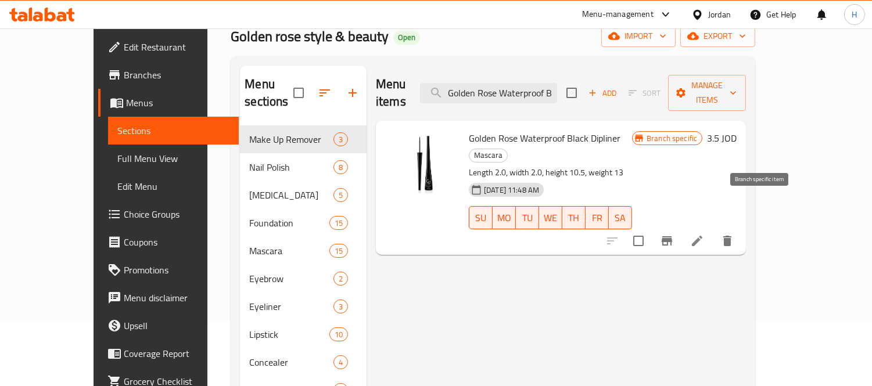
click at [674, 234] on icon "Branch-specific-item" at bounding box center [667, 241] width 14 height 14
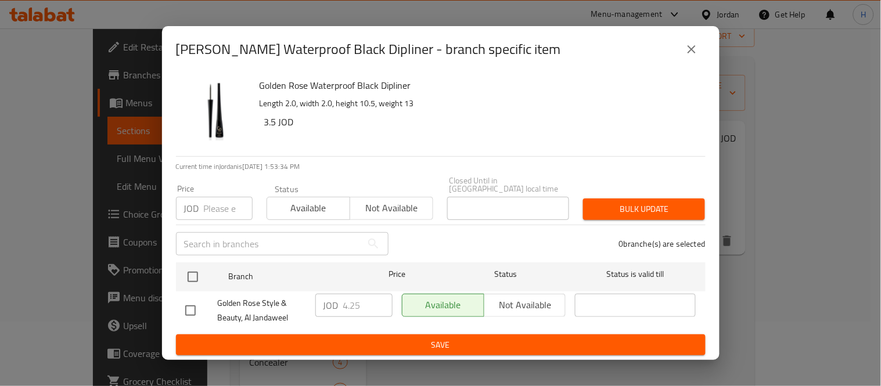
click at [688, 60] on button "close" at bounding box center [692, 49] width 28 height 28
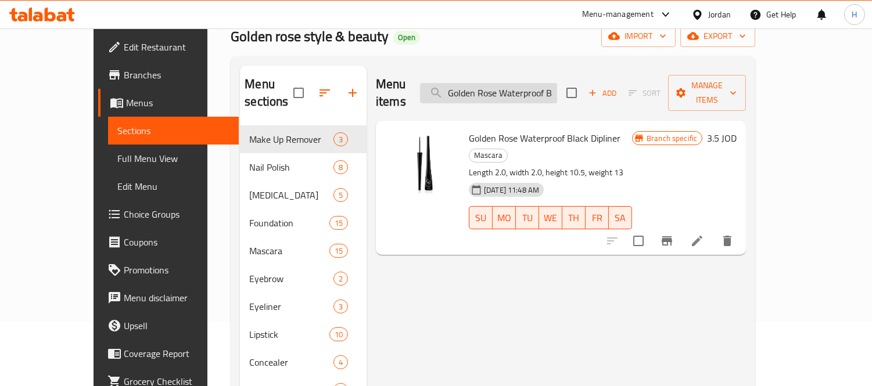
click at [529, 83] on input "Golden Rose Waterproof Black Dipliner" at bounding box center [488, 93] width 137 height 20
paste input "Black Perfect Lashes Eye"
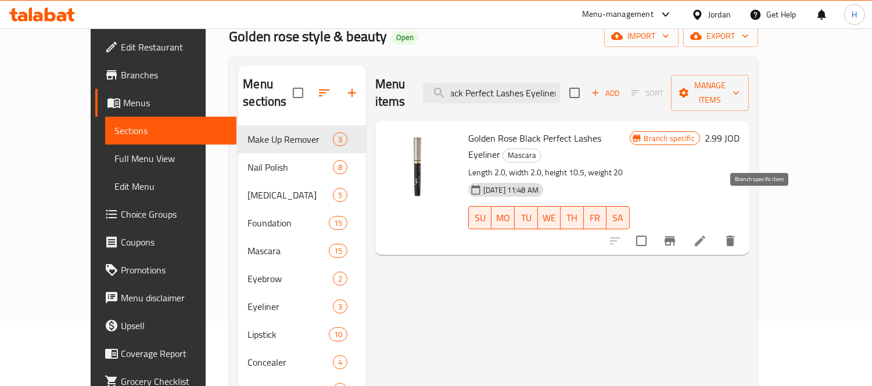
click at [684, 227] on button "Branch-specific-item" at bounding box center [670, 241] width 28 height 28
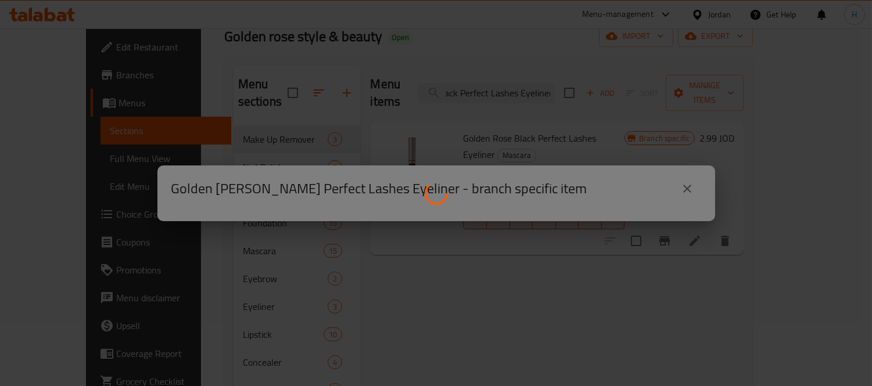
scroll to position [0, 0]
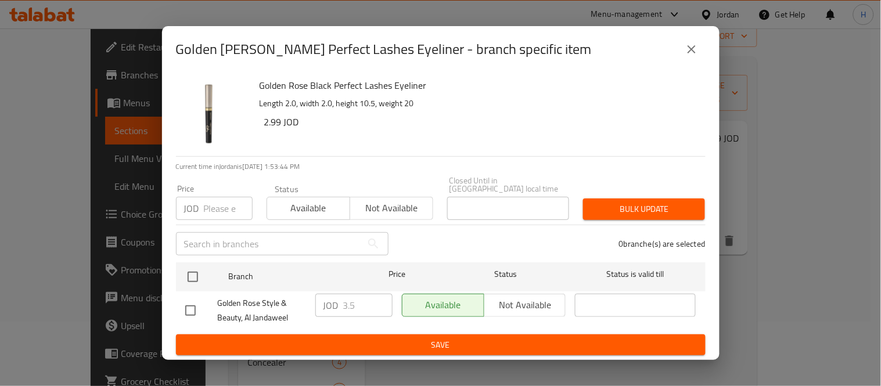
click at [690, 56] on icon "close" at bounding box center [692, 49] width 14 height 14
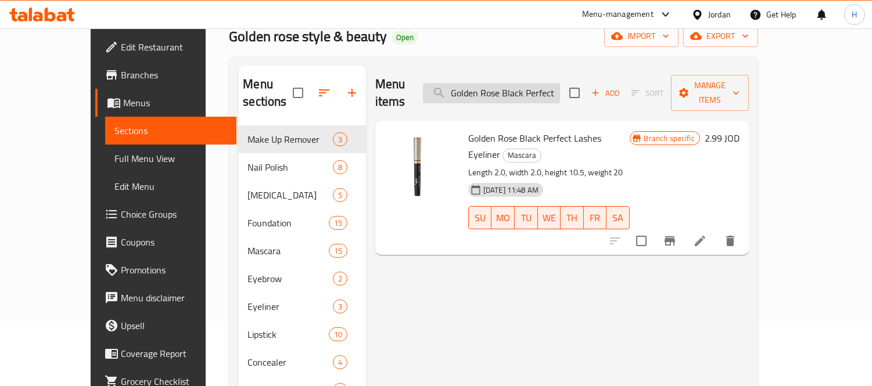
click at [554, 83] on input "Golden Rose Black Perfect Lashes Eyeliner" at bounding box center [491, 93] width 137 height 20
paste input "Endless Lashes Mascara"
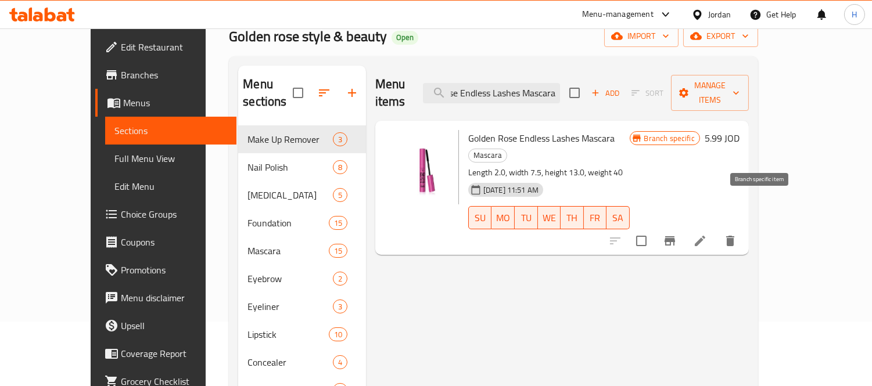
click at [684, 227] on button "Branch-specific-item" at bounding box center [670, 241] width 28 height 28
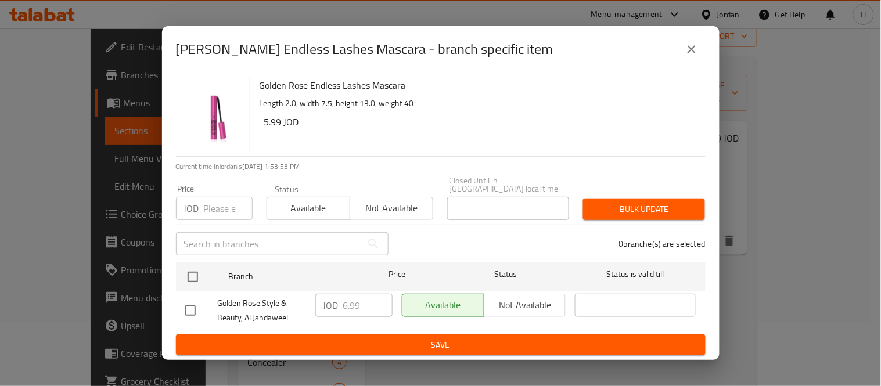
click at [684, 51] on button "close" at bounding box center [692, 49] width 28 height 28
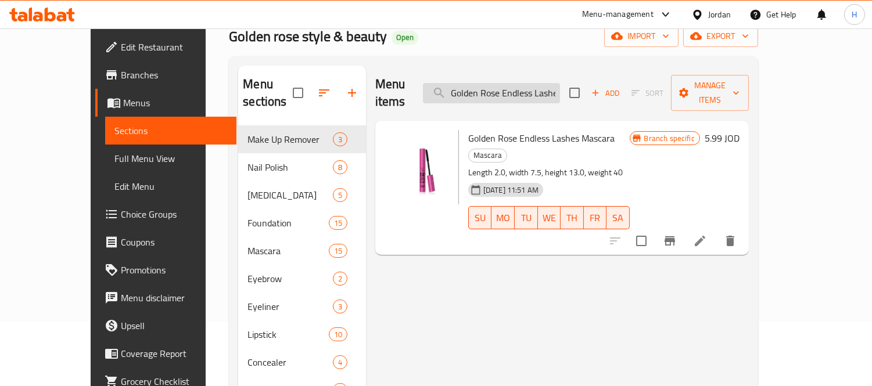
click at [541, 94] on input "Golden Rose Endless Lashes Mascara" at bounding box center [491, 93] width 137 height 20
paste input "Lash Loving Black"
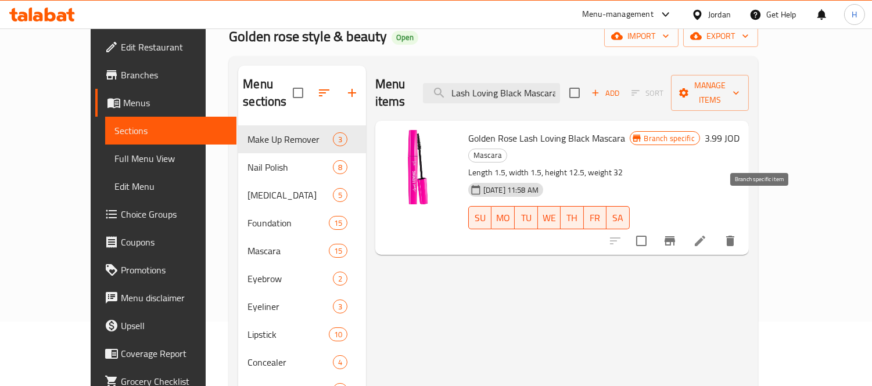
click at [675, 236] on icon "Branch-specific-item" at bounding box center [670, 240] width 10 height 9
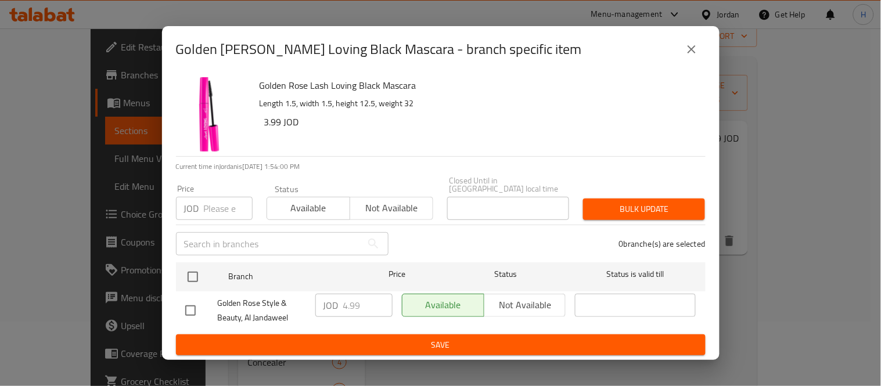
click at [709, 57] on div "Golden Rose Lash Loving Black Mascara - branch specific item" at bounding box center [441, 49] width 558 height 46
click at [705, 55] on div "Golden Rose Lash Loving Black Mascara - branch specific item" at bounding box center [441, 49] width 530 height 28
click at [693, 53] on icon "close" at bounding box center [692, 49] width 8 height 8
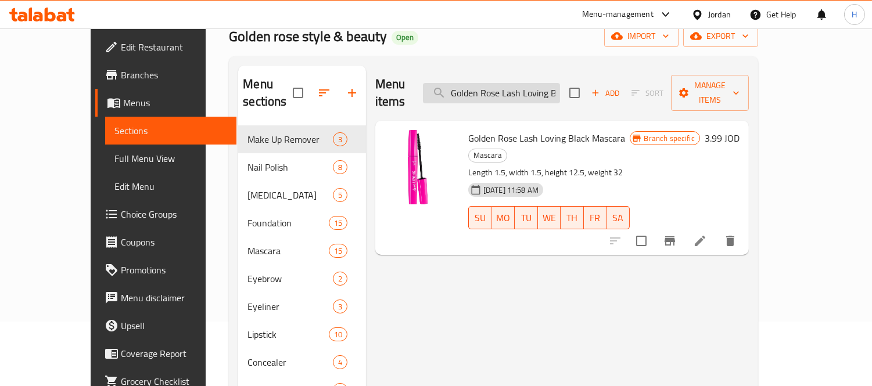
click at [555, 88] on input "Golden Rose Lash Loving Black Mascara" at bounding box center [491, 93] width 137 height 20
paste input "Panoramic Lashes All in One - Black Mascara - Lengthening"
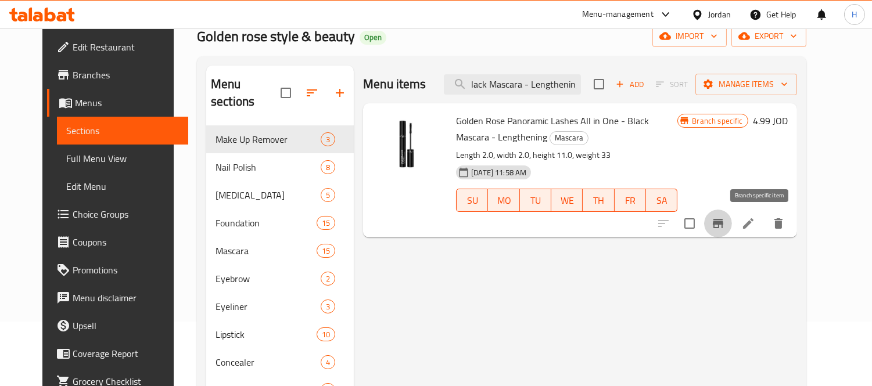
click at [725, 218] on icon "Branch-specific-item" at bounding box center [718, 224] width 14 height 14
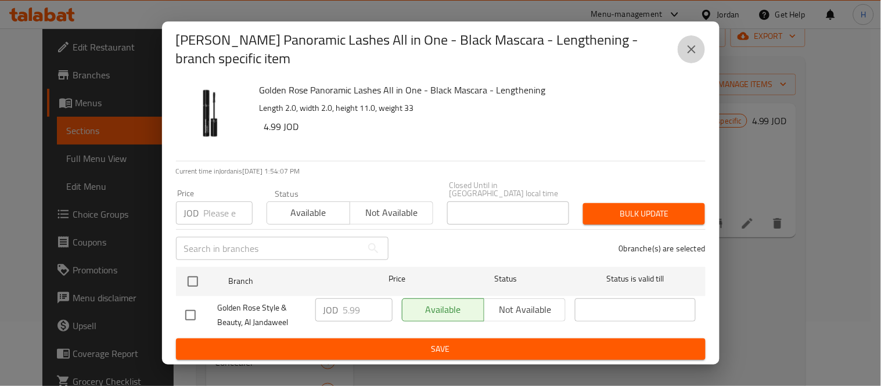
click at [693, 56] on icon "close" at bounding box center [692, 49] width 14 height 14
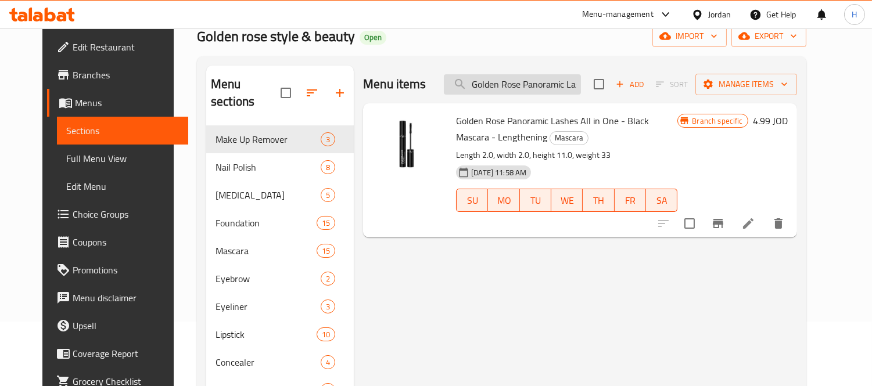
click at [519, 94] on input "Golden Rose Panoramic Lashes All in One - Black Mascara - Lengthening" at bounding box center [512, 84] width 137 height 20
paste input "Dramatic Cut Black Mascara"
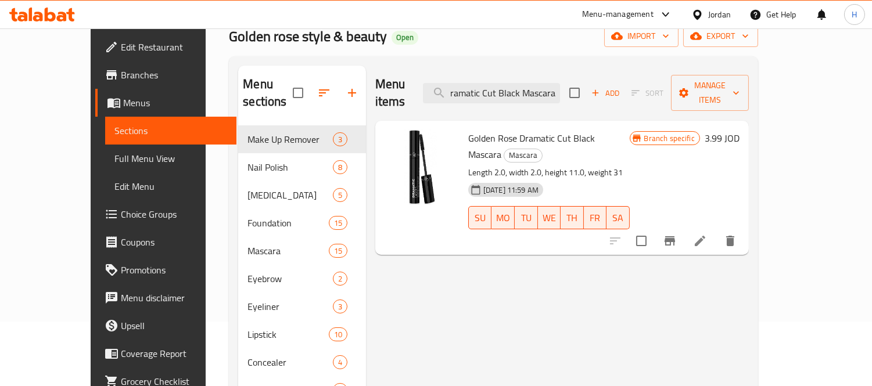
click at [677, 234] on icon "Branch-specific-item" at bounding box center [670, 241] width 14 height 14
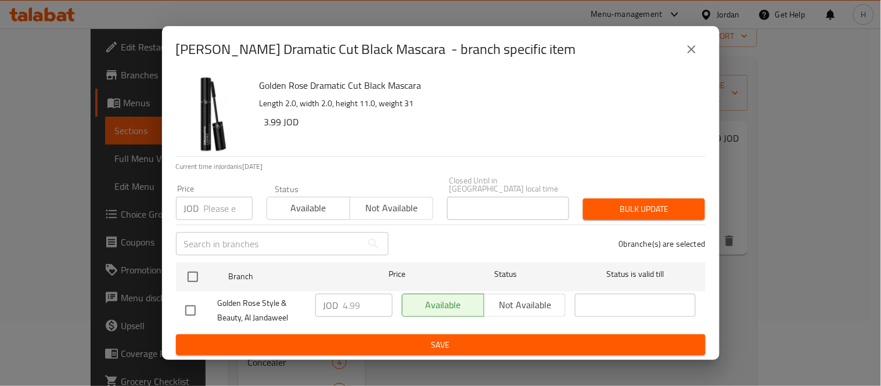
click at [684, 53] on button "close" at bounding box center [692, 49] width 28 height 28
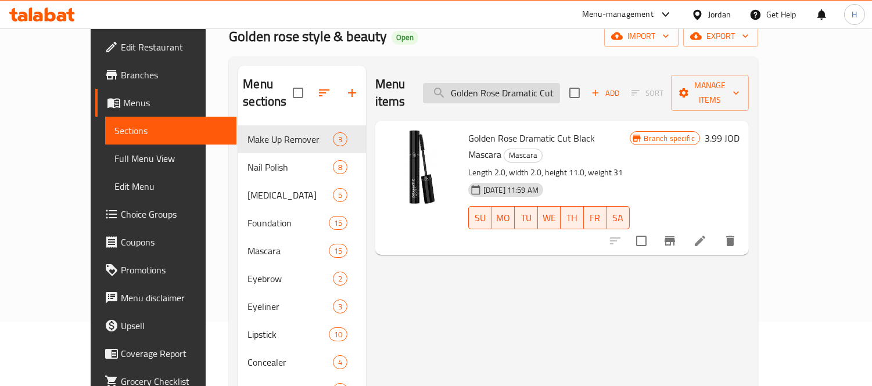
click at [516, 88] on input "Golden Rose Dramatic Cut Black Mascara" at bounding box center [491, 93] width 137 height 20
paste input "Volume And Lengthening Extra Black"
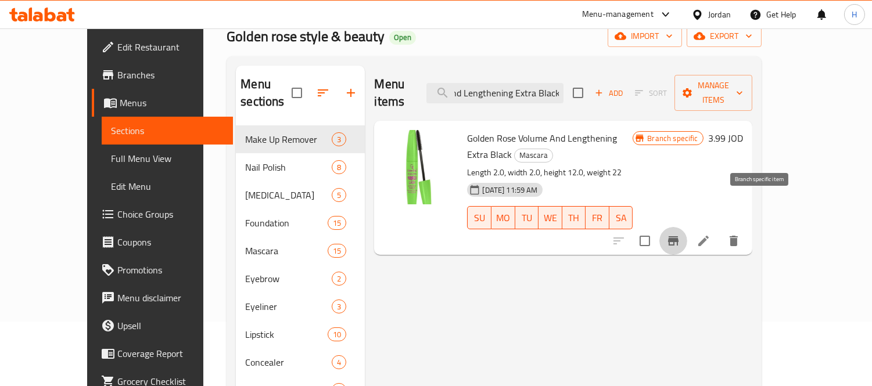
click at [680, 234] on icon "Branch-specific-item" at bounding box center [673, 241] width 14 height 14
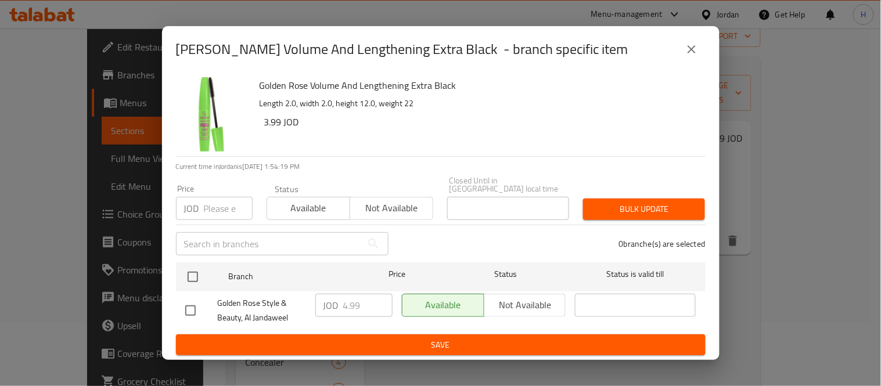
click at [700, 56] on button "close" at bounding box center [692, 49] width 28 height 28
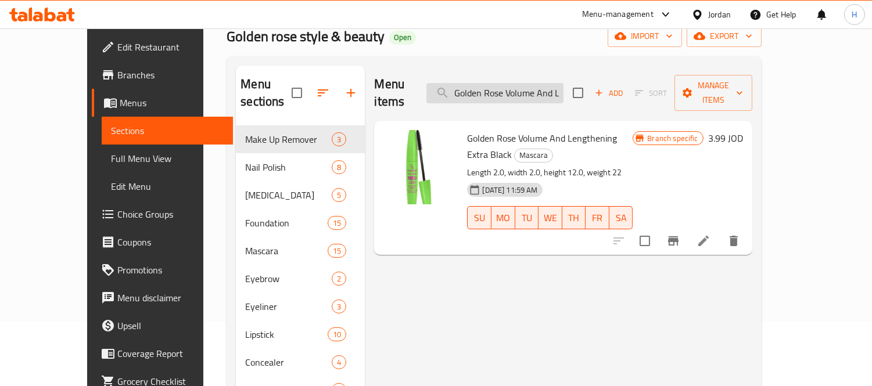
click at [515, 89] on input "Golden Rose Volume And Lengthening Extra Black" at bounding box center [494, 93] width 137 height 20
paste input "Black Mascara - Defined Lashes Maxim Eyes Mascara"
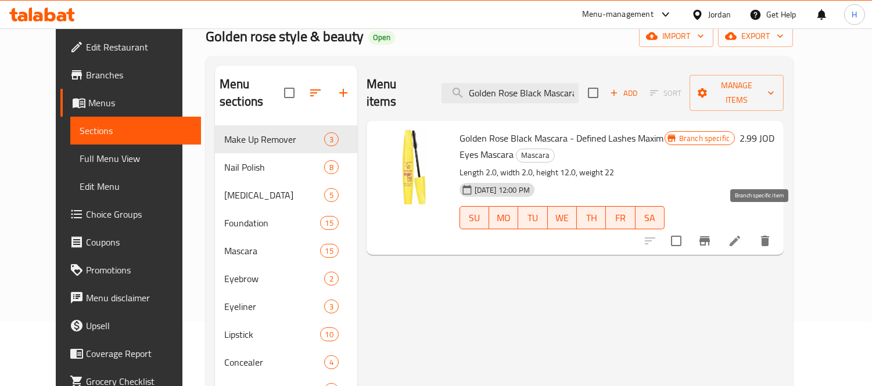
click at [719, 227] on button "Branch-specific-item" at bounding box center [705, 241] width 28 height 28
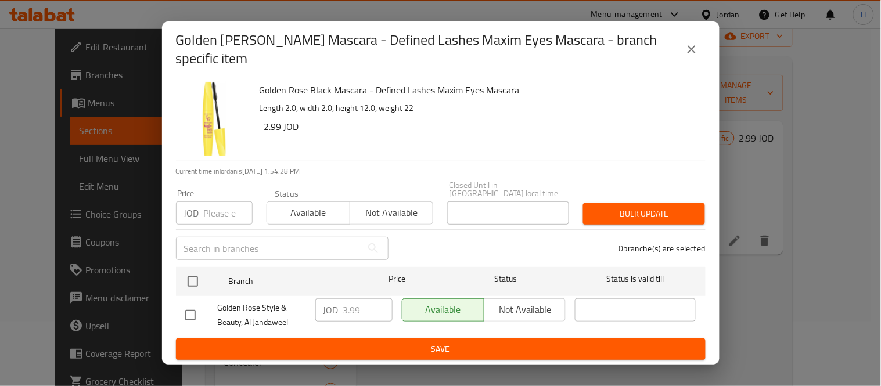
click at [698, 46] on icon "close" at bounding box center [692, 49] width 14 height 14
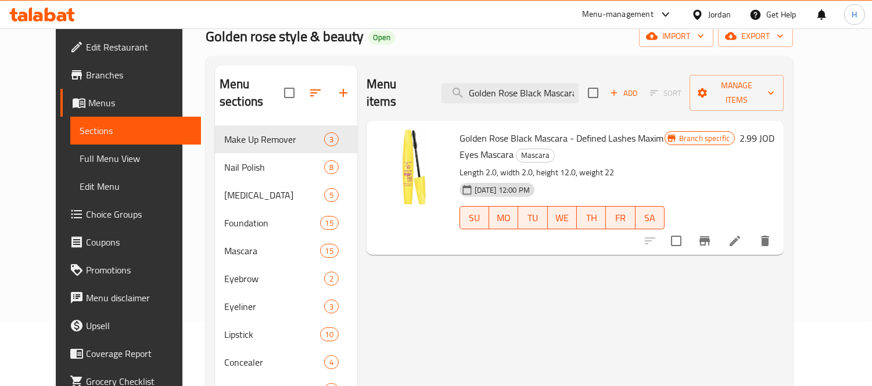
click at [530, 101] on div "Menu items Golden Rose Black Mascara - Defined Lashes Maxim Eyes Mascara Add So…" at bounding box center [575, 93] width 417 height 55
click at [530, 94] on input "Golden Rose Black Mascara - Defined Lashes Maxim Eyes Mascara" at bounding box center [510, 93] width 137 height 20
paste input "row Color Tinted Eyebrow Mascara 04"
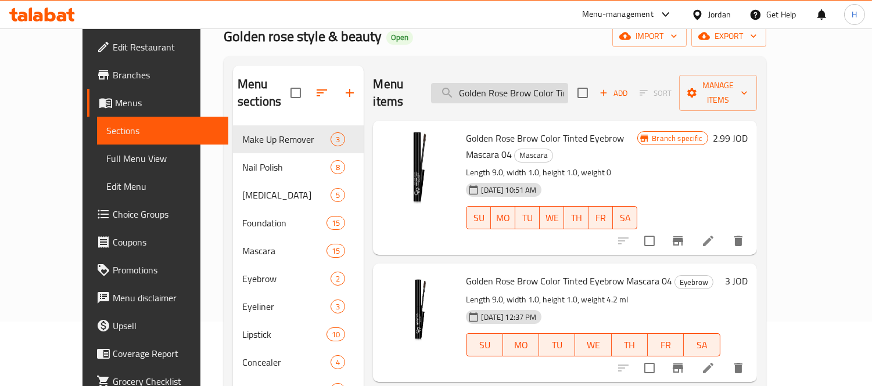
click at [568, 83] on input "Golden Rose Brow Color Tinted Eyebrow Mascara 04" at bounding box center [499, 93] width 137 height 20
paste input "5"
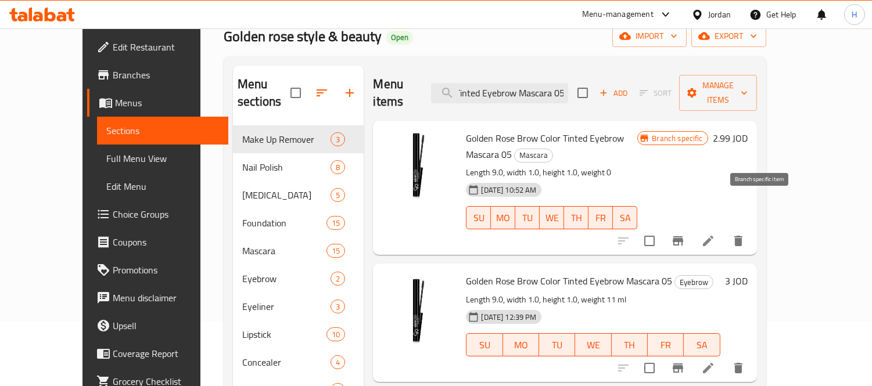
click at [692, 227] on button "Branch-specific-item" at bounding box center [678, 241] width 28 height 28
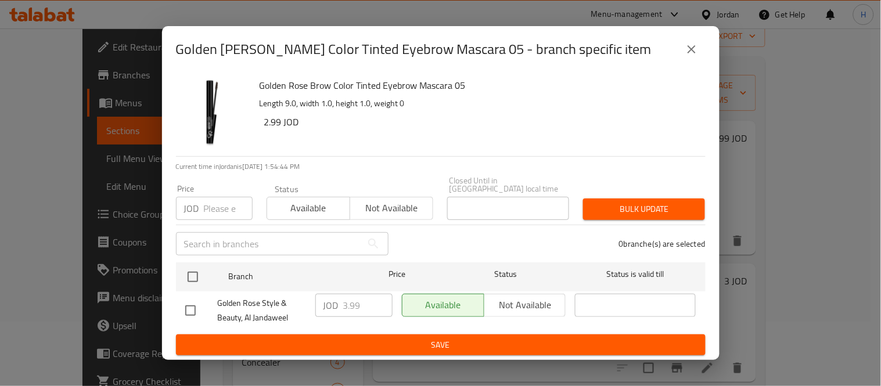
click at [691, 42] on button "close" at bounding box center [692, 49] width 28 height 28
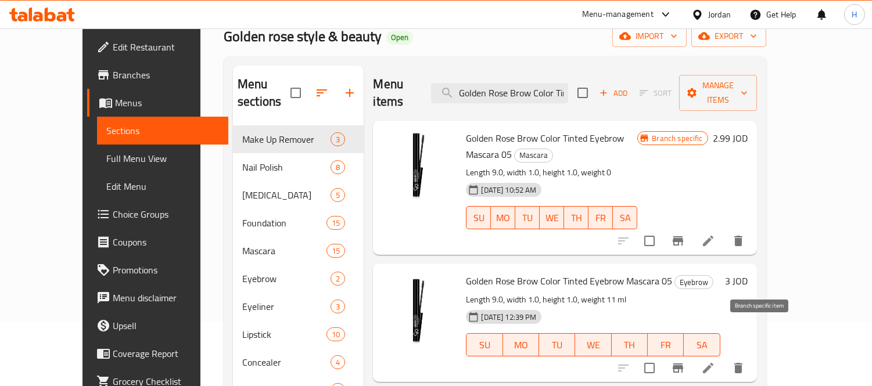
click at [685, 347] on icon "Branch-specific-item" at bounding box center [678, 368] width 14 height 14
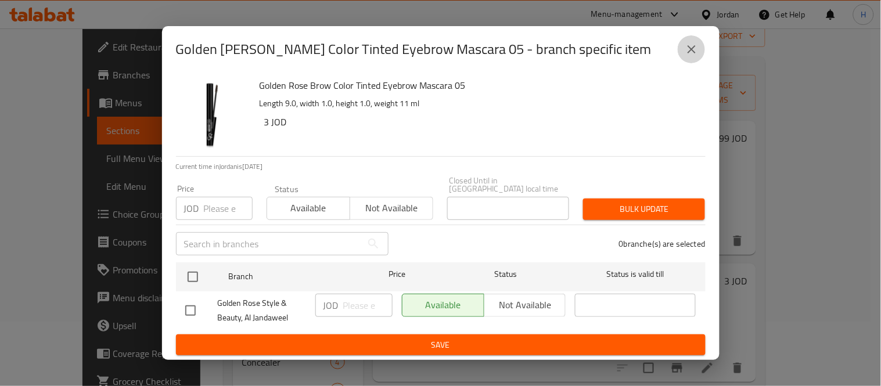
click at [696, 48] on icon "close" at bounding box center [692, 49] width 14 height 14
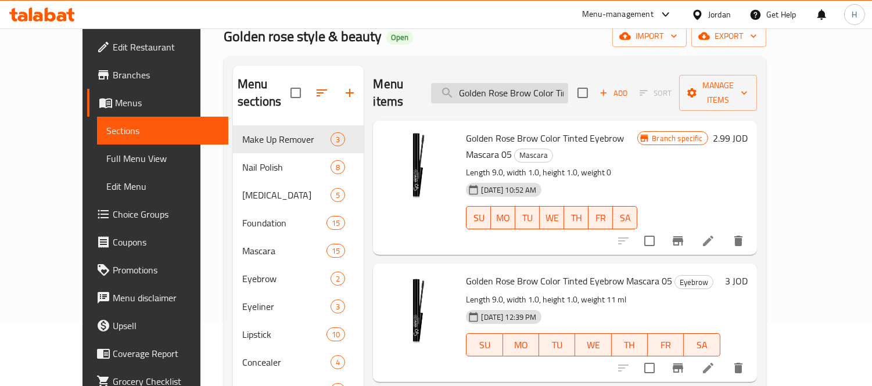
click at [501, 88] on input "Golden Rose Brow Color Tinted Eyebrow Mascara 05" at bounding box center [499, 93] width 137 height 20
paste input "Tattoo Styler Waterproof Eyeliner Midnight Black 24hrs"
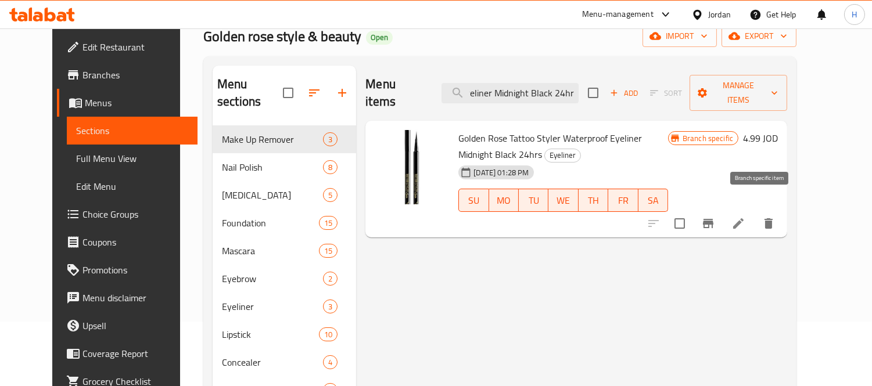
click at [722, 210] on button "Branch-specific-item" at bounding box center [708, 224] width 28 height 28
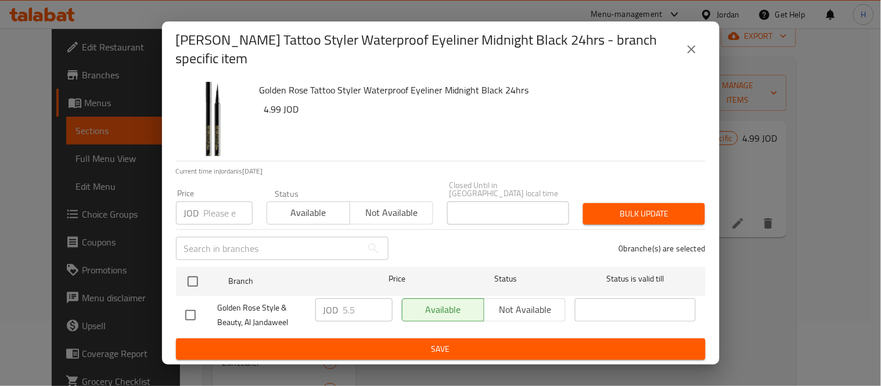
click at [693, 42] on button "close" at bounding box center [692, 49] width 28 height 28
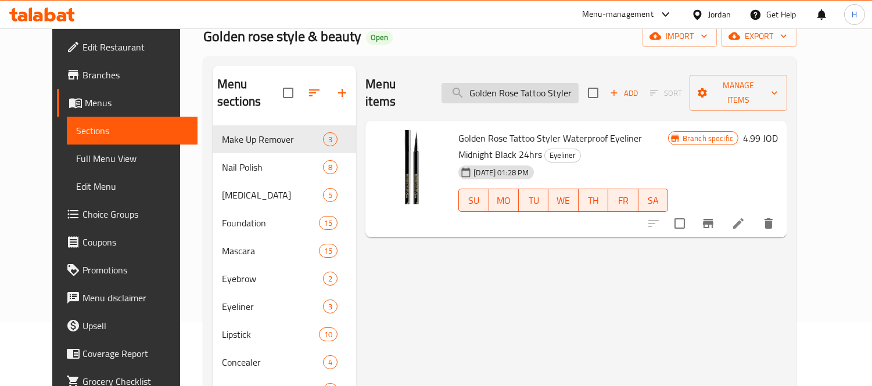
click at [526, 83] on input "Golden Rose Tattoo Styler Waterproof Eyeliner Midnight Black 24hrs" at bounding box center [510, 93] width 137 height 20
paste input "Brow Color Tinted Eyebrow Mascara 04"
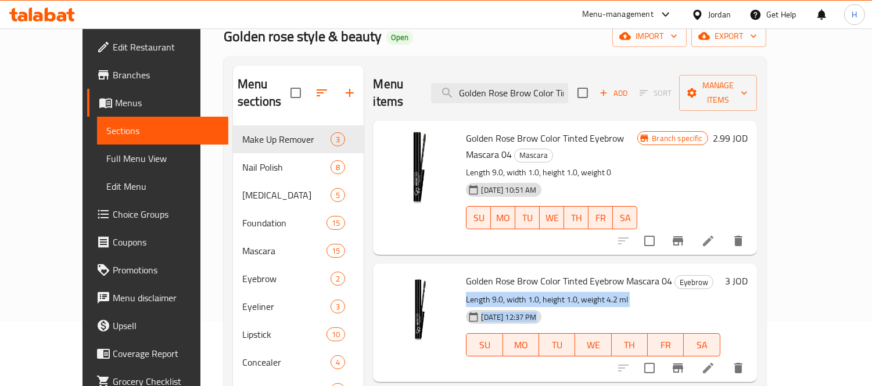
drag, startPoint x: 800, startPoint y: 249, endPoint x: 811, endPoint y: 246, distance: 10.7
click at [752, 268] on div "Golden Rose Brow Color Tinted Eyebrow Mascara 04 Eyebrow Length 9.0, width 1.0,…" at bounding box center [606, 322] width 291 height 109
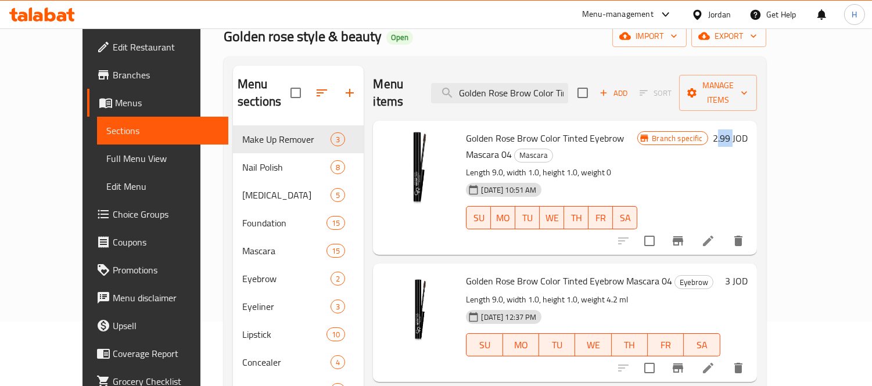
drag, startPoint x: 815, startPoint y: 120, endPoint x: 799, endPoint y: 123, distance: 16.0
click at [748, 130] on h6 "2.99 JOD" at bounding box center [730, 138] width 35 height 16
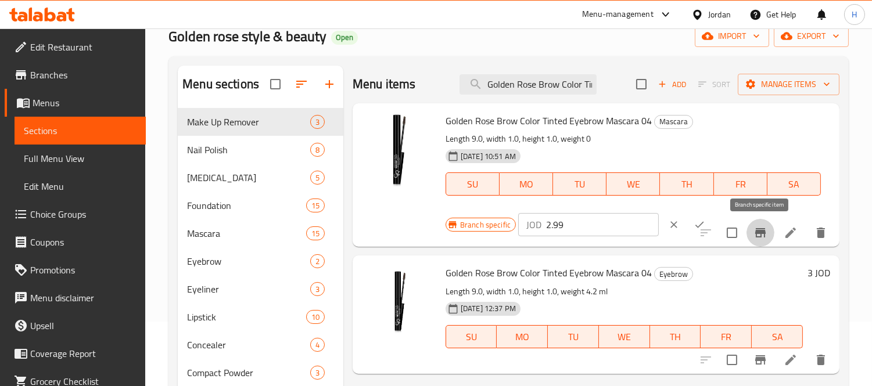
click at [754, 236] on icon "Branch-specific-item" at bounding box center [761, 233] width 14 height 14
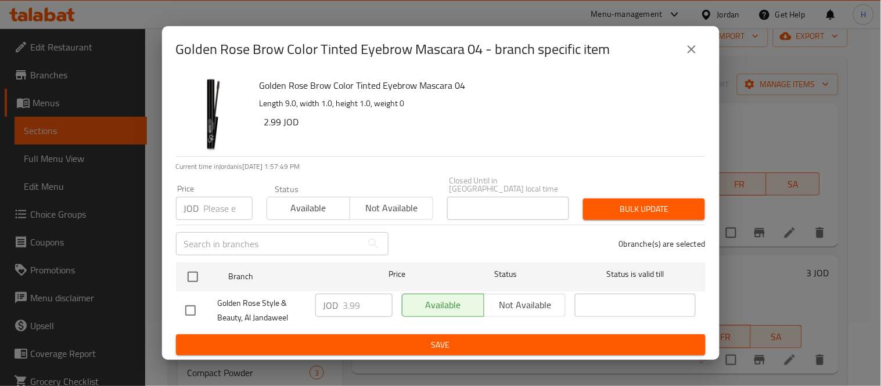
click at [698, 48] on icon "close" at bounding box center [692, 49] width 14 height 14
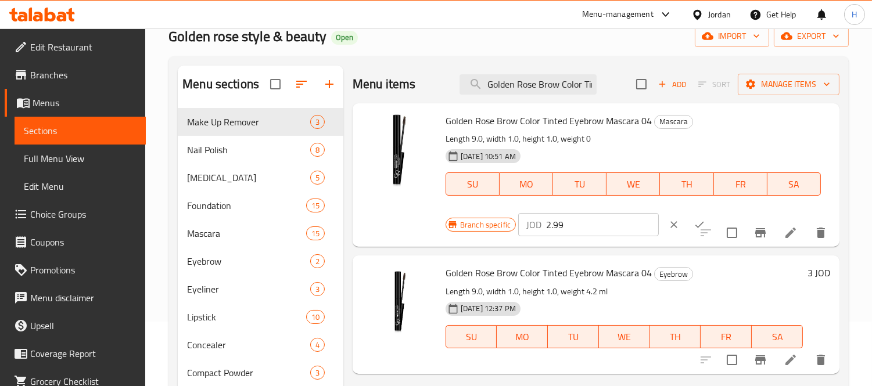
click at [668, 225] on icon "clear" at bounding box center [674, 225] width 12 height 12
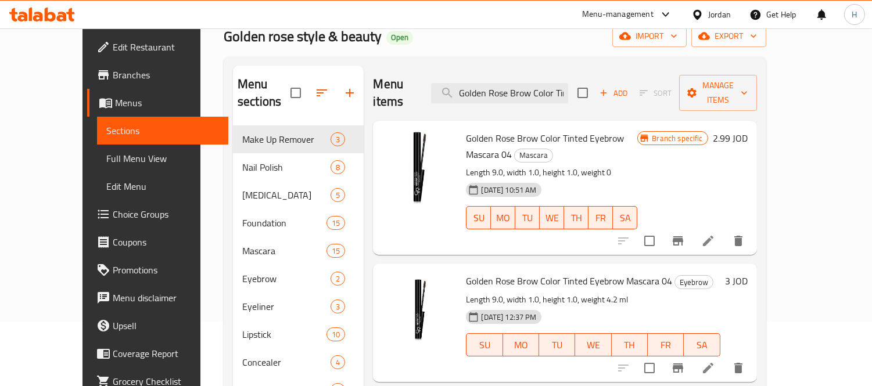
click at [578, 293] on p "Length 9.0, width 1.0, height 1.0, weight 4.2 ml" at bounding box center [593, 300] width 254 height 15
click at [594, 293] on p "Length 9.0, width 1.0, height 1.0, weight 4.2 ml" at bounding box center [593, 300] width 254 height 15
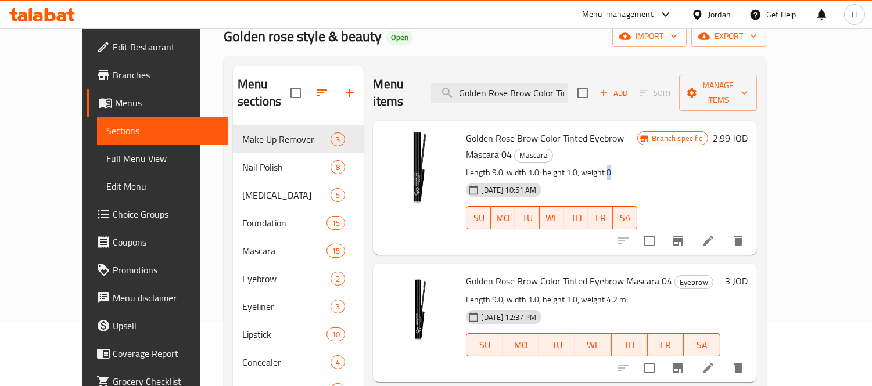
drag, startPoint x: 585, startPoint y: 138, endPoint x: 593, endPoint y: 137, distance: 8.2
click at [593, 166] on p "Length 9.0, width 1.0, height 1.0, weight 0" at bounding box center [551, 173] width 171 height 15
click at [568, 84] on input "Golden Rose Brow Color Tinted Eyebrow Mascara 04" at bounding box center [499, 93] width 137 height 20
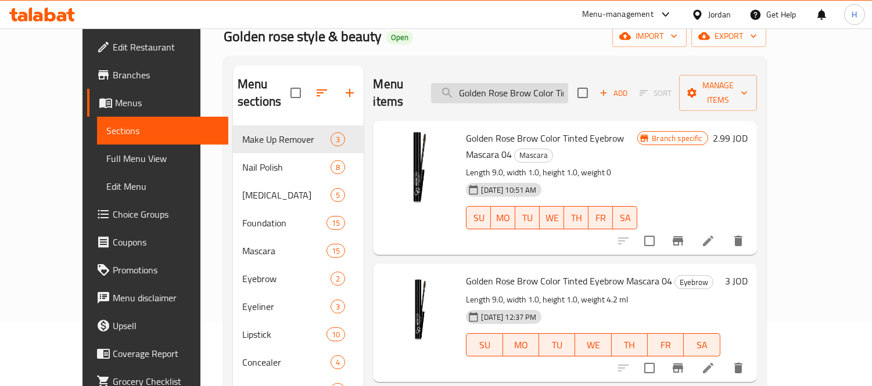
paste input "Nail Polish Remover Strawberry"
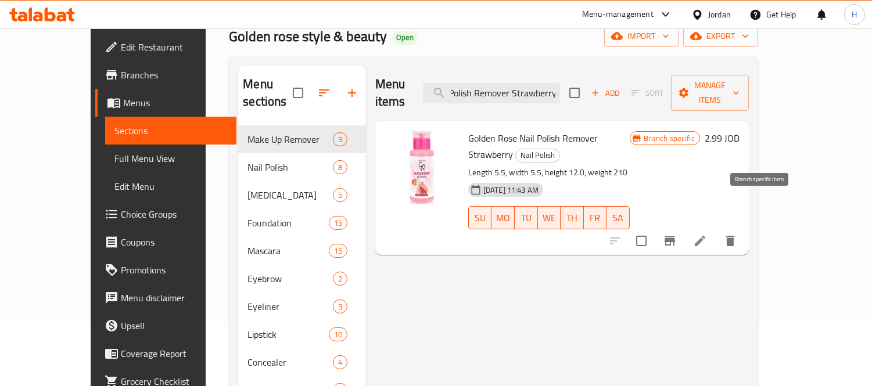
click at [675, 236] on icon "Branch-specific-item" at bounding box center [670, 240] width 10 height 9
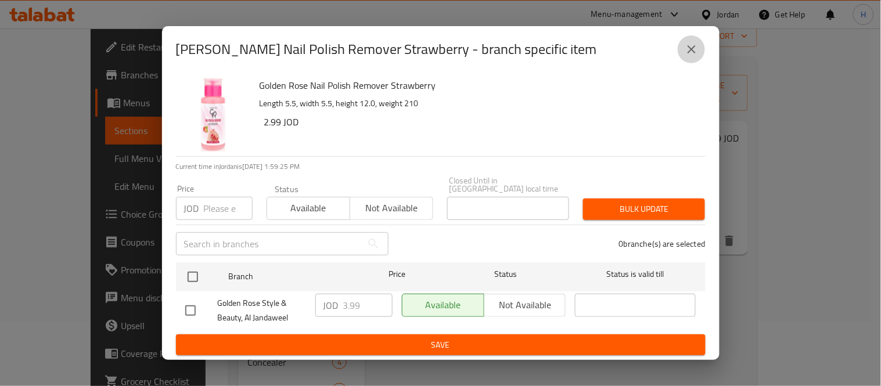
click at [682, 50] on button "close" at bounding box center [692, 49] width 28 height 28
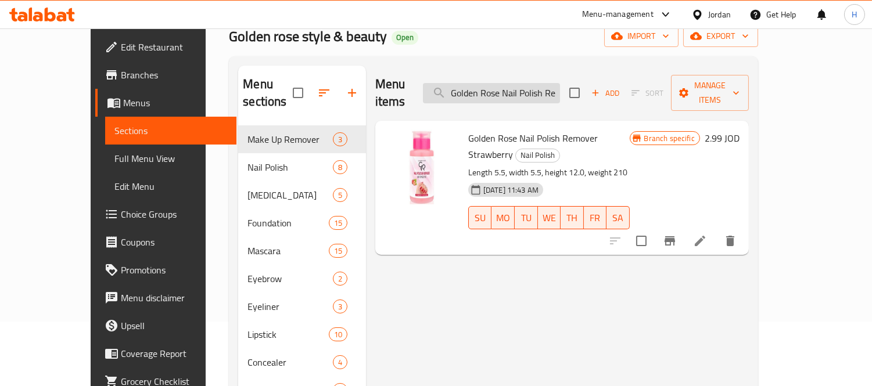
click at [533, 84] on input "Golden Rose Nail Polish Remover Strawberry" at bounding box center [491, 93] width 137 height 20
paste input "Brow Color Tinted Eyebrow Mascara 04"
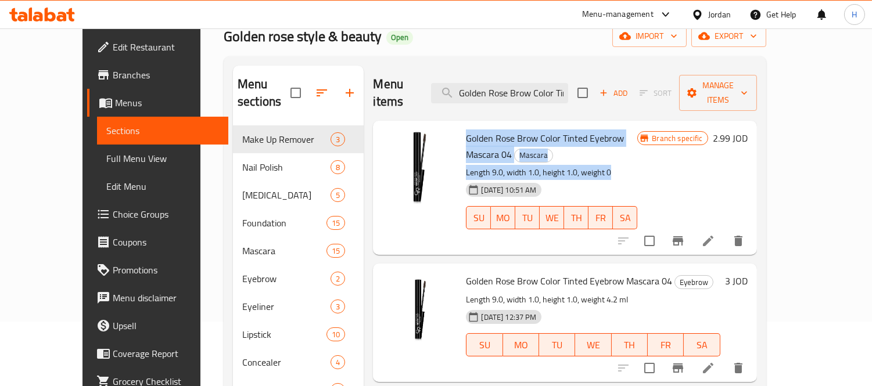
drag, startPoint x: 447, startPoint y: 119, endPoint x: 659, endPoint y: 131, distance: 211.8
click at [642, 131] on div "Golden Rose Brow Color Tinted Eyebrow Mascara 04 Mascara Length 9.0, width 1.0,…" at bounding box center [551, 188] width 181 height 125
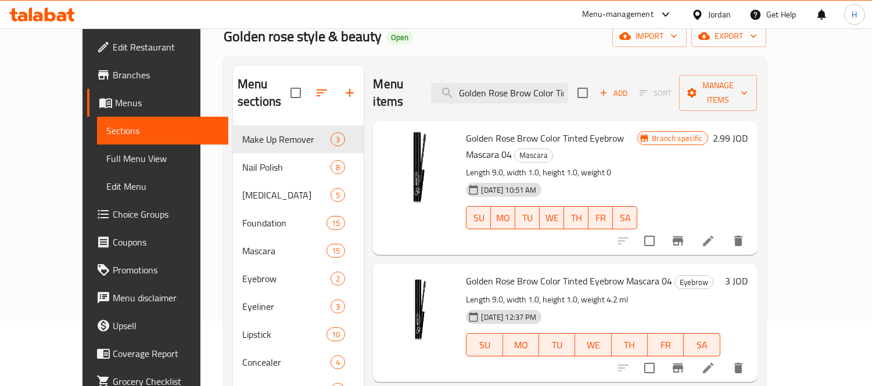
click at [642, 211] on div "Golden Rose Brow Color Tinted Eyebrow Mascara 04 Mascara Length 9.0, width 1.0,…" at bounding box center [551, 188] width 181 height 125
drag, startPoint x: 647, startPoint y: 223, endPoint x: 601, endPoint y: 156, distance: 81.5
click at [647, 223] on div "Menu items Golden Rose Brow Color Tinted Eyebrow Mascara 04 Add Sort Manage ite…" at bounding box center [560, 335] width 393 height 539
click at [568, 83] on input "Golden Rose Brow Color Tinted Eyebrow Mascara 04" at bounding box center [499, 93] width 137 height 20
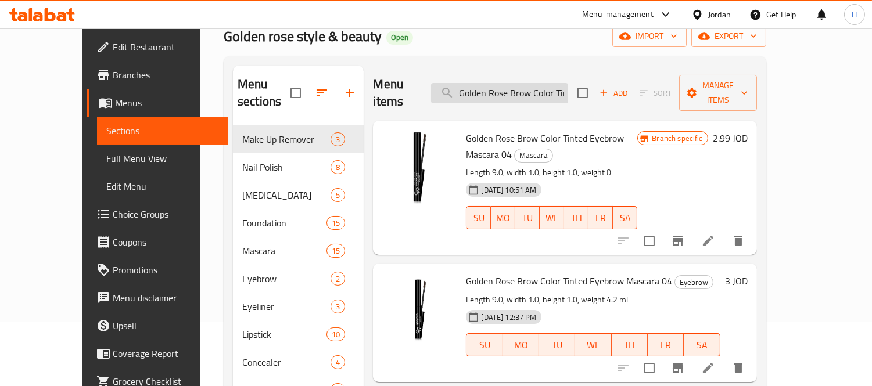
click at [568, 83] on input "Golden Rose Brow Color Tinted Eyebrow Mascara 04" at bounding box center [499, 93] width 137 height 20
paste input "5"
click at [553, 83] on input "Golden Rose Brow Color Tinted Eyebrow Mascara 05" at bounding box center [499, 93] width 137 height 20
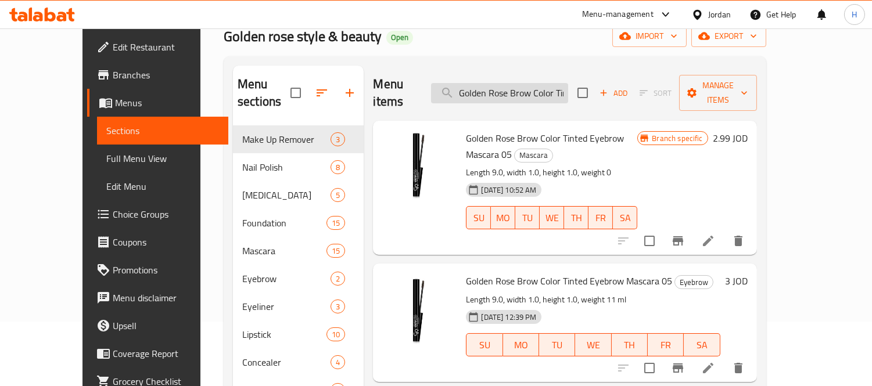
click at [518, 88] on input "Golden Rose Brow Color Tinted Eyebrow Mascara 05" at bounding box center [499, 93] width 137 height 20
paste input "4"
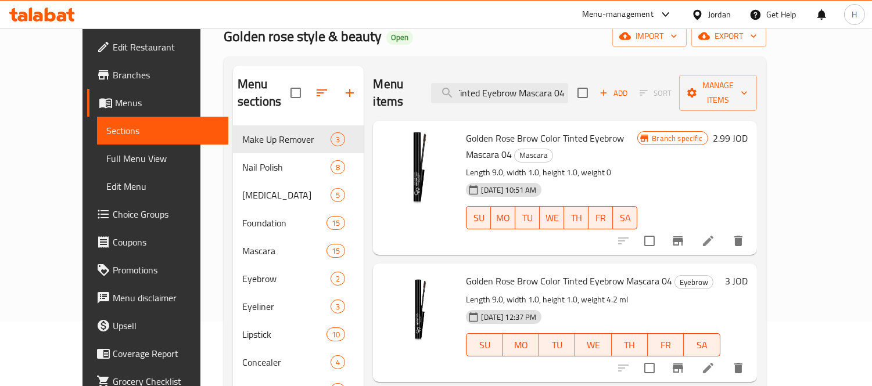
type input "Golden Rose Brow Color Tinted Eyebrow Mascara 04"
click at [553, 149] on span "Mascara" at bounding box center [534, 155] width 38 height 13
copy span "Mascara"
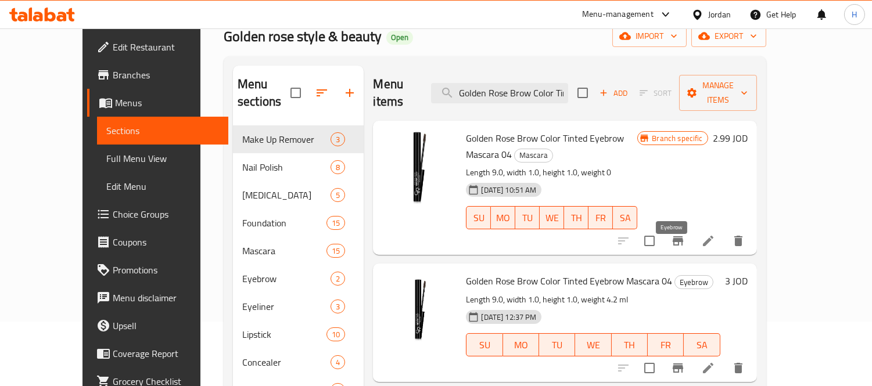
click at [675, 276] on span "Eyebrow" at bounding box center [694, 282] width 38 height 13
copy span "Eyebrow"
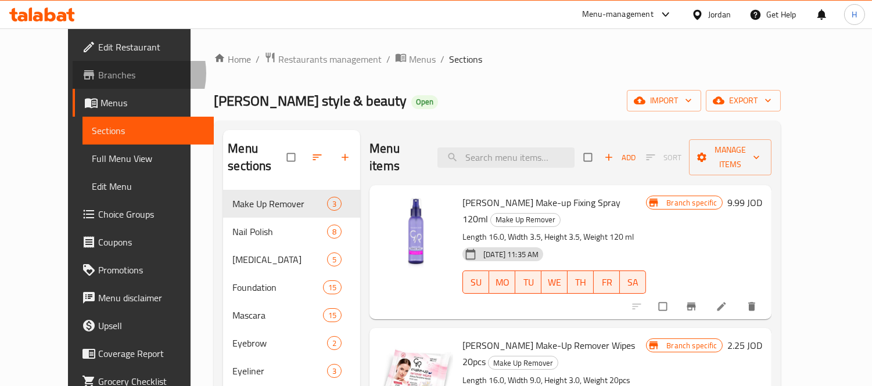
click at [98, 73] on span "Branches" at bounding box center [151, 75] width 106 height 14
